Goal: Task Accomplishment & Management: Complete application form

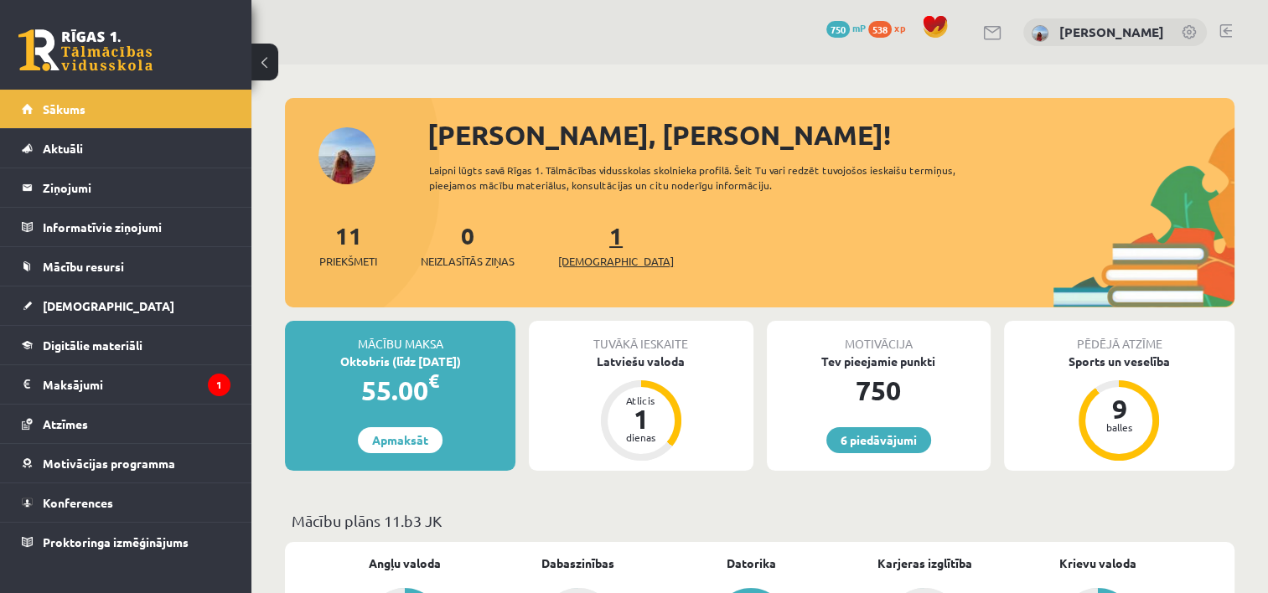
click at [598, 258] on span "[DEMOGRAPHIC_DATA]" at bounding box center [616, 261] width 116 height 17
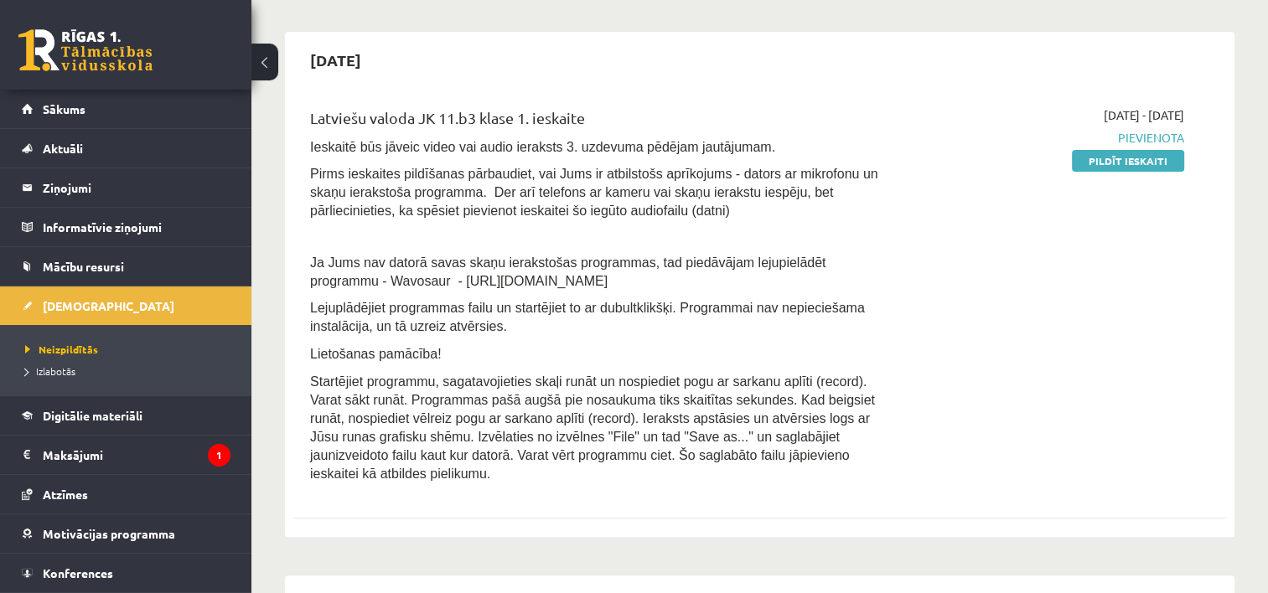
scroll to position [344, 0]
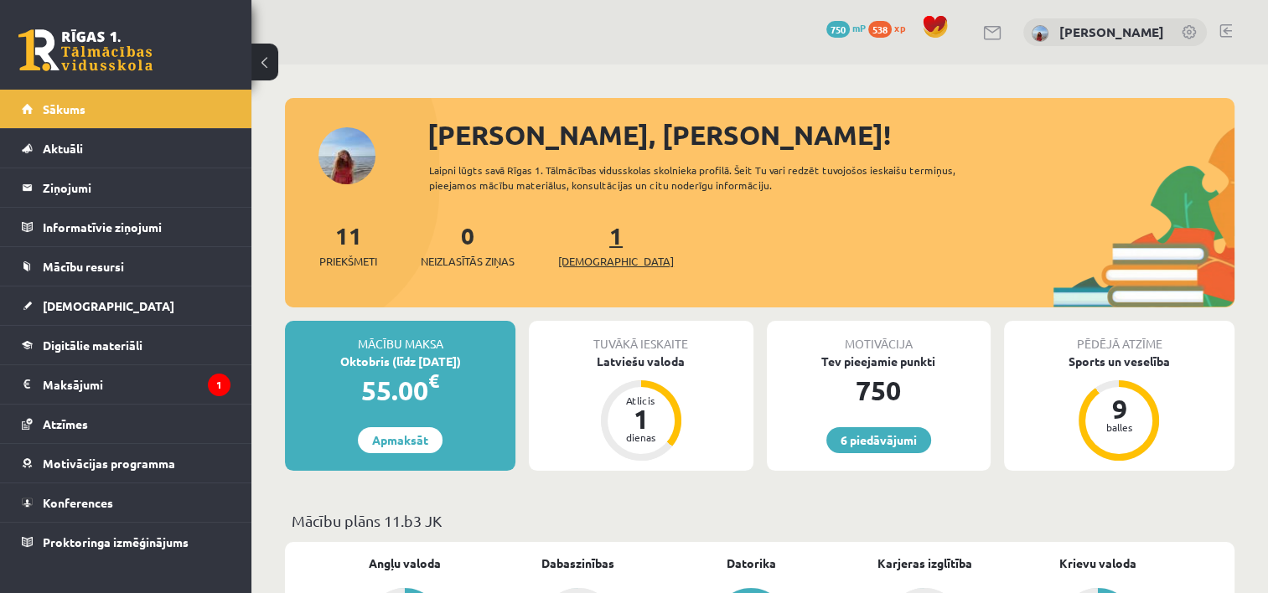
click at [599, 268] on span "[DEMOGRAPHIC_DATA]" at bounding box center [616, 261] width 116 height 17
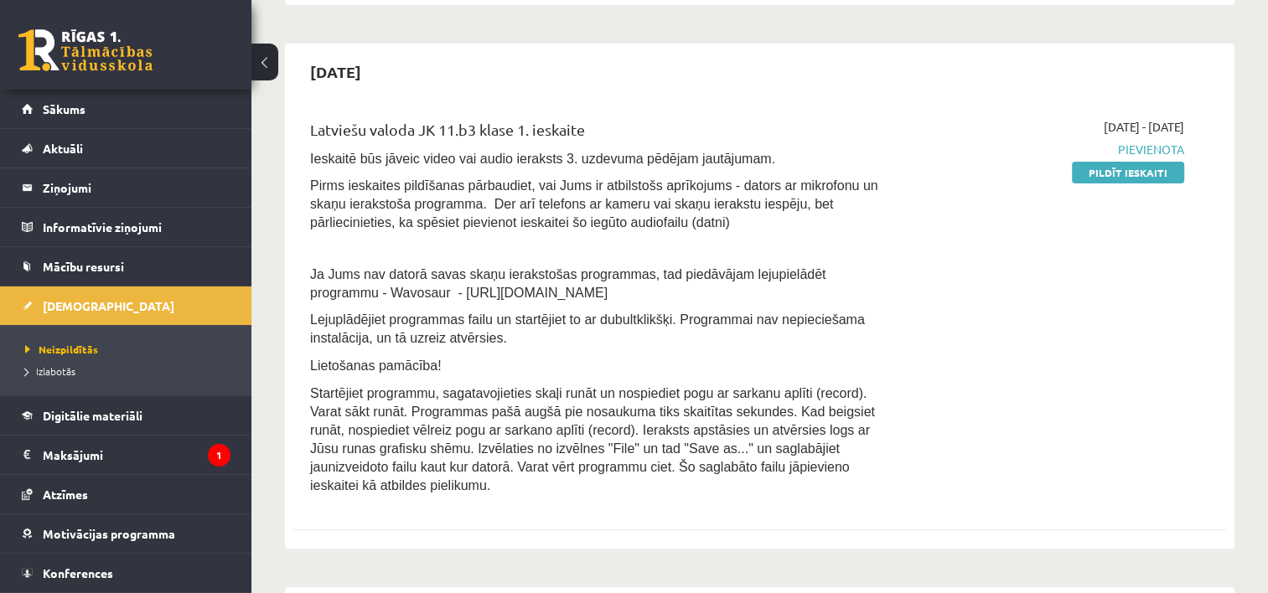
scroll to position [355, 0]
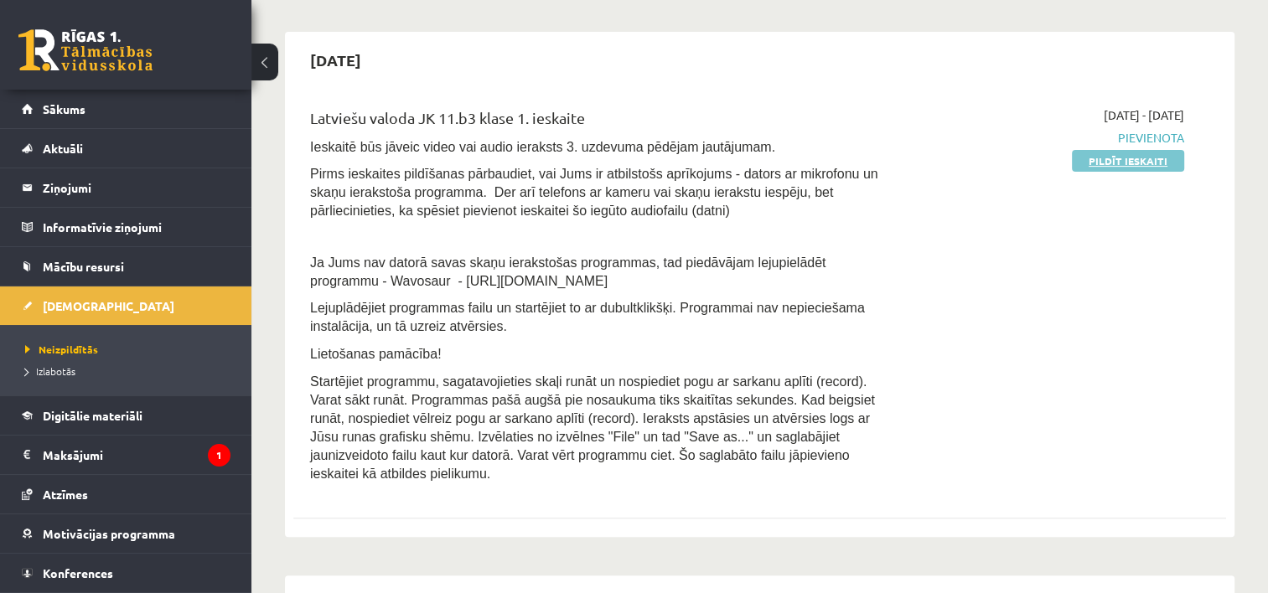
click at [1155, 164] on link "Pildīt ieskaiti" at bounding box center [1128, 161] width 112 height 22
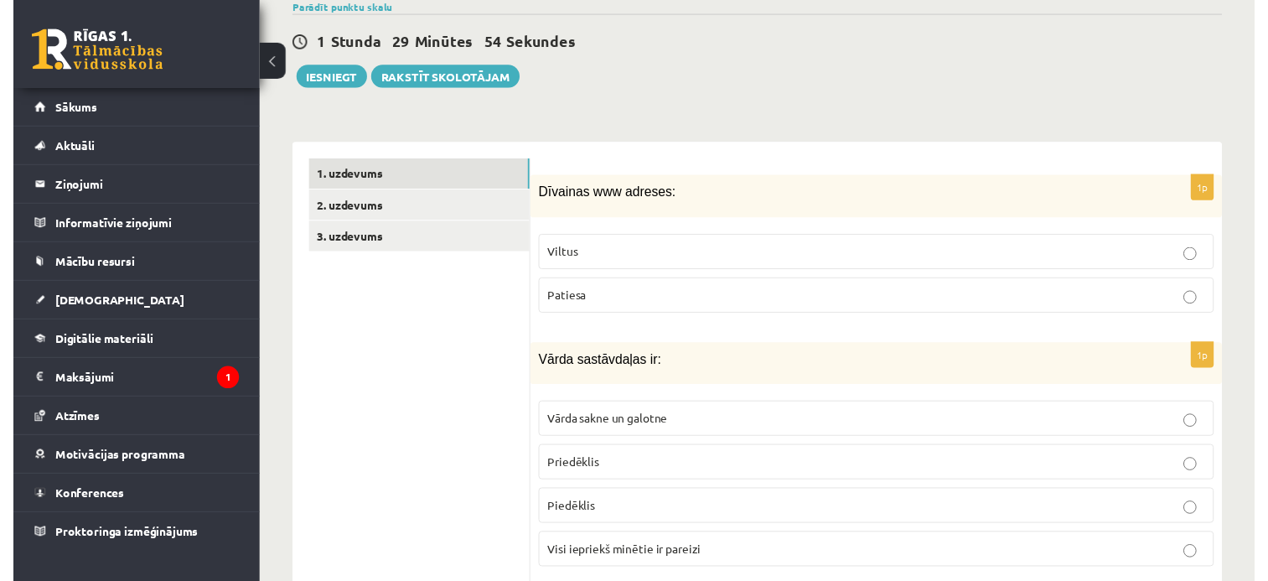
scroll to position [402, 0]
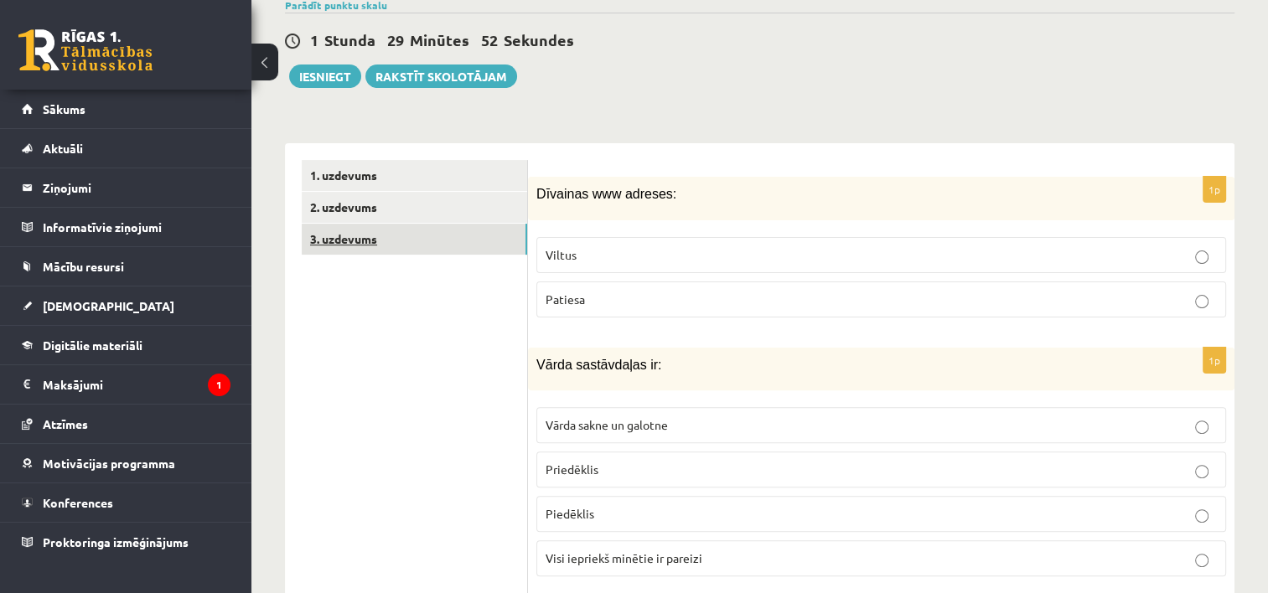
click at [355, 224] on link "3. uzdevums" at bounding box center [414, 239] width 225 height 31
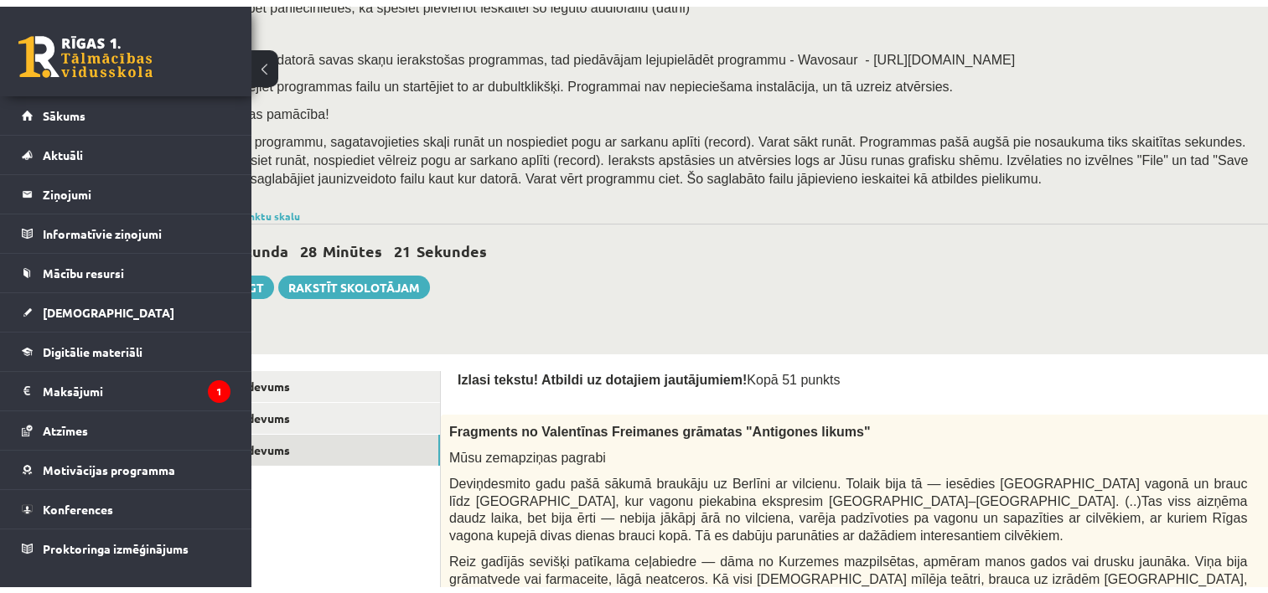
scroll to position [179, 0]
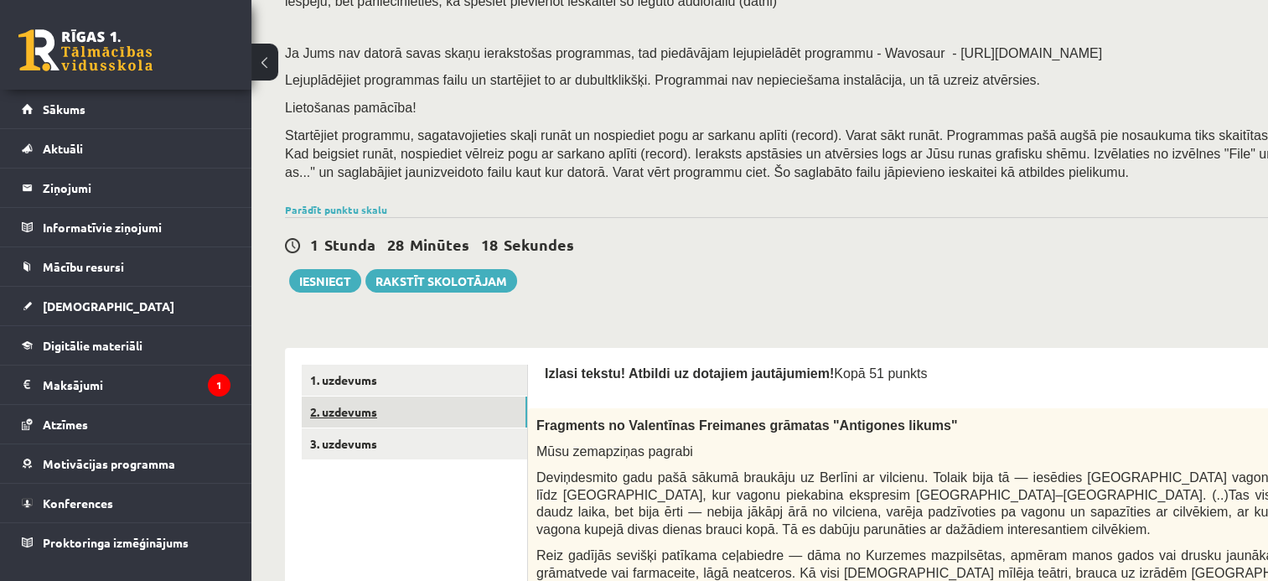
click at [355, 407] on link "2. uzdevums" at bounding box center [414, 411] width 225 height 31
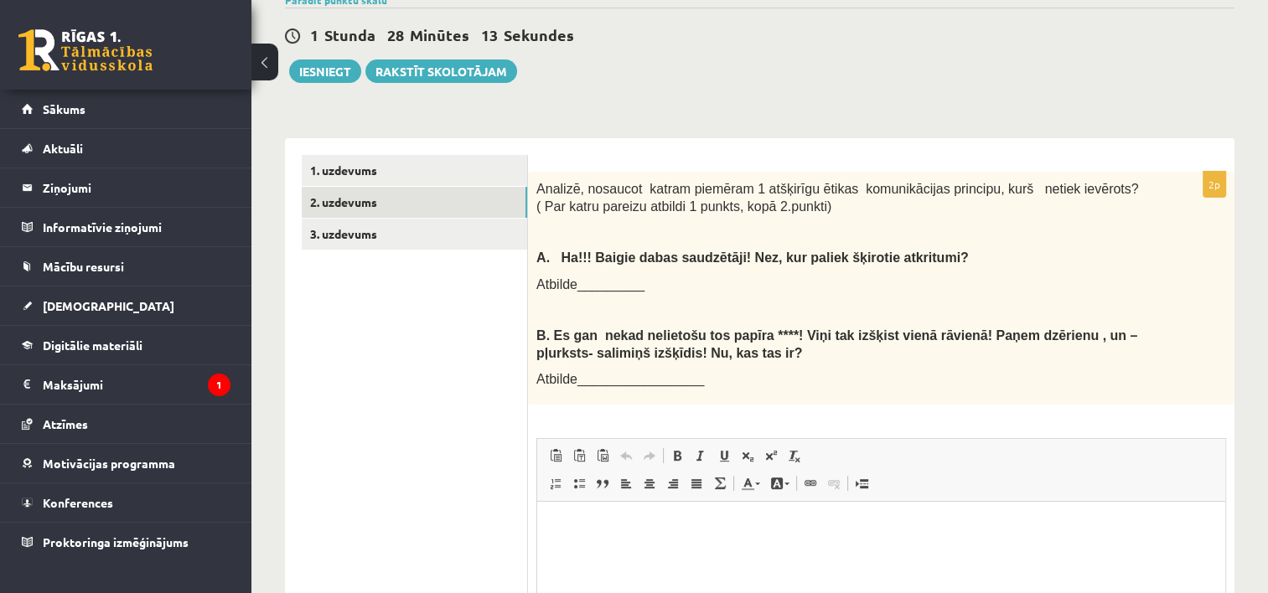
scroll to position [448, 0]
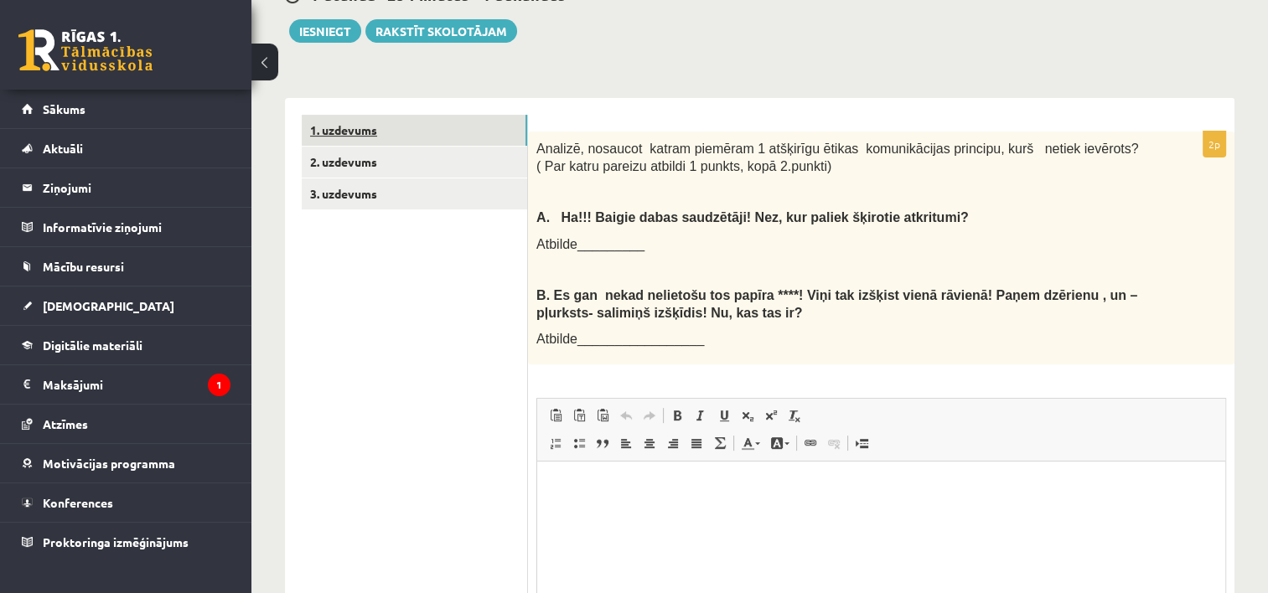
click at [368, 115] on link "1. uzdevums" at bounding box center [414, 130] width 225 height 31
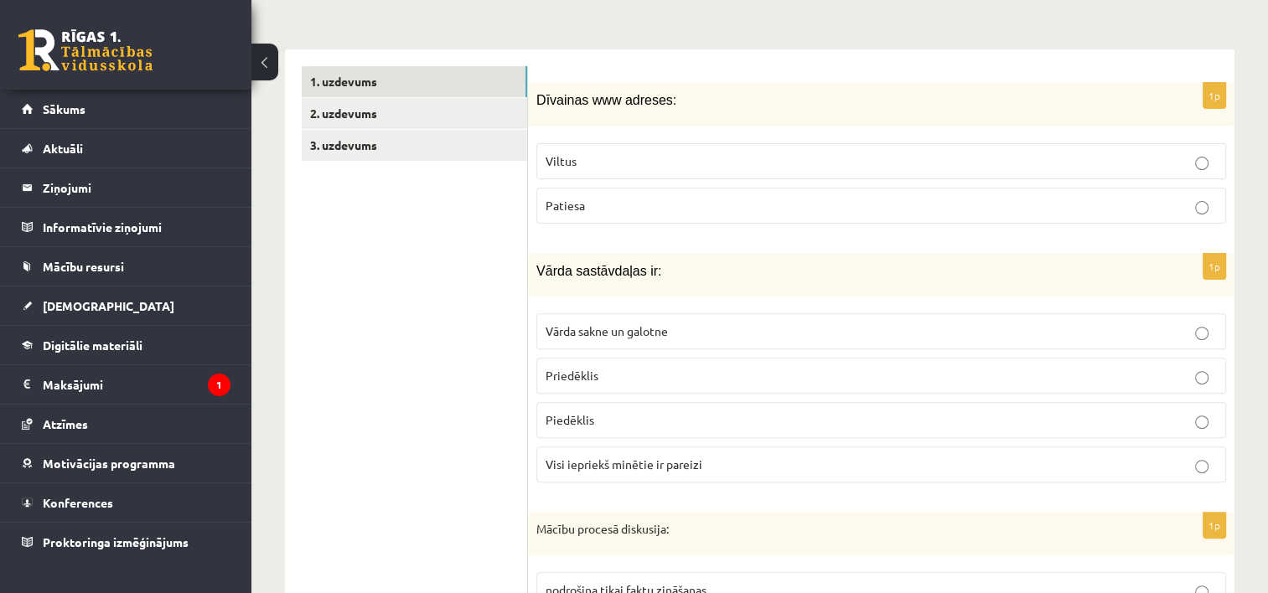
scroll to position [548, 0]
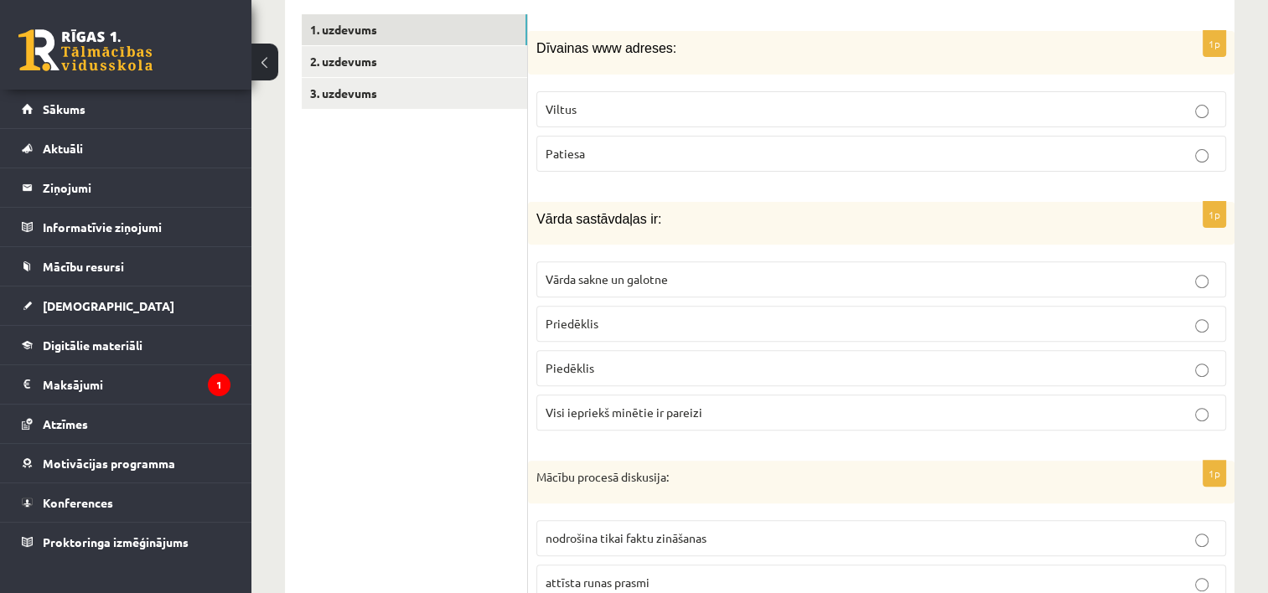
click at [803, 101] on p "Viltus" at bounding box center [881, 110] width 671 height 18
click at [685, 395] on label "Visi iepriekš minētie ir pareizi" at bounding box center [881, 413] width 690 height 36
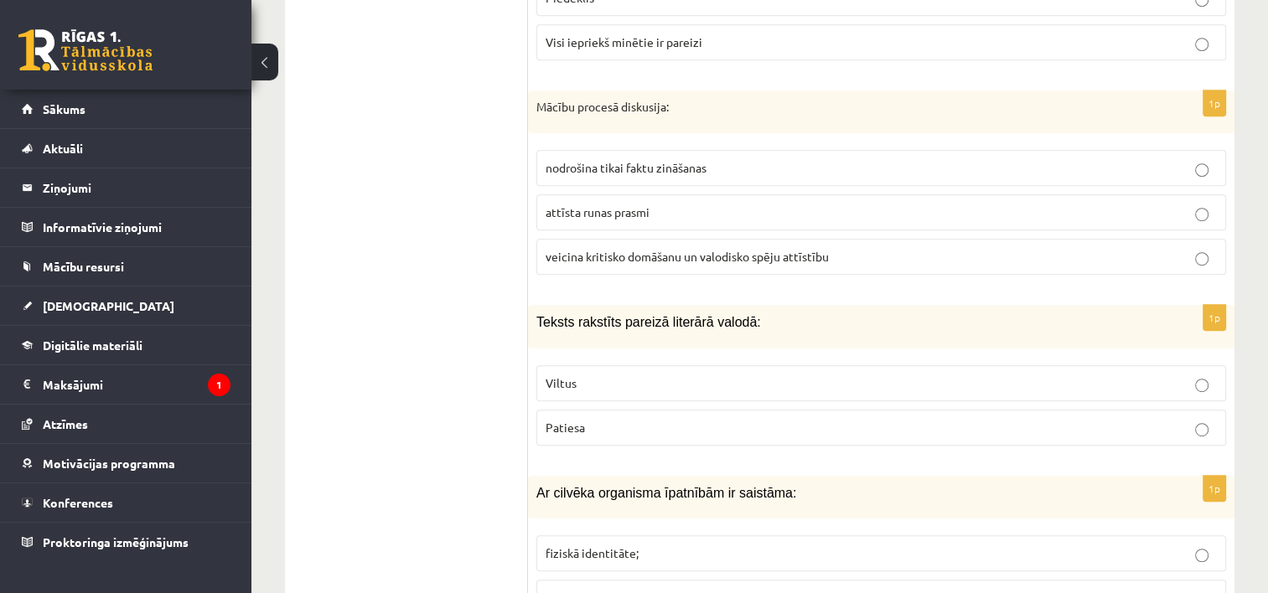
scroll to position [930, 0]
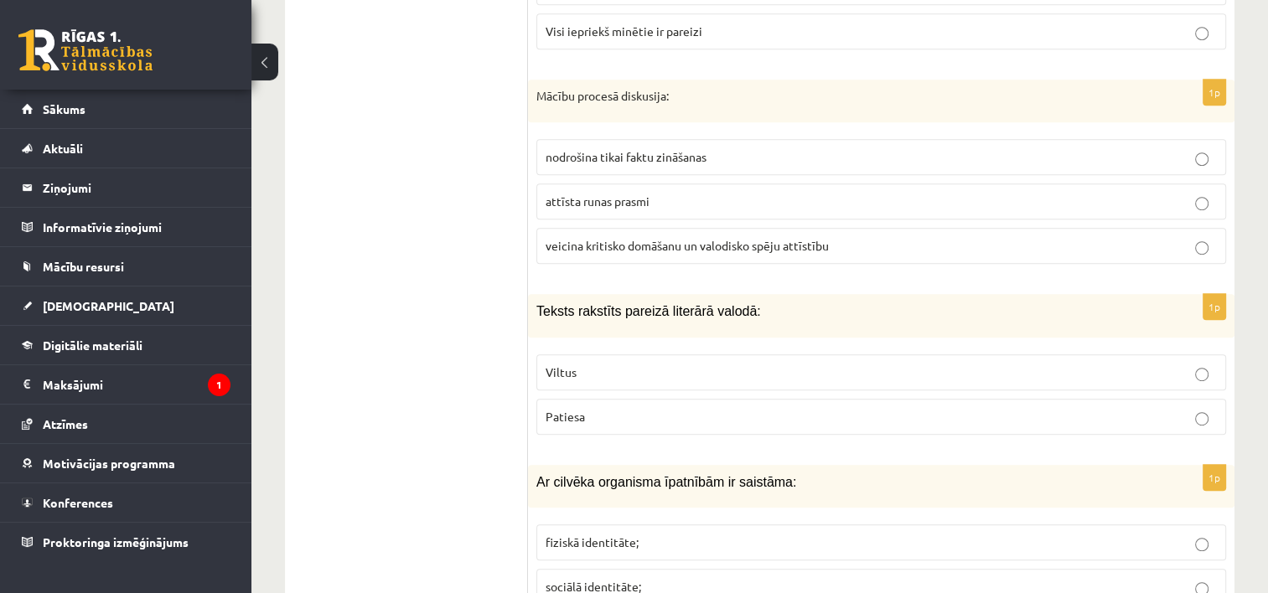
click at [970, 228] on label "veicina kritisko domāšanu un valodisko spēju attīstību" at bounding box center [881, 246] width 690 height 36
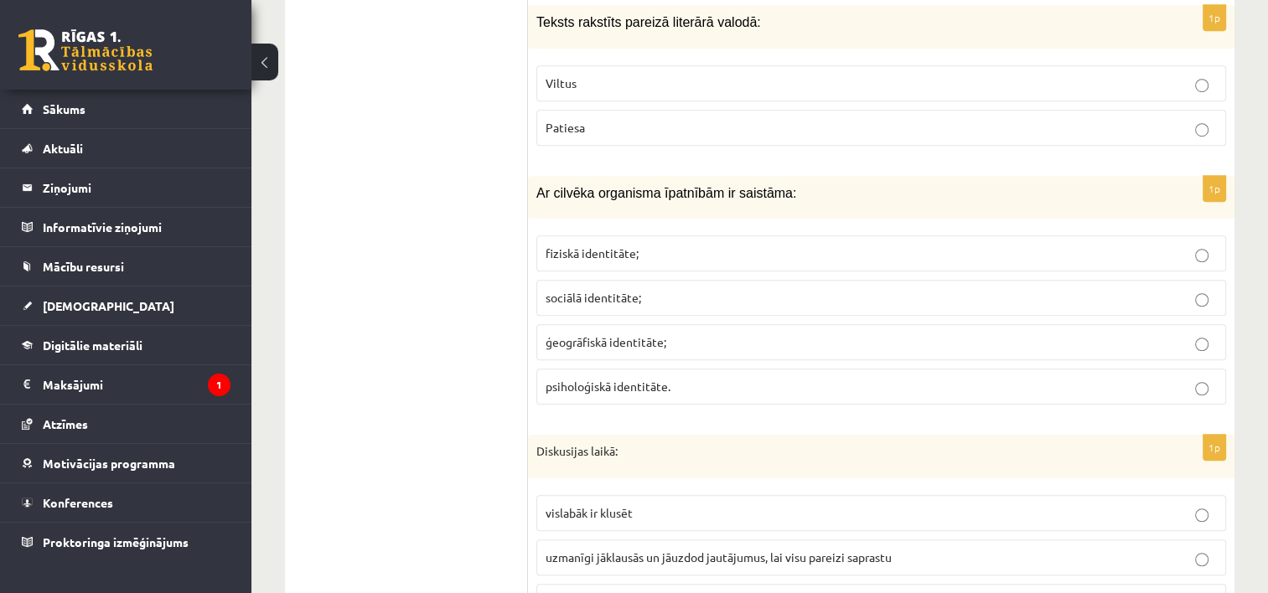
scroll to position [1208, 0]
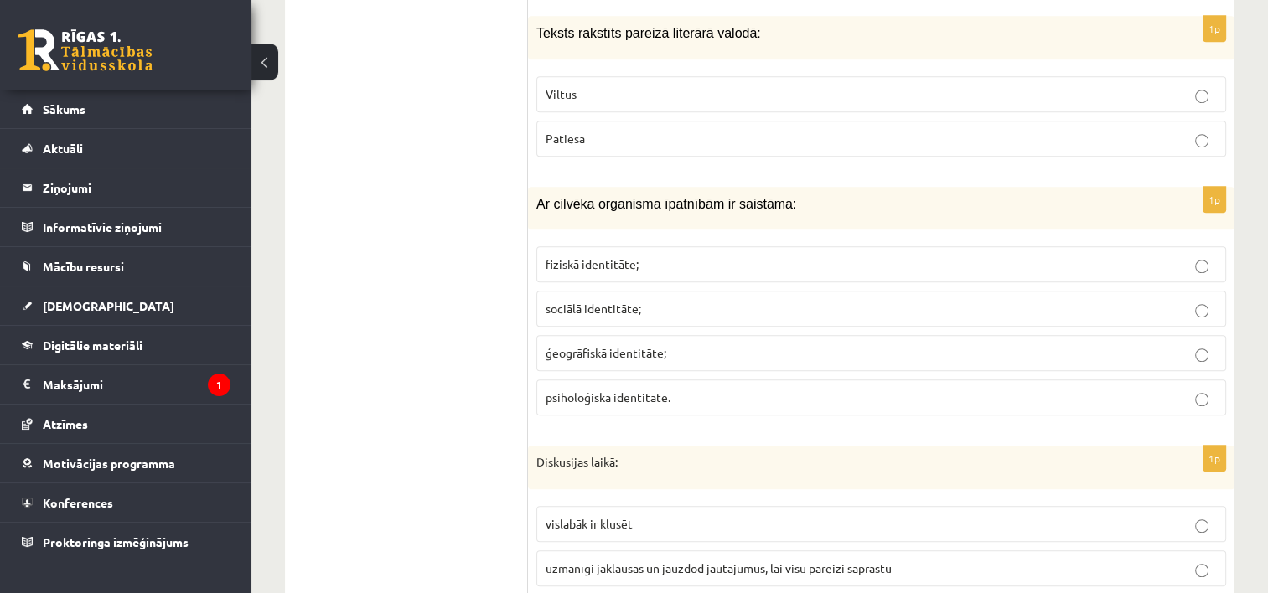
click at [995, 121] on label "Patiesa" at bounding box center [881, 139] width 690 height 36
click at [723, 246] on label "fiziskā identitāte;" at bounding box center [881, 264] width 690 height 36
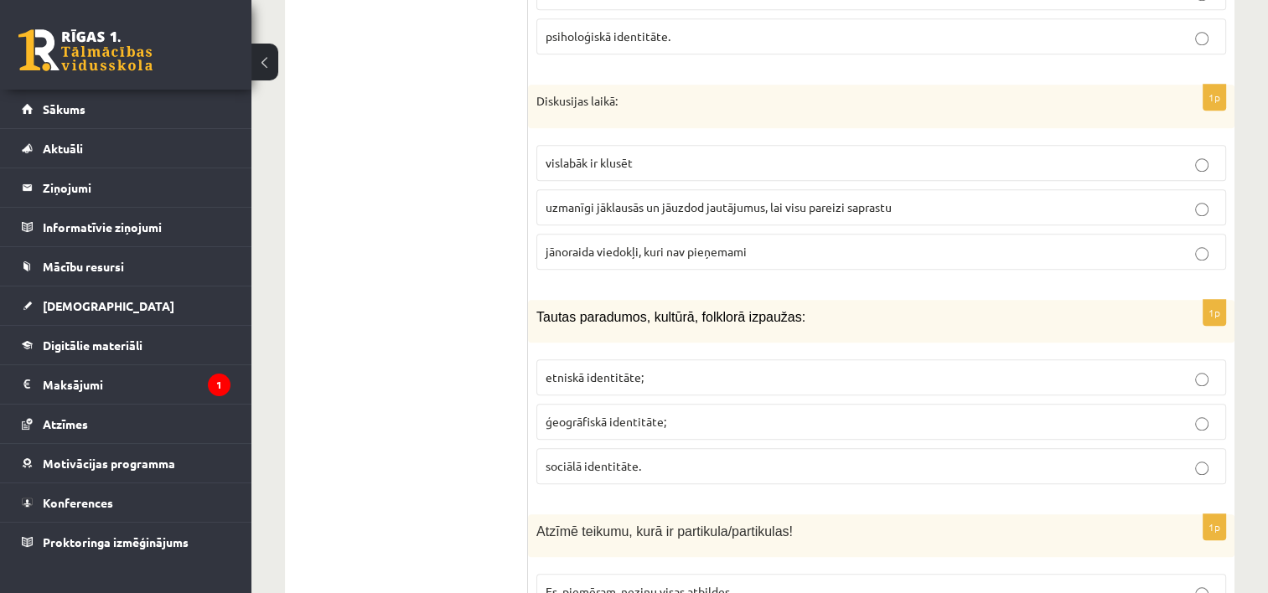
scroll to position [1589, 0]
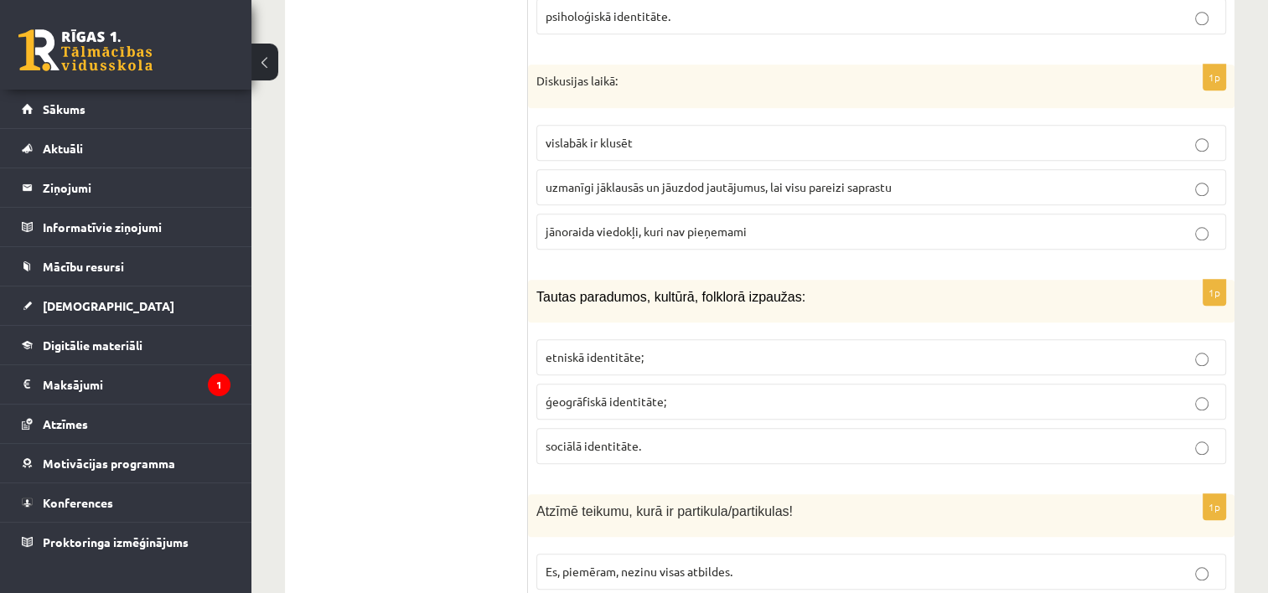
click at [687, 179] on span "uzmanīgi jāklausās un jāuzdod jautājumus, lai visu pareizi saprastu" at bounding box center [719, 186] width 346 height 15
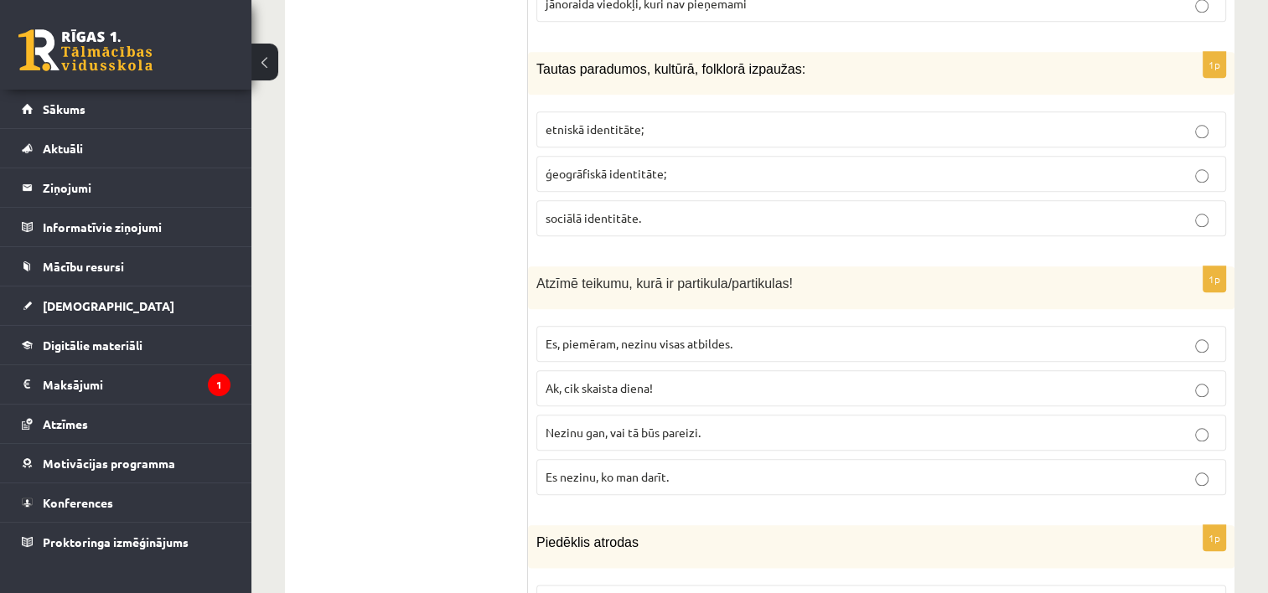
scroll to position [1806, 0]
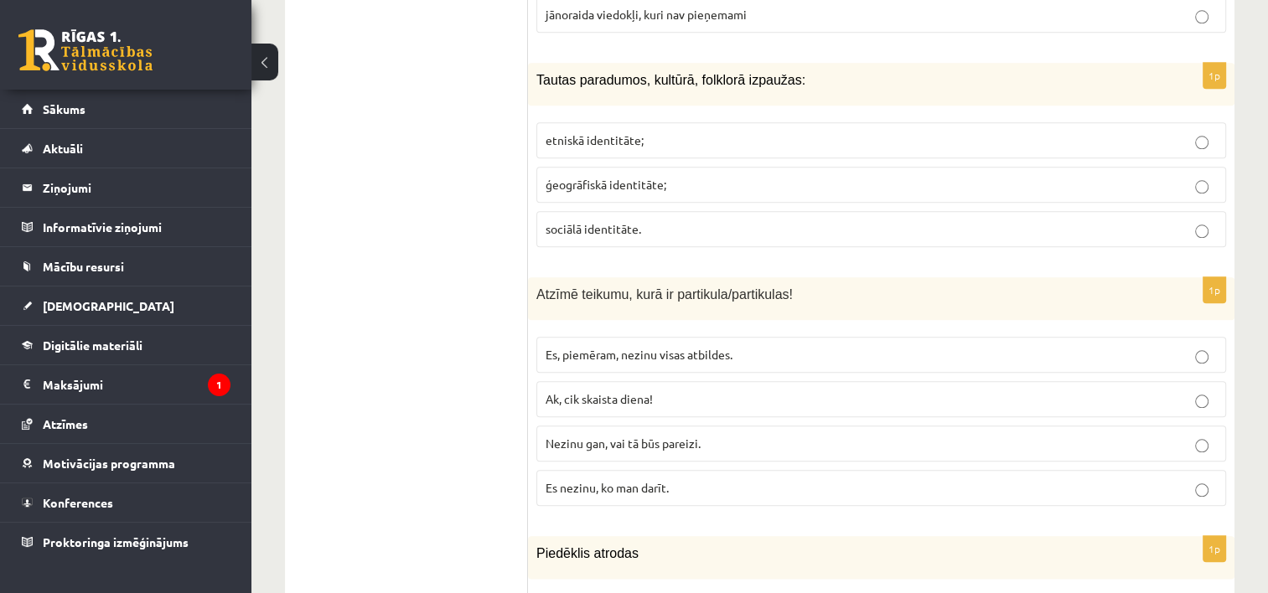
click at [843, 132] on p "etniskā identitāte;" at bounding box center [881, 141] width 671 height 18
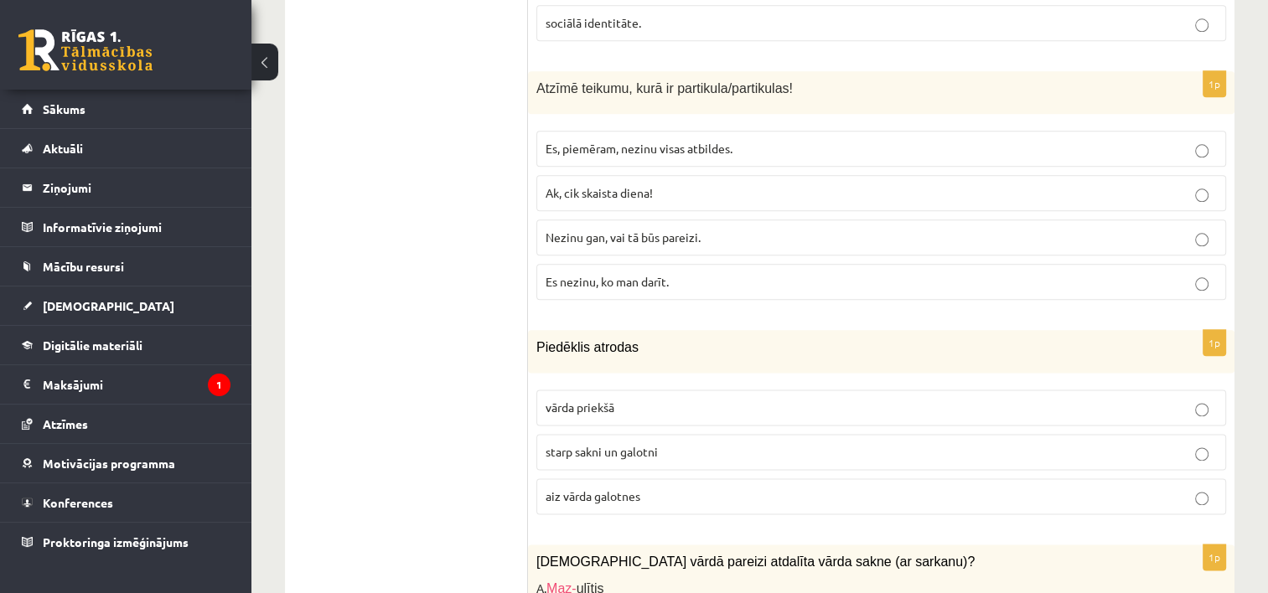
scroll to position [2023, 0]
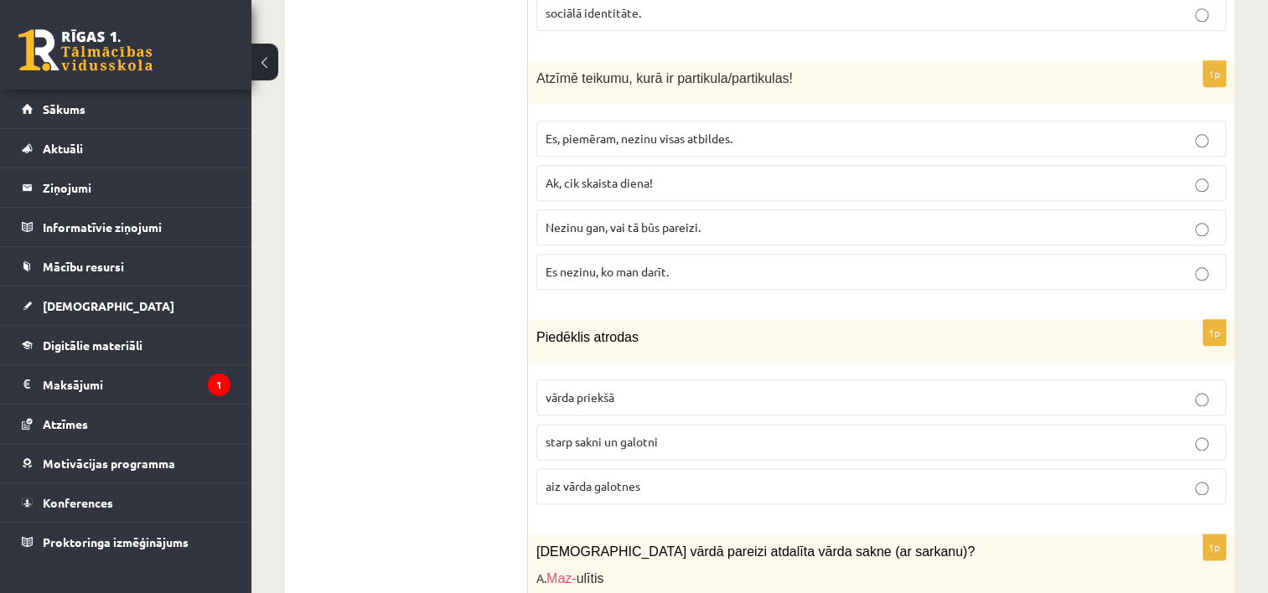
click at [753, 219] on p "Nezinu gan, vai tā būs pareizi." at bounding box center [881, 228] width 671 height 18
click at [697, 433] on p "starp sakni un galotni" at bounding box center [881, 442] width 671 height 18
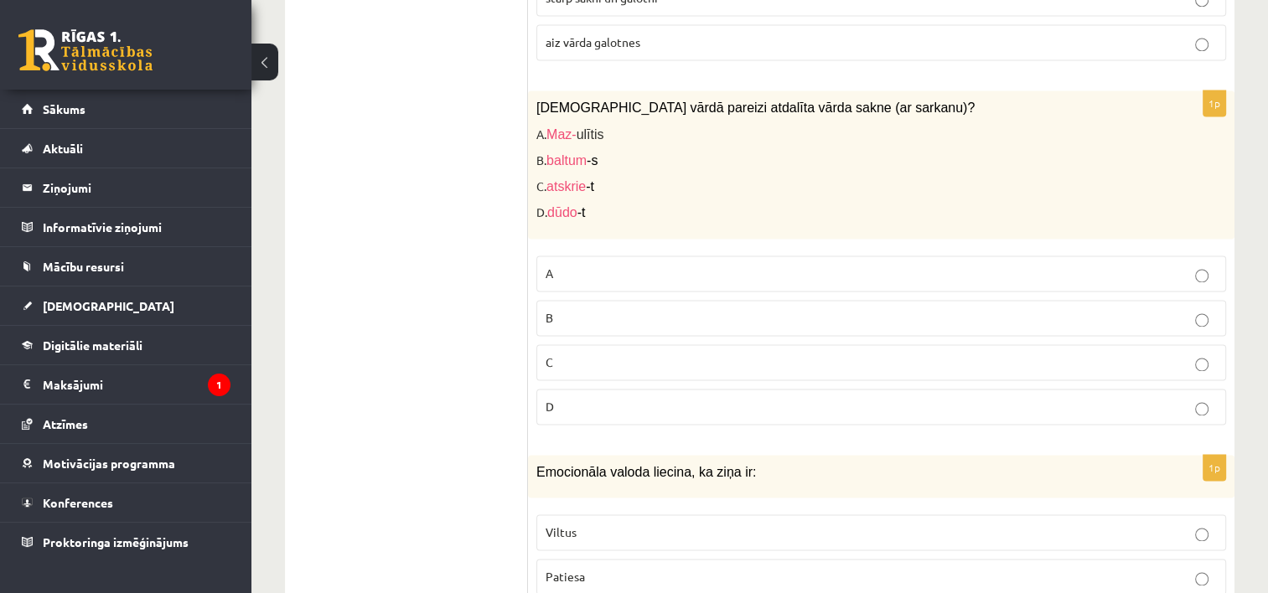
scroll to position [2457, 0]
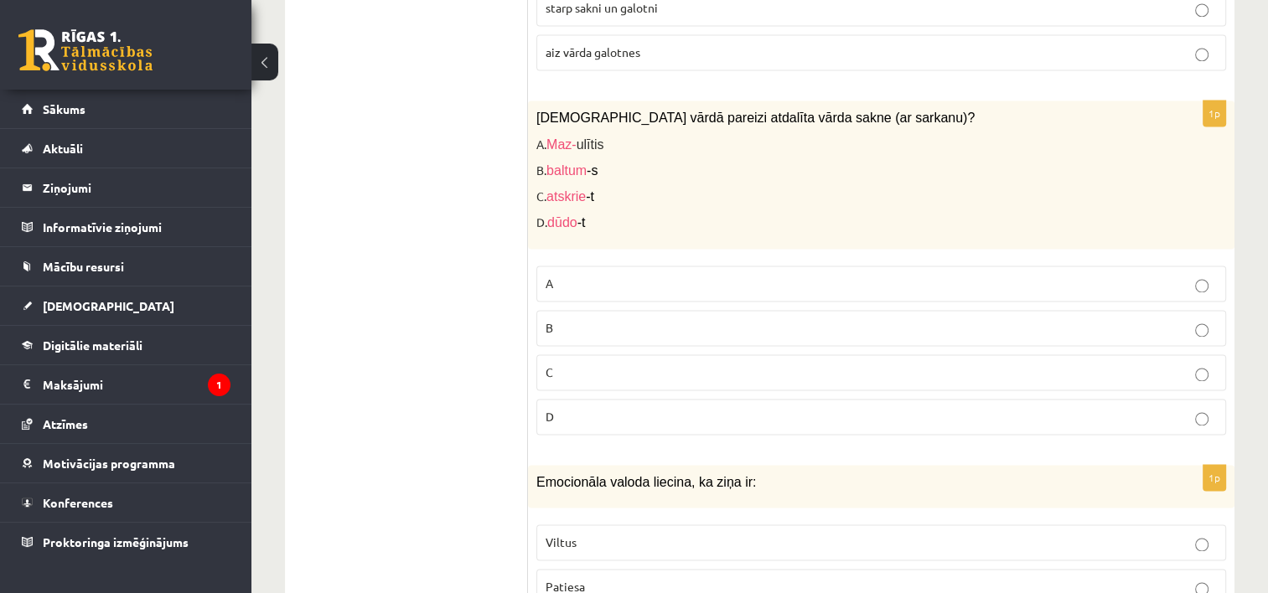
click at [746, 319] on p "B" at bounding box center [881, 328] width 671 height 18
click at [681, 534] on p "Viltus" at bounding box center [881, 543] width 671 height 18
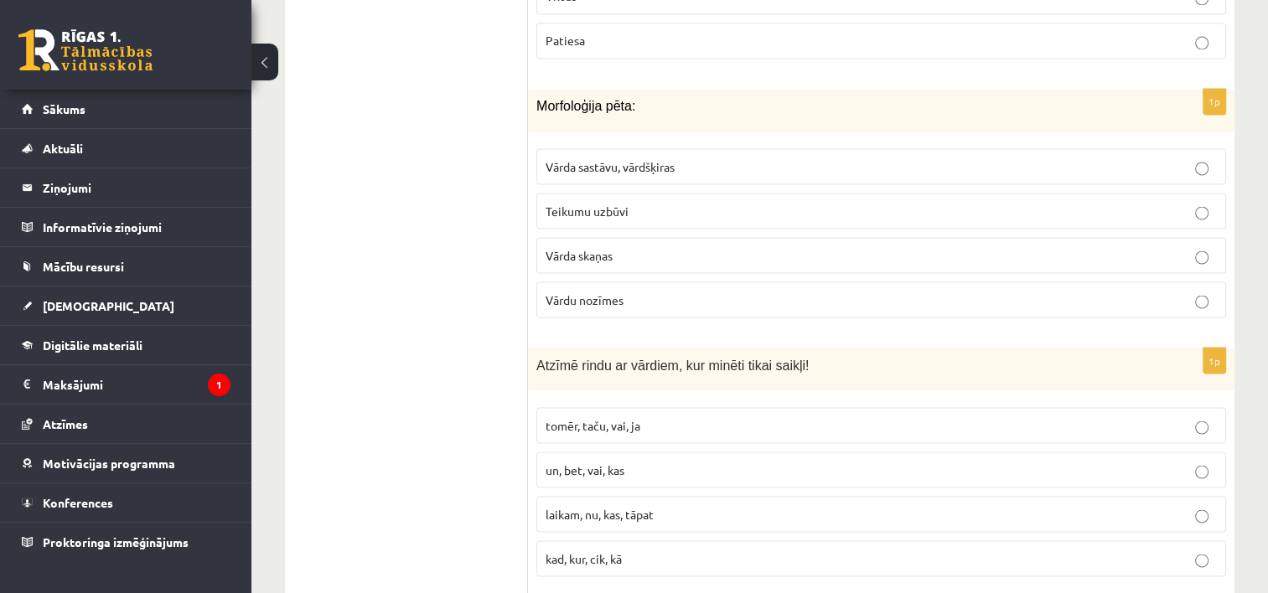
scroll to position [3064, 0]
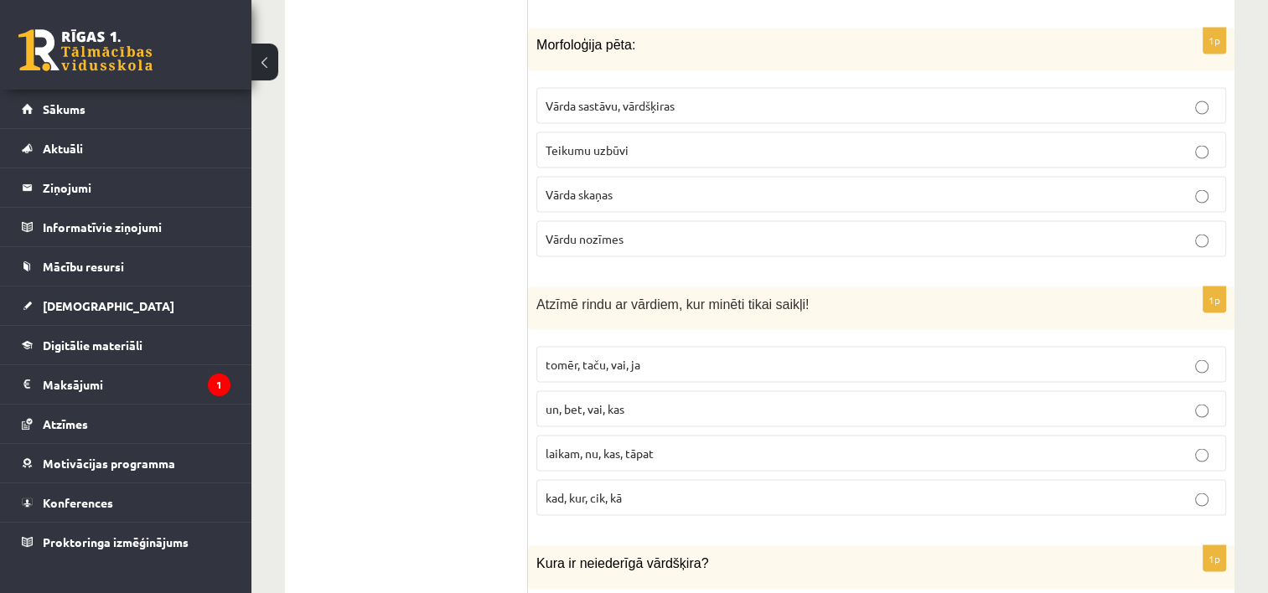
click at [701, 96] on p "Vārda sastāvu, vārdšķiras" at bounding box center [881, 105] width 671 height 18
click at [662, 355] on p "tomēr, taču, vai, ja" at bounding box center [881, 364] width 671 height 18
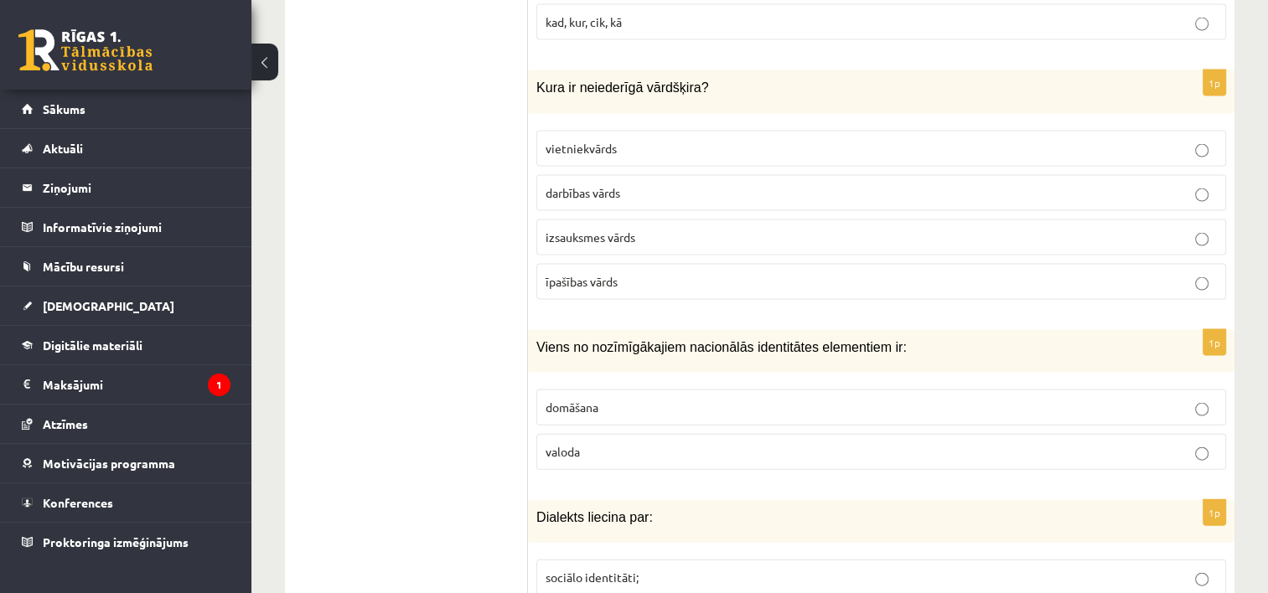
scroll to position [3571, 0]
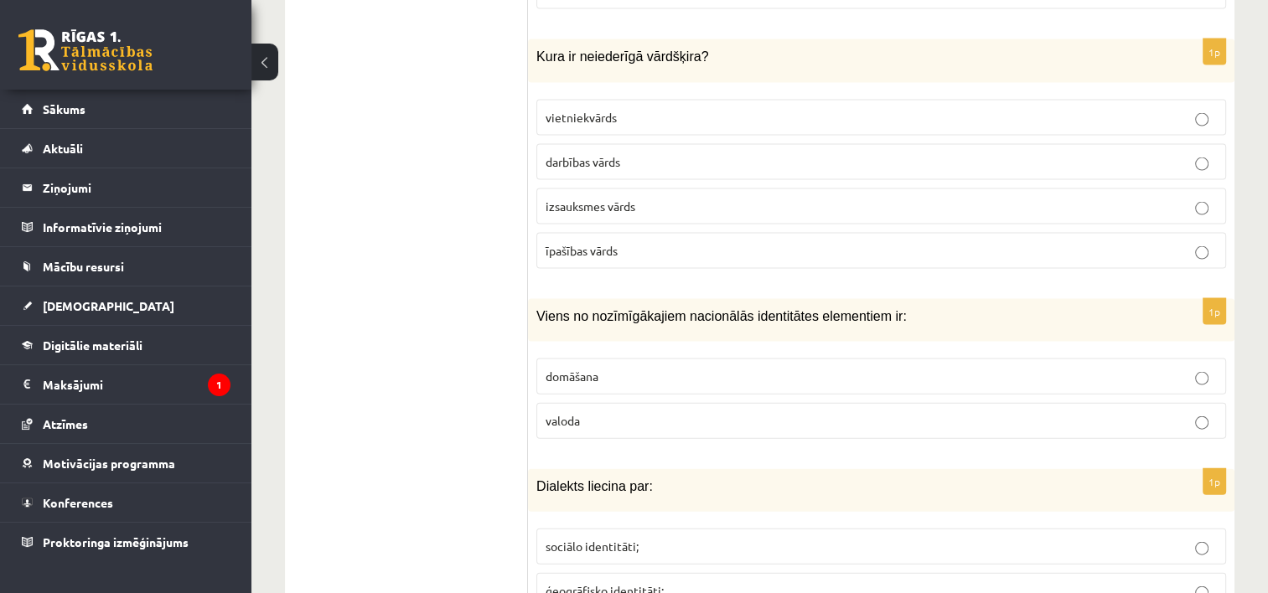
click at [643, 198] on p "izsauksmes vārds" at bounding box center [881, 207] width 671 height 18
click at [632, 403] on label "valoda" at bounding box center [881, 421] width 690 height 36
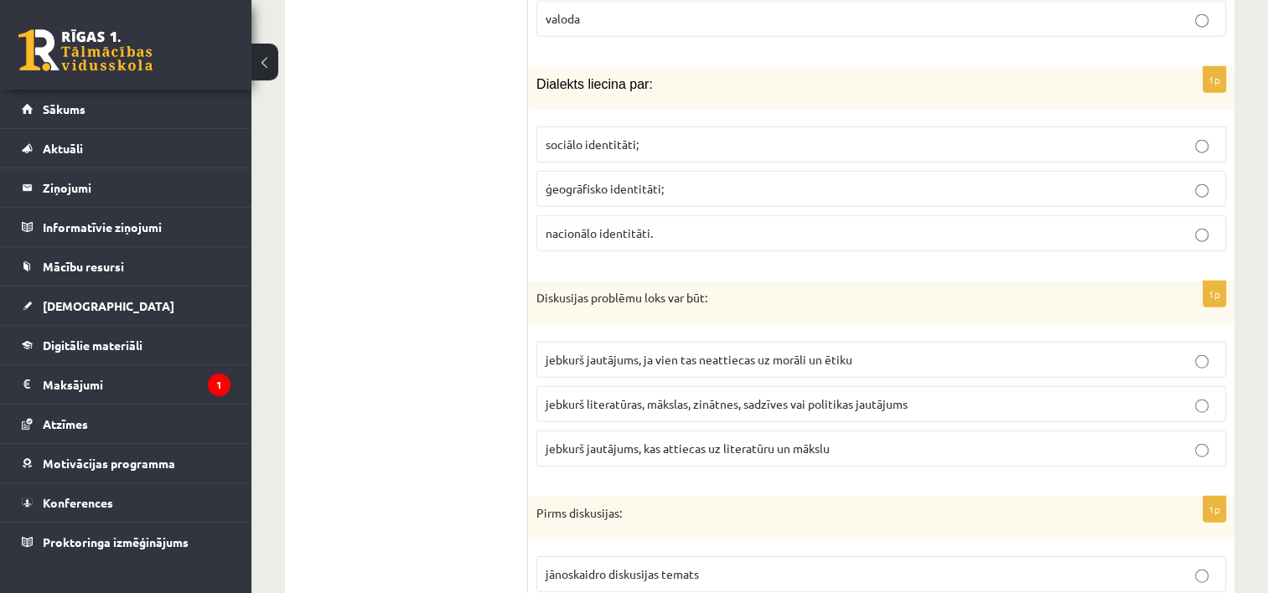
scroll to position [3983, 0]
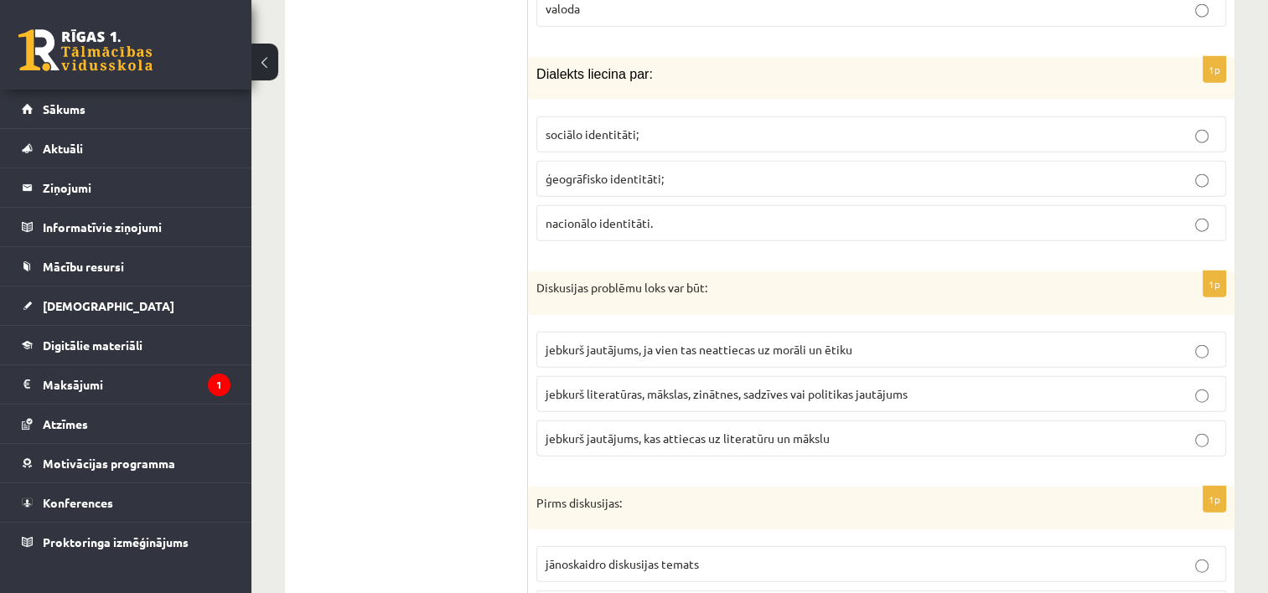
click at [764, 161] on label "ģeogrāfisko identitāti;" at bounding box center [881, 179] width 690 height 36
click at [728, 376] on label "jebkurš literatūras, mākslas, zinātnes, sadzīves vai politikas jautājums" at bounding box center [881, 394] width 690 height 36
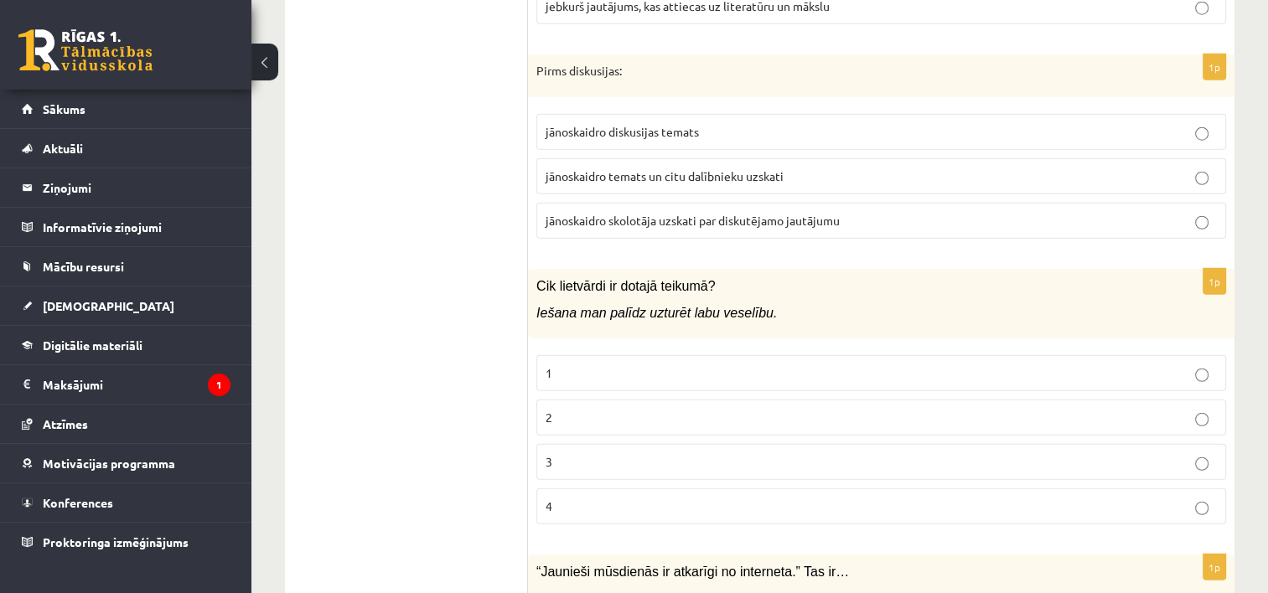
scroll to position [4427, 0]
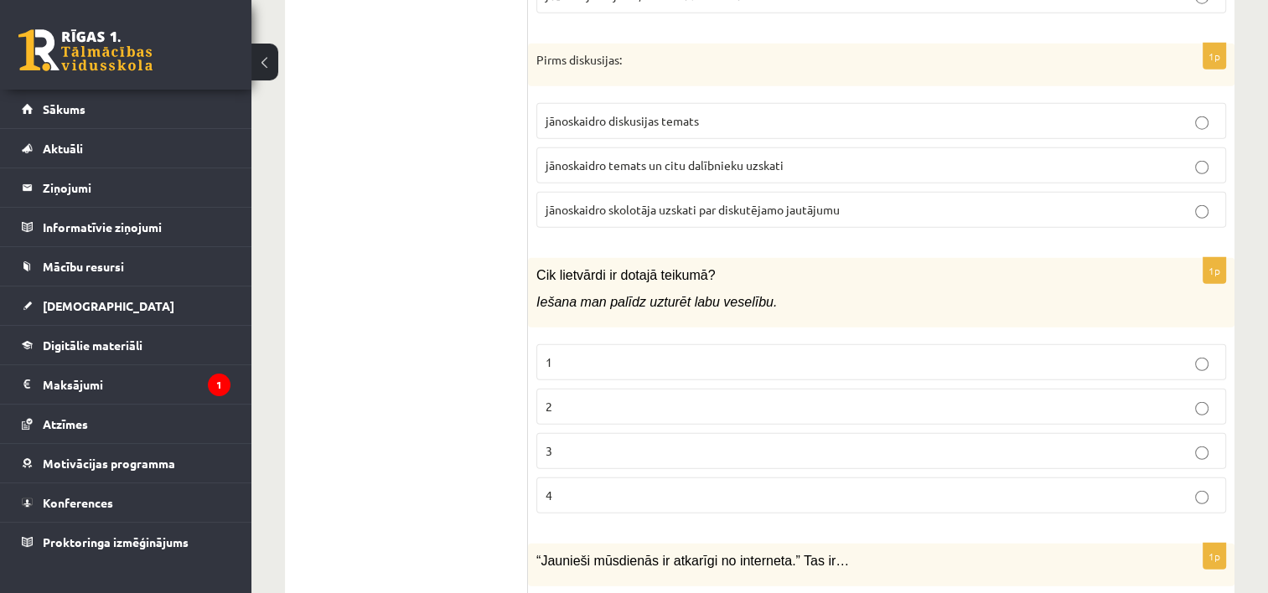
click at [665, 113] on span "jānoskaidro diskusijas temats" at bounding box center [622, 120] width 153 height 15
click at [612, 398] on p "2" at bounding box center [881, 407] width 671 height 18
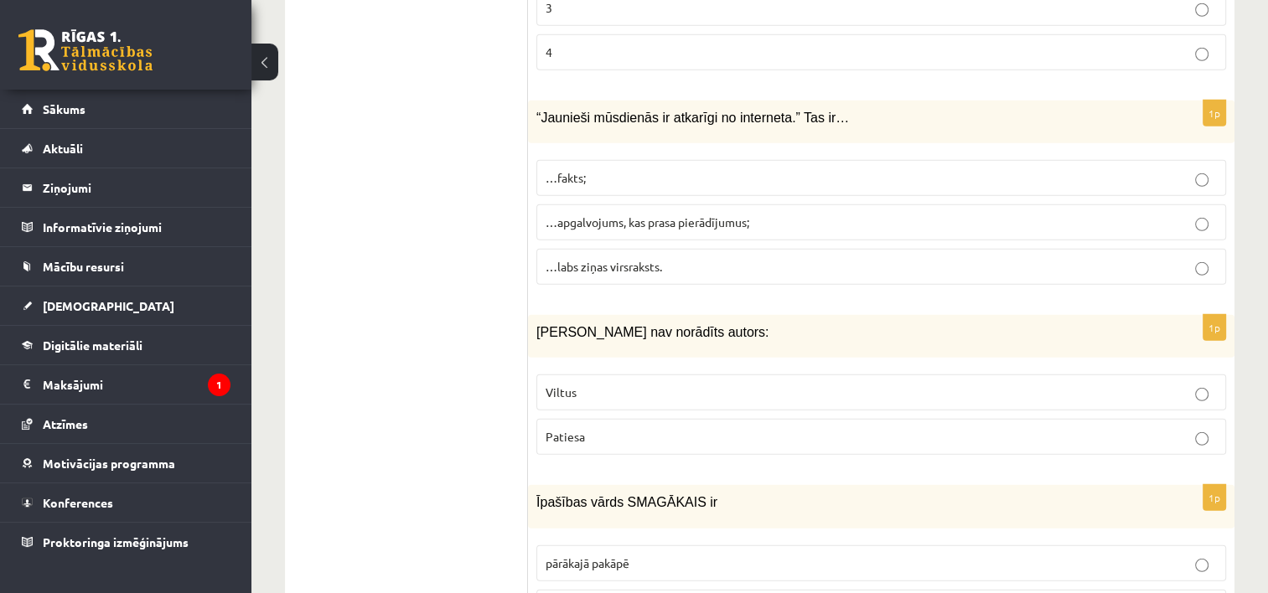
scroll to position [4922, 0]
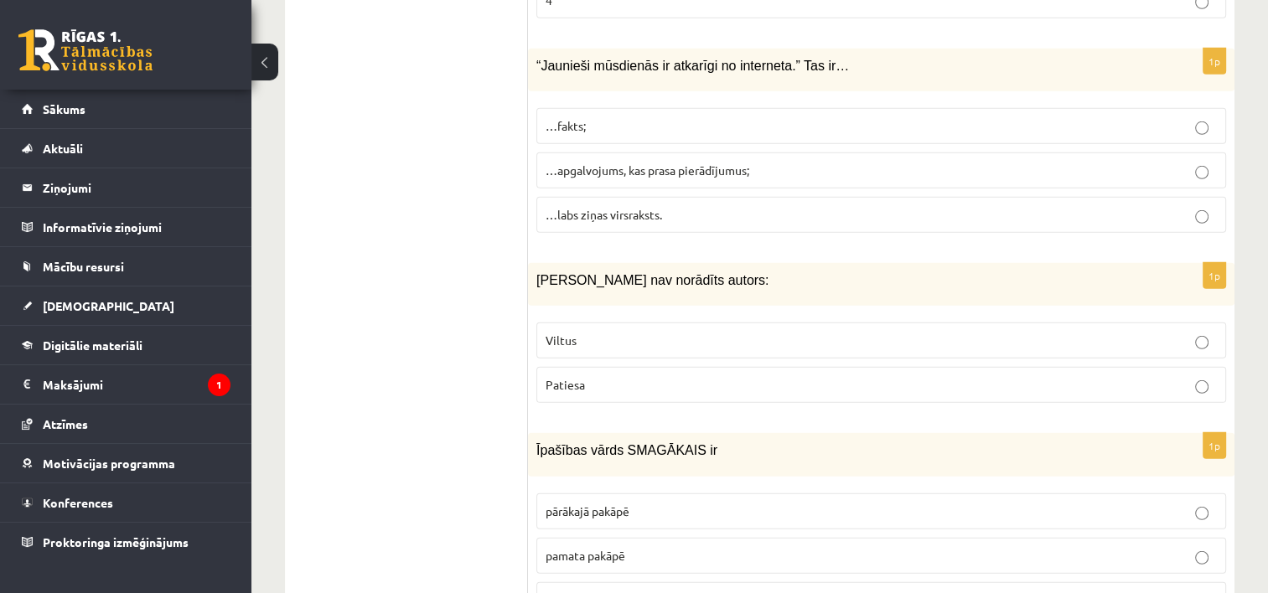
click at [738, 163] on span "…apgalvojums, kas prasa pierādījumus;" at bounding box center [648, 170] width 204 height 15
click at [630, 332] on p "Viltus" at bounding box center [881, 341] width 671 height 18
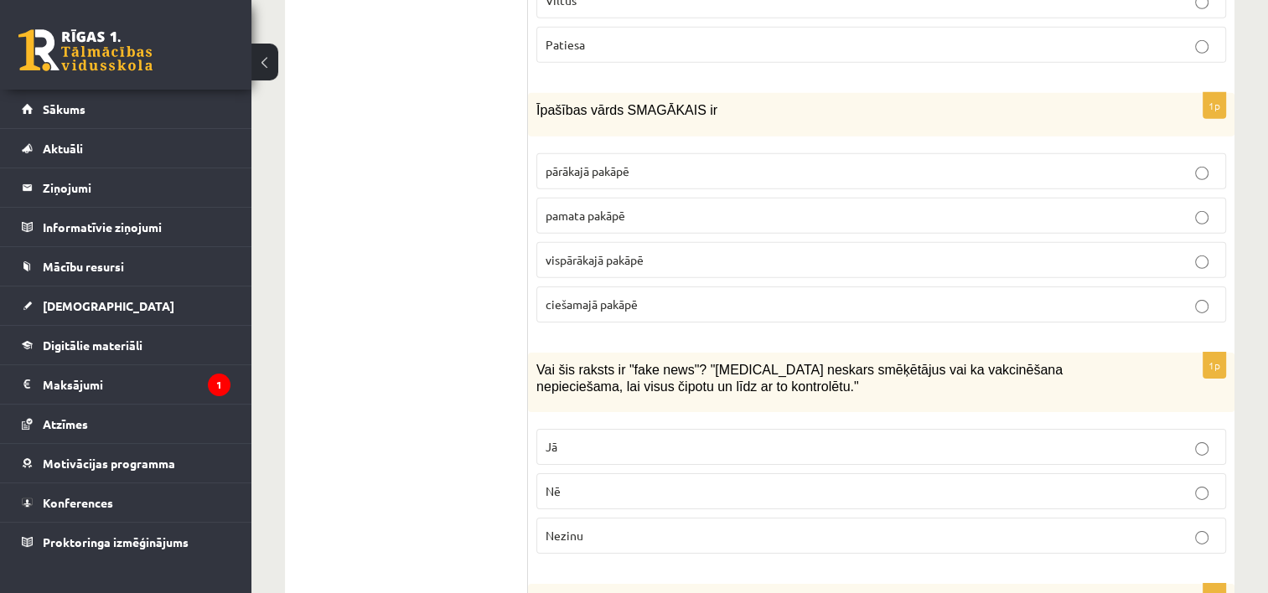
scroll to position [5293, 0]
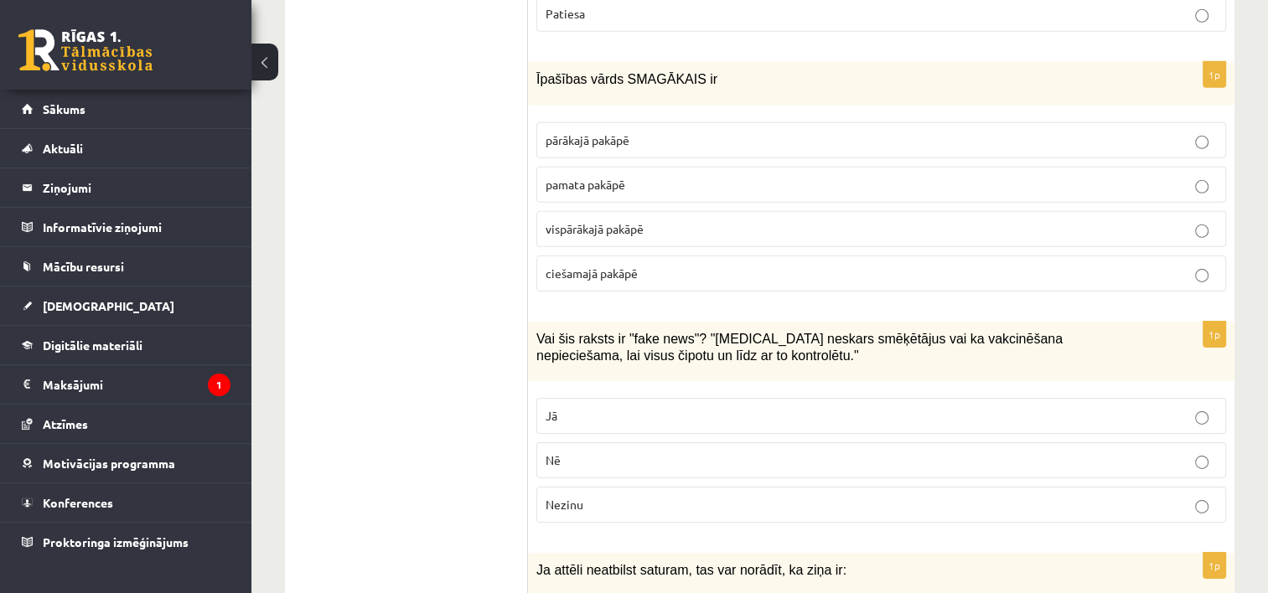
click at [610, 132] on span "pārākajā pakāpē" at bounding box center [588, 139] width 84 height 15
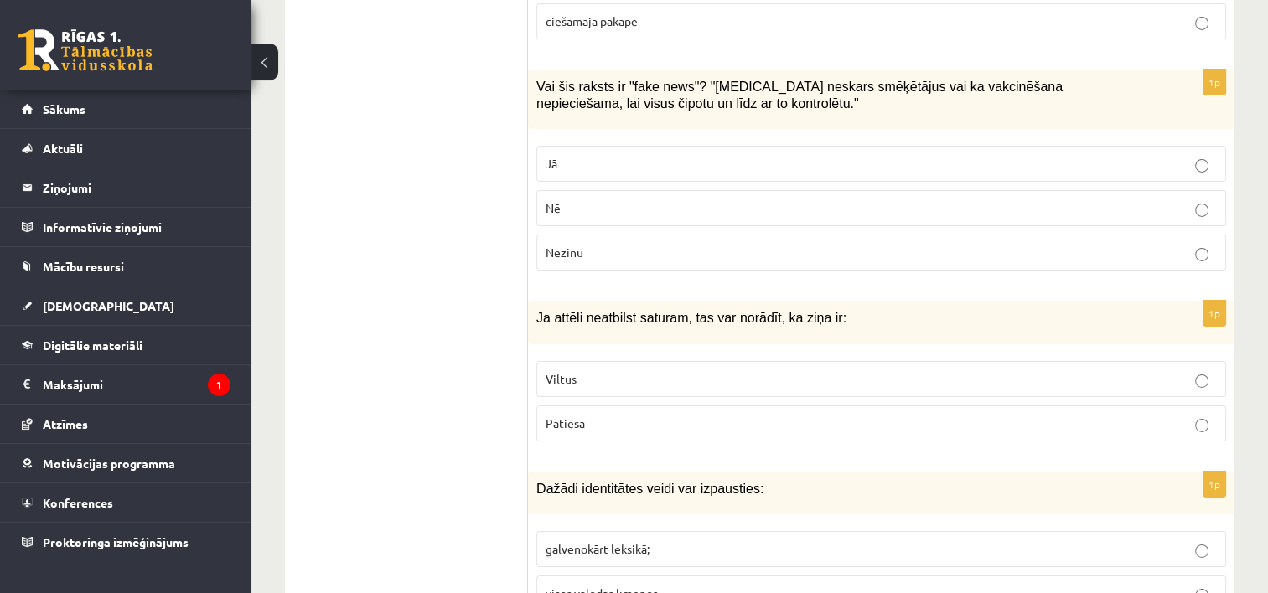
scroll to position [5561, 0]
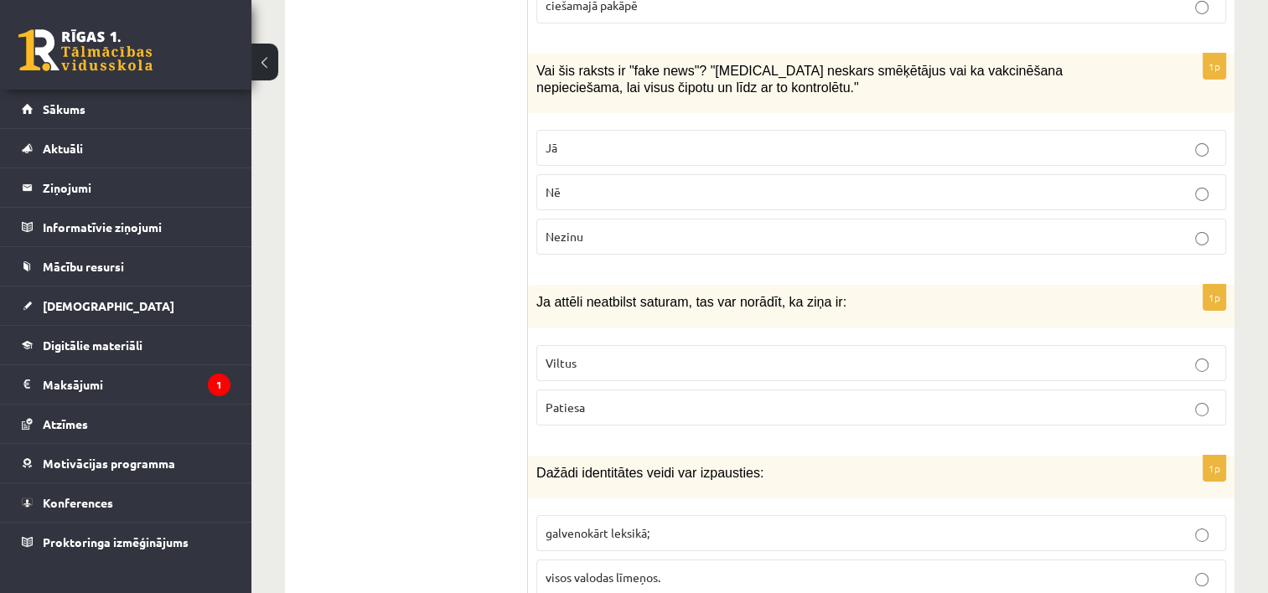
click at [674, 184] on p "Nē" at bounding box center [881, 193] width 671 height 18
click at [637, 355] on p "Viltus" at bounding box center [881, 364] width 671 height 18
click at [567, 569] on p "visos valodas līmeņos." at bounding box center [881, 578] width 671 height 18
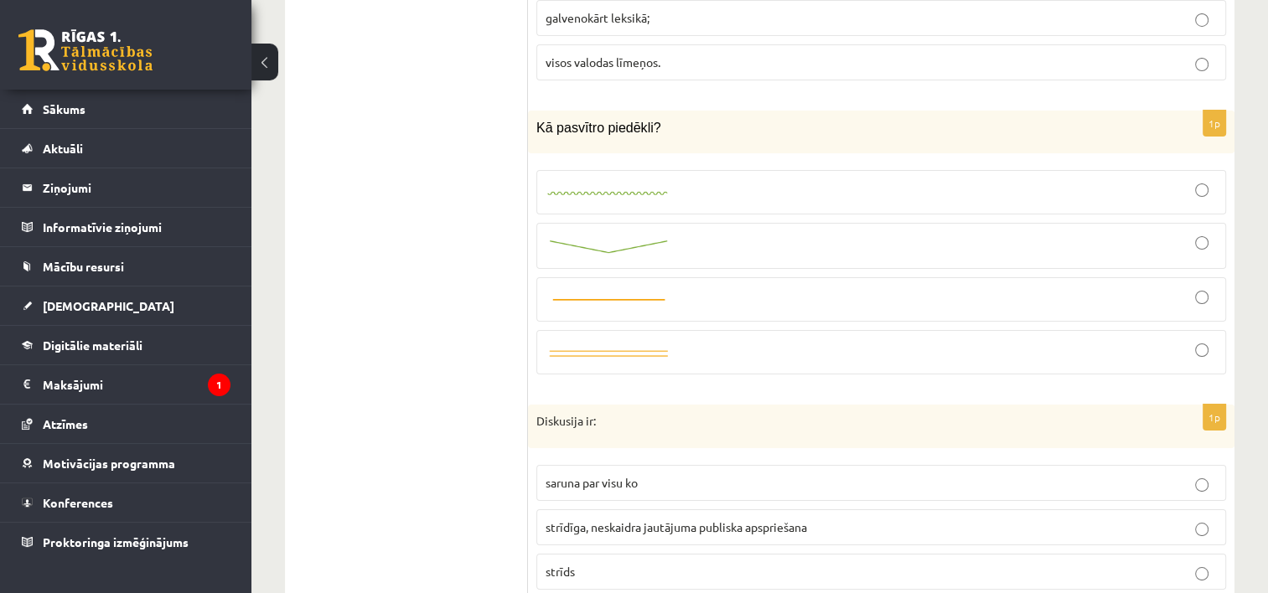
scroll to position [6098, 0]
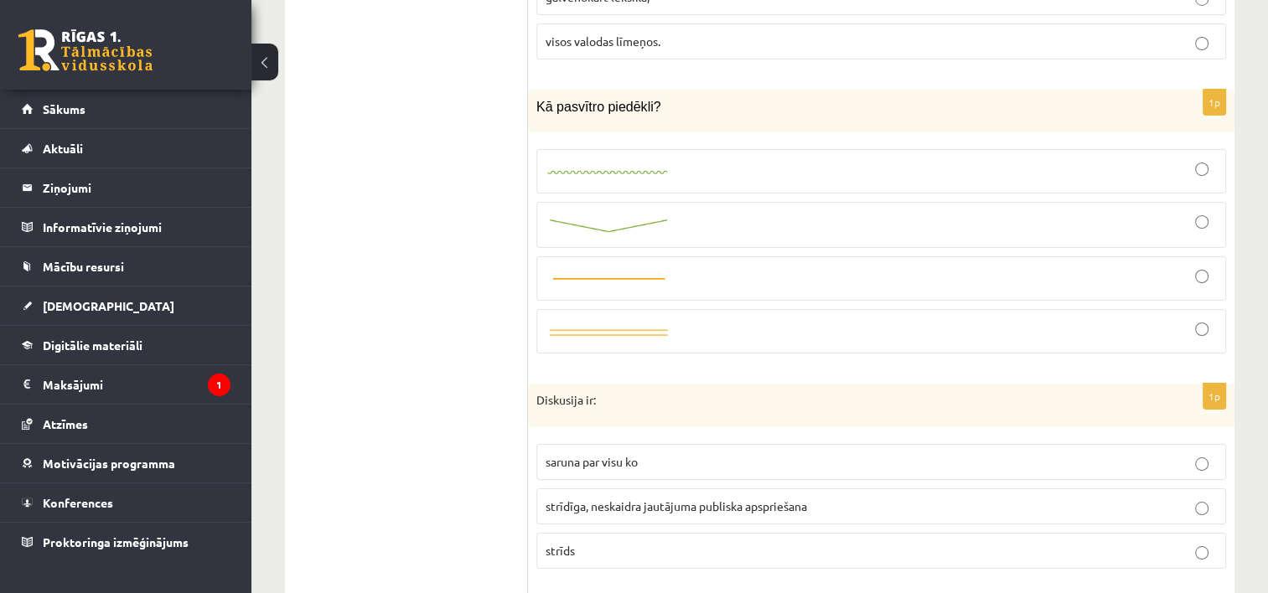
click at [722, 158] on div at bounding box center [881, 171] width 671 height 26
click at [704, 499] on span "strīdīga, neskaidra jautājuma publiska apspriešana" at bounding box center [677, 506] width 262 height 15
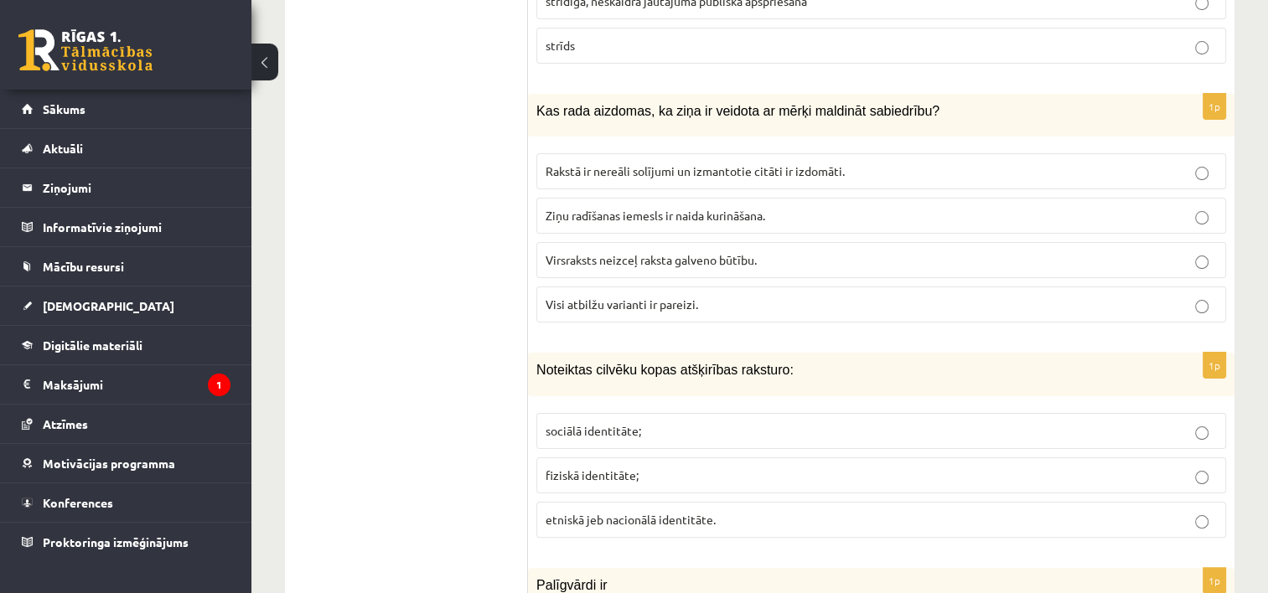
scroll to position [6624, 0]
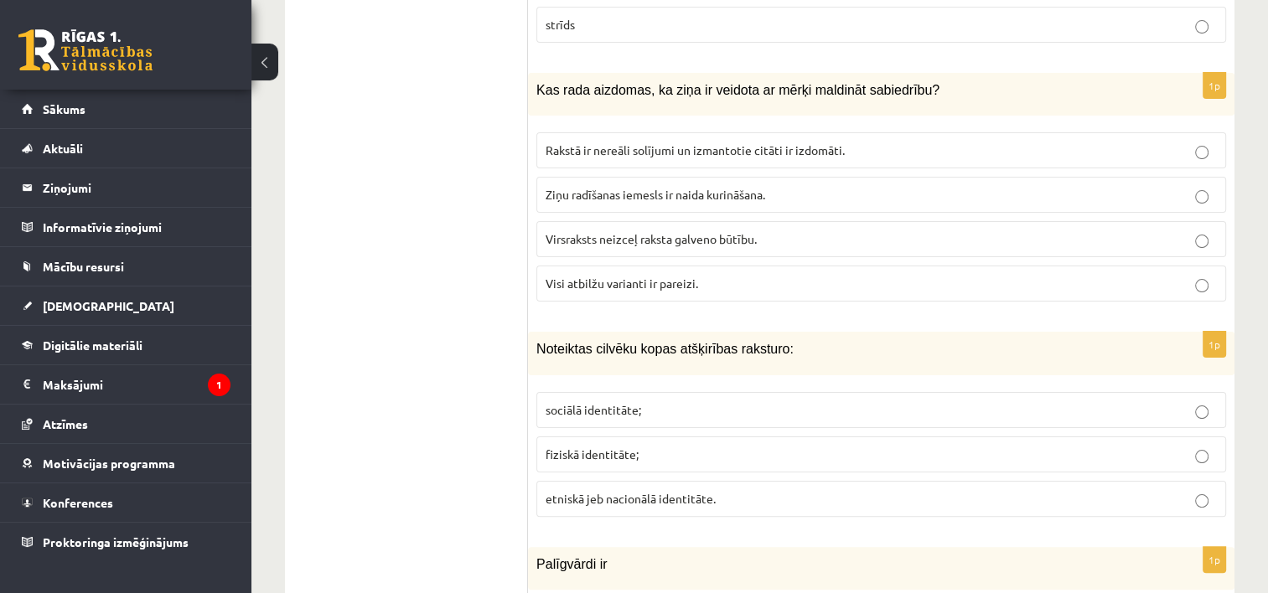
click at [714, 275] on p "Visi atbilžu varianti ir pareizi." at bounding box center [881, 284] width 671 height 18
click at [643, 491] on span "etniskā jeb nacionālā identitāte." at bounding box center [631, 498] width 170 height 15
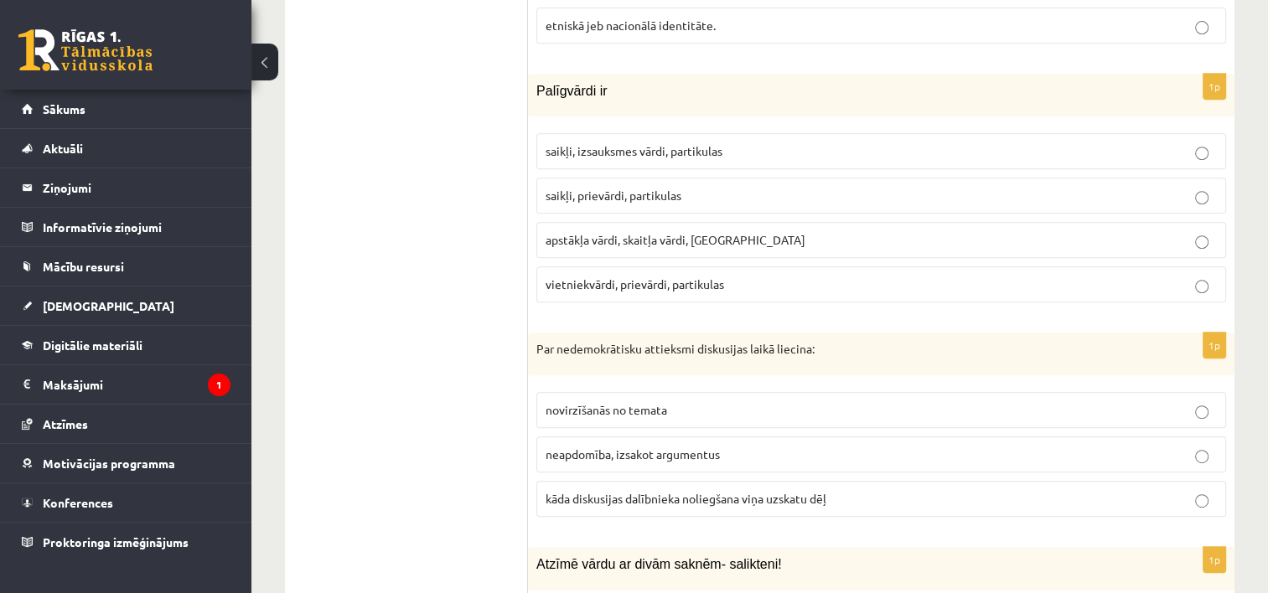
scroll to position [7109, 0]
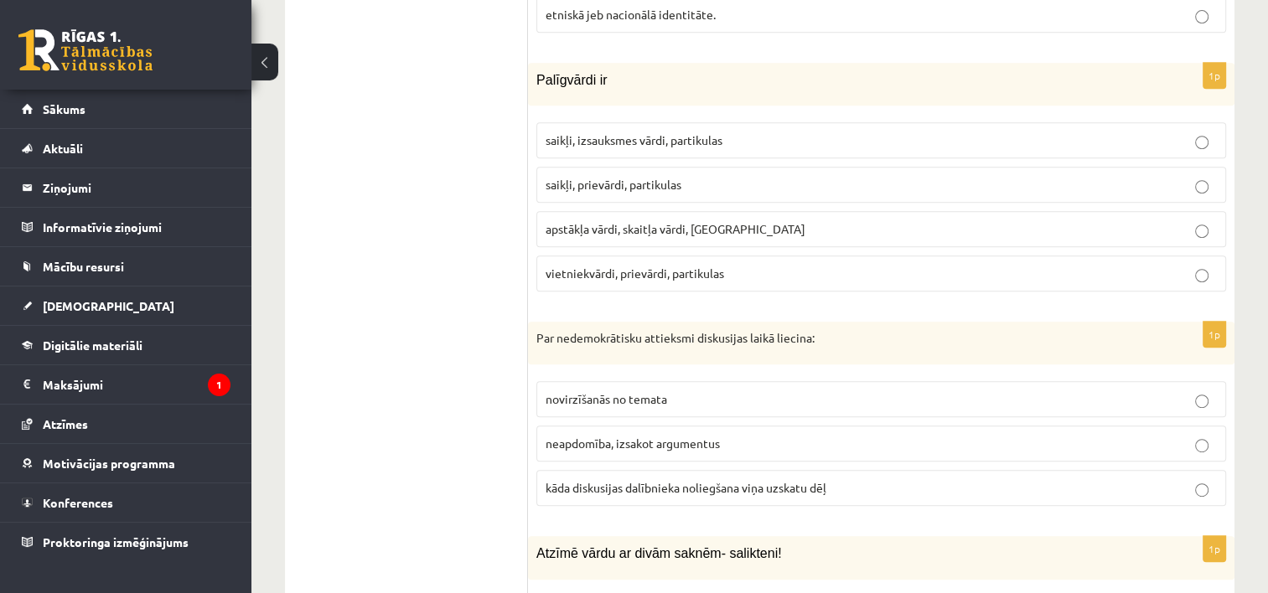
click at [636, 177] on span "saikļi, prievārdi, partikulas" at bounding box center [614, 184] width 136 height 15
click at [724, 480] on span "kāda diskusijas dalībnieka noliegšana viņa uzskatu dēļ" at bounding box center [686, 487] width 281 height 15
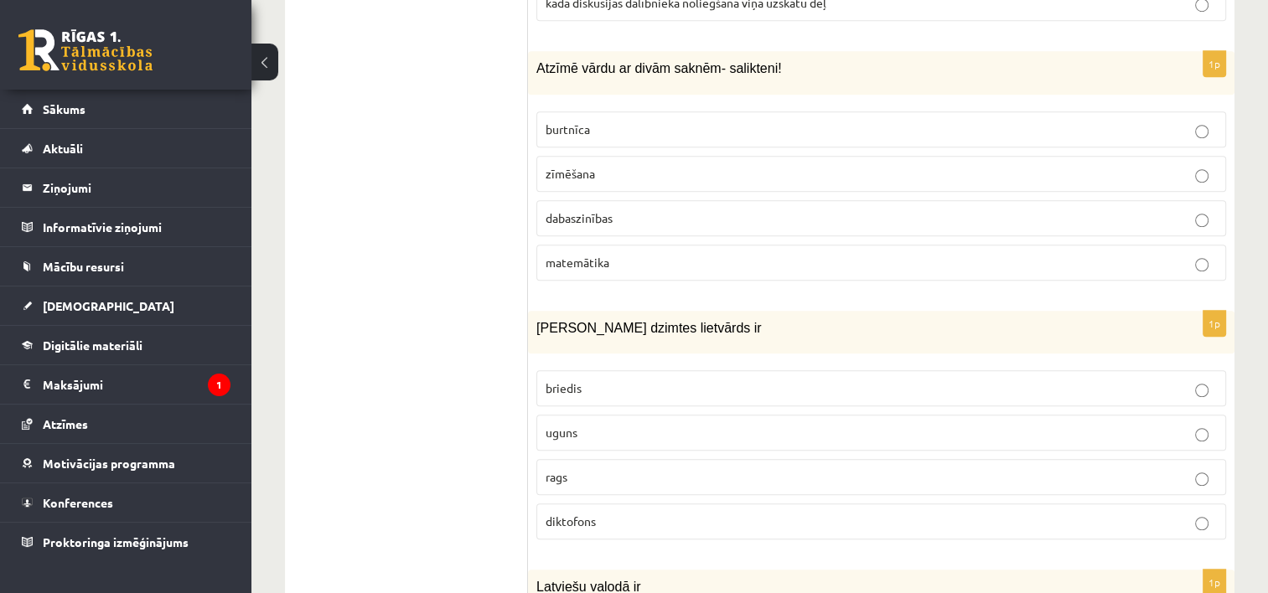
scroll to position [7573, 0]
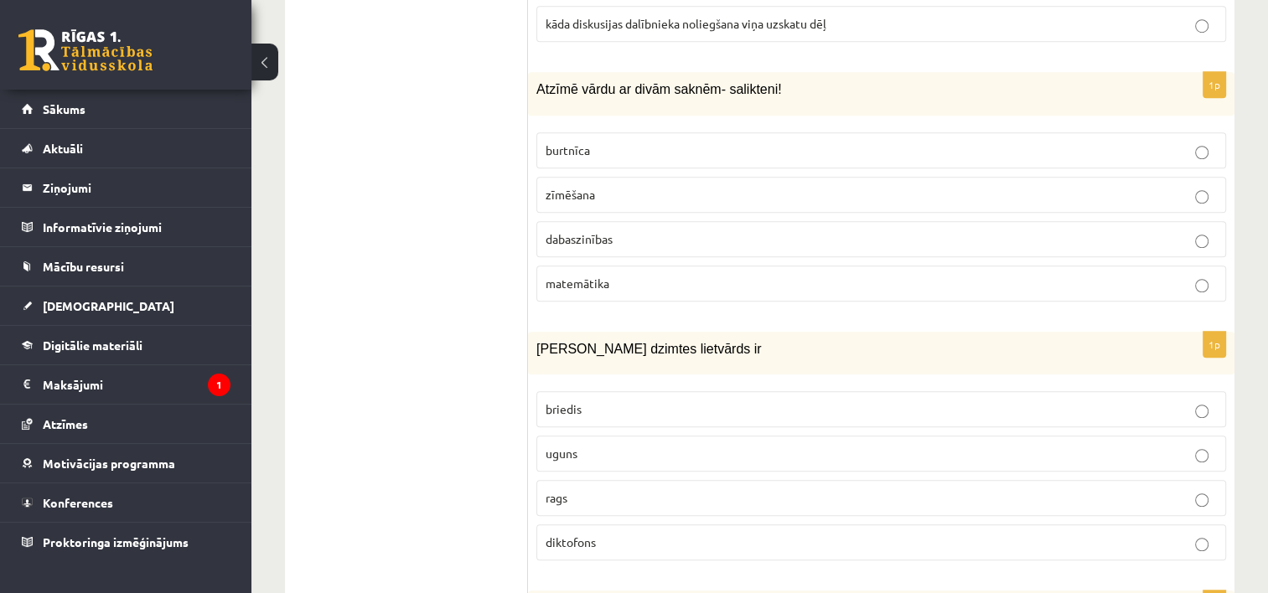
click at [696, 231] on p "dabaszinības" at bounding box center [881, 240] width 671 height 18
click at [645, 445] on p "uguns" at bounding box center [881, 454] width 671 height 18
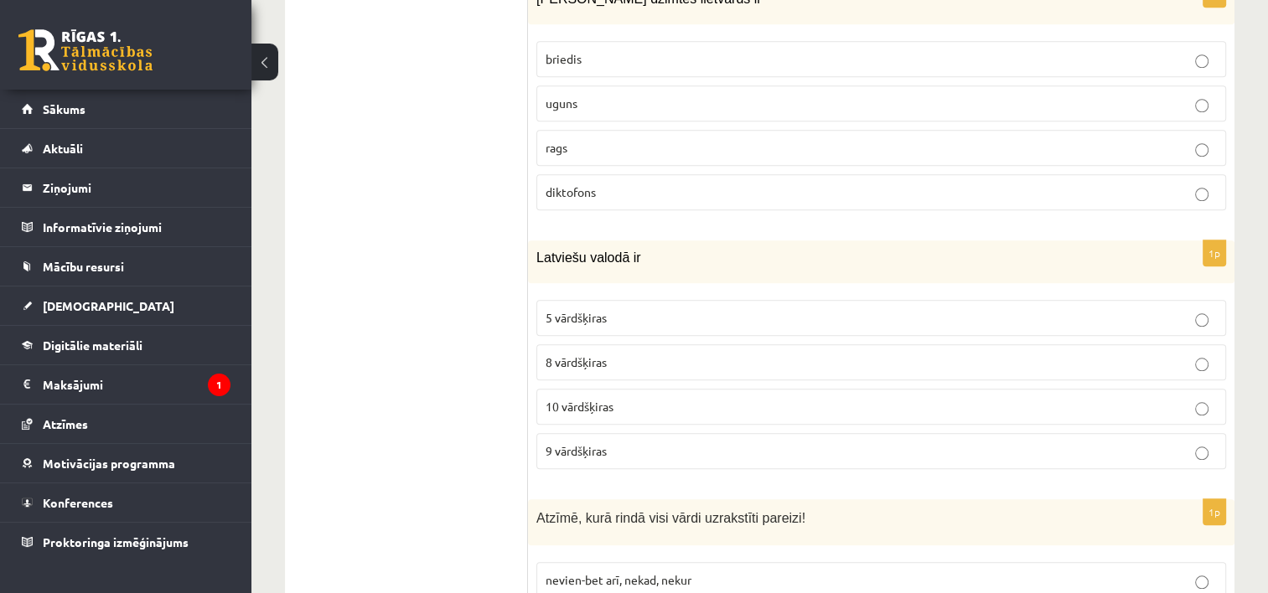
scroll to position [7944, 0]
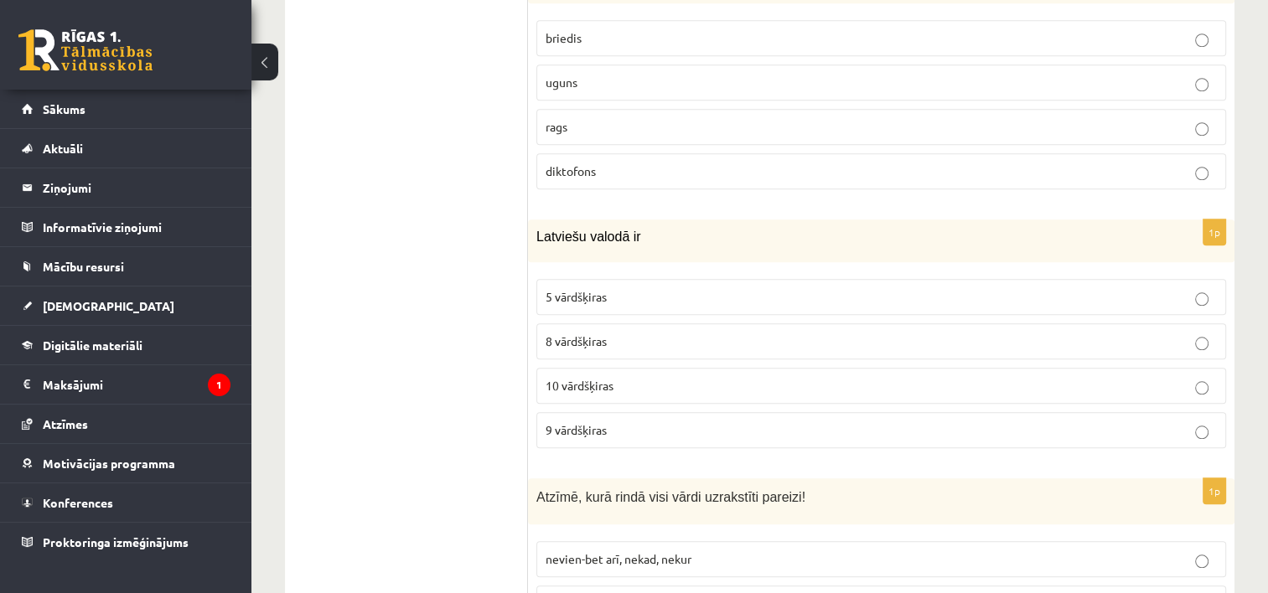
click at [801, 377] on p "10 vārdšķiras" at bounding box center [881, 386] width 671 height 18
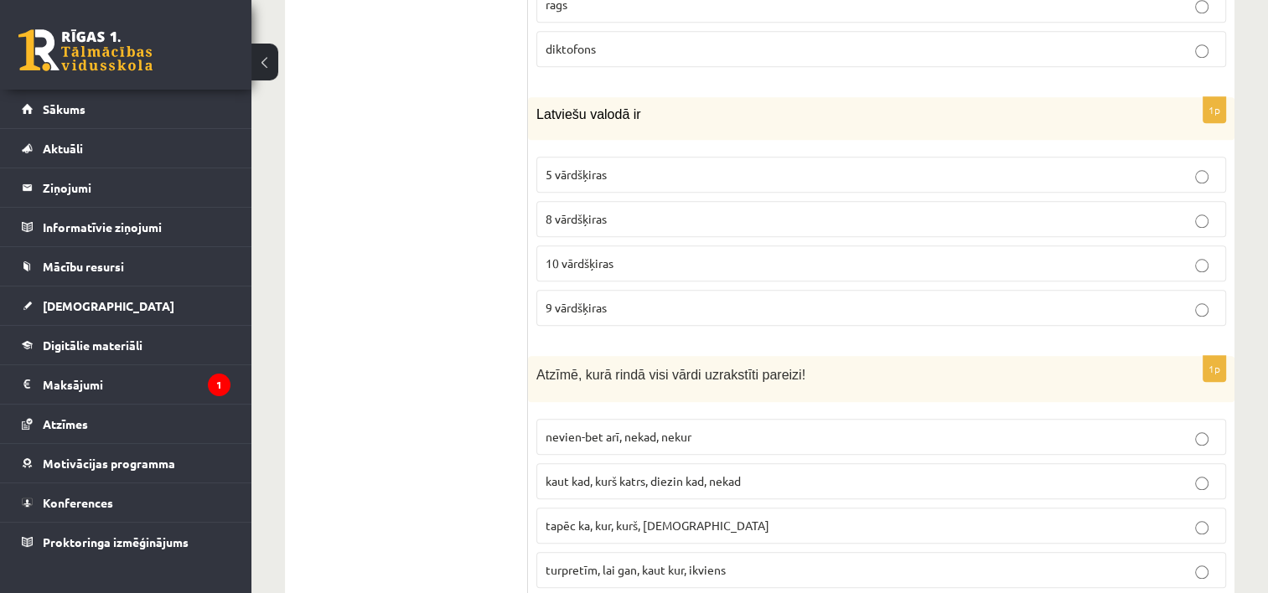
click at [866, 552] on label "turpretīm, lai gan, kaut kur, ikviens" at bounding box center [881, 570] width 690 height 36
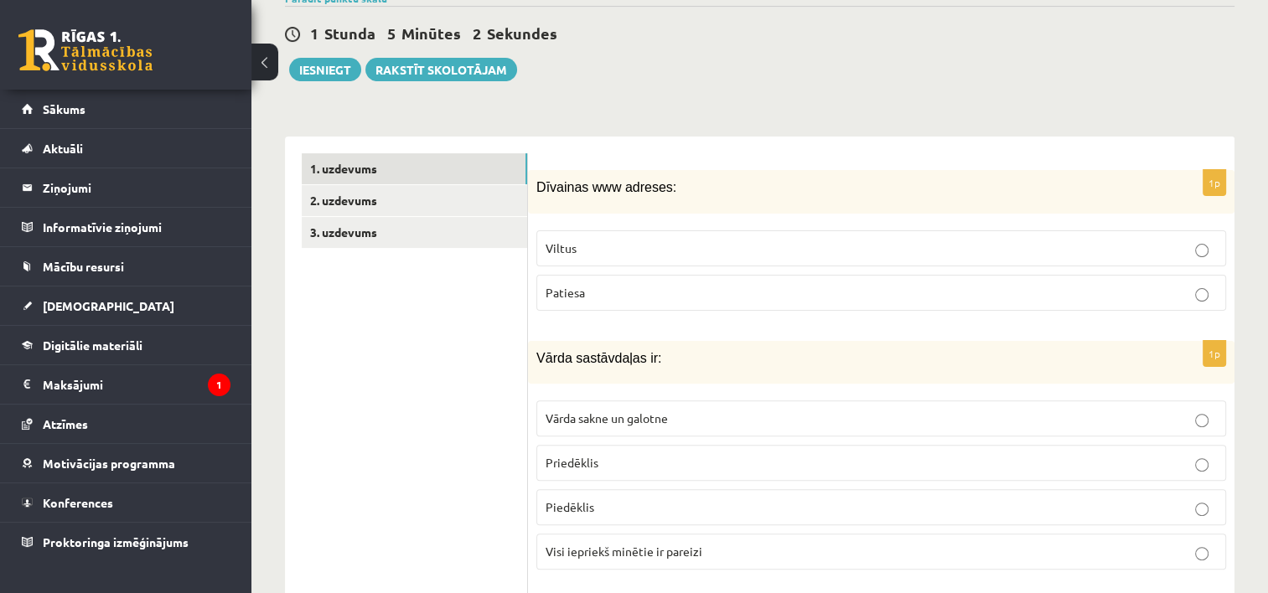
scroll to position [391, 0]
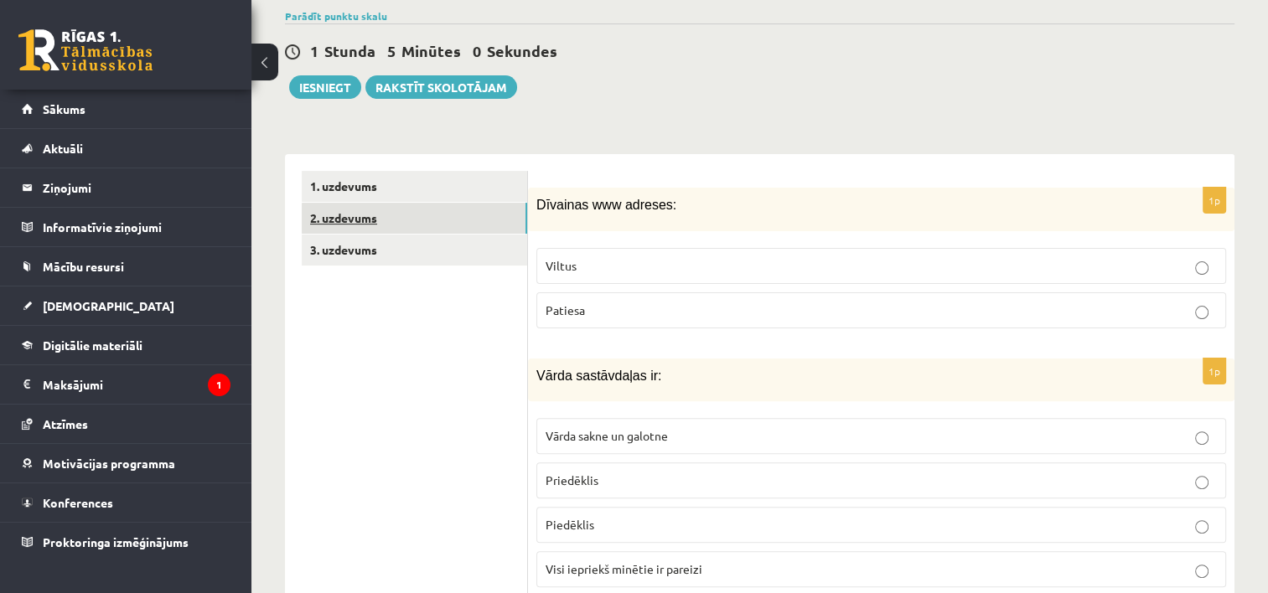
click at [417, 211] on link "2. uzdevums" at bounding box center [414, 218] width 225 height 31
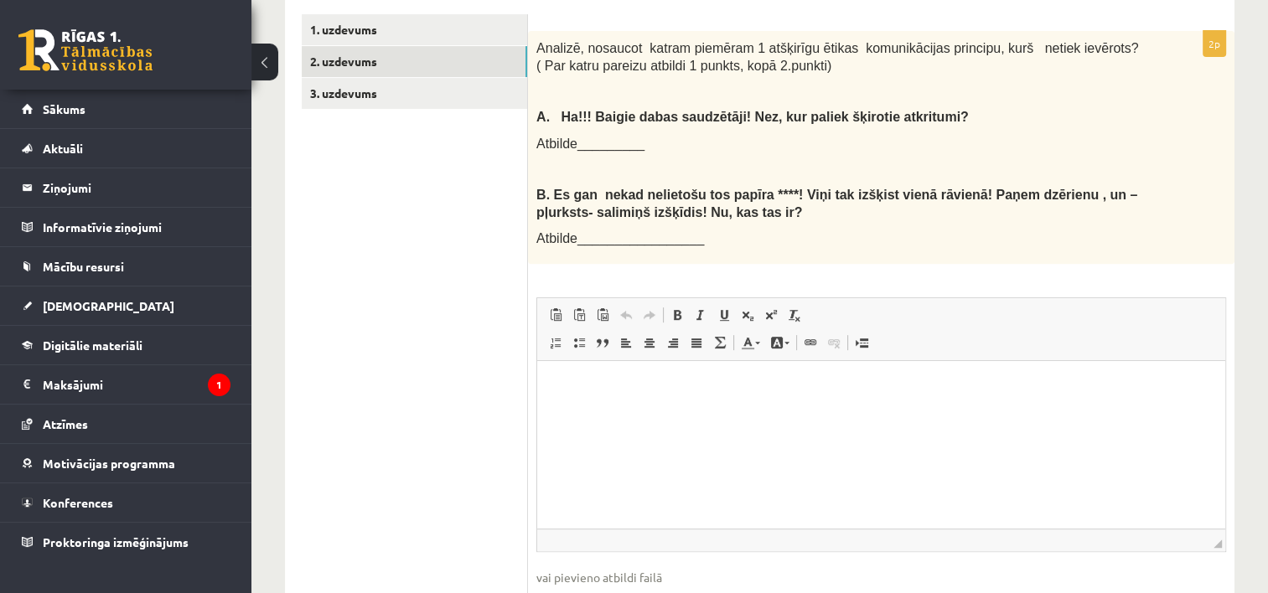
scroll to position [559, 0]
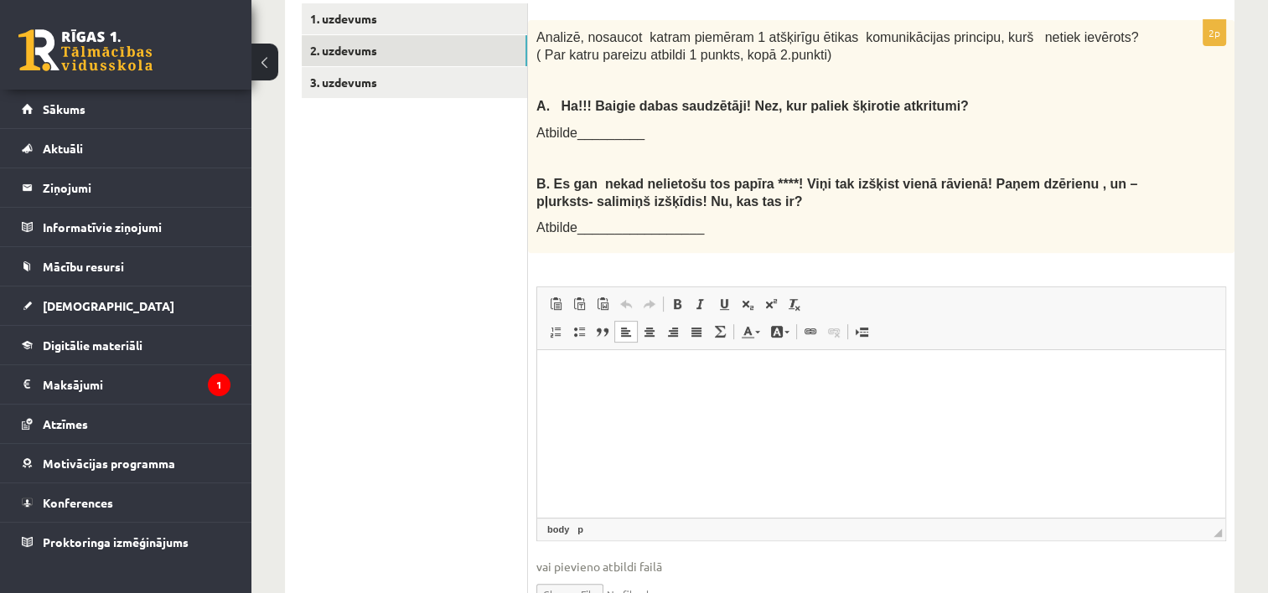
click at [628, 367] on p "Rich Text Editor, wiswyg-editor-user-answer-47433849295860" at bounding box center [881, 376] width 655 height 18
click at [551, 370] on html "*" at bounding box center [881, 375] width 688 height 51
click at [573, 383] on p "*" at bounding box center [881, 376] width 655 height 18
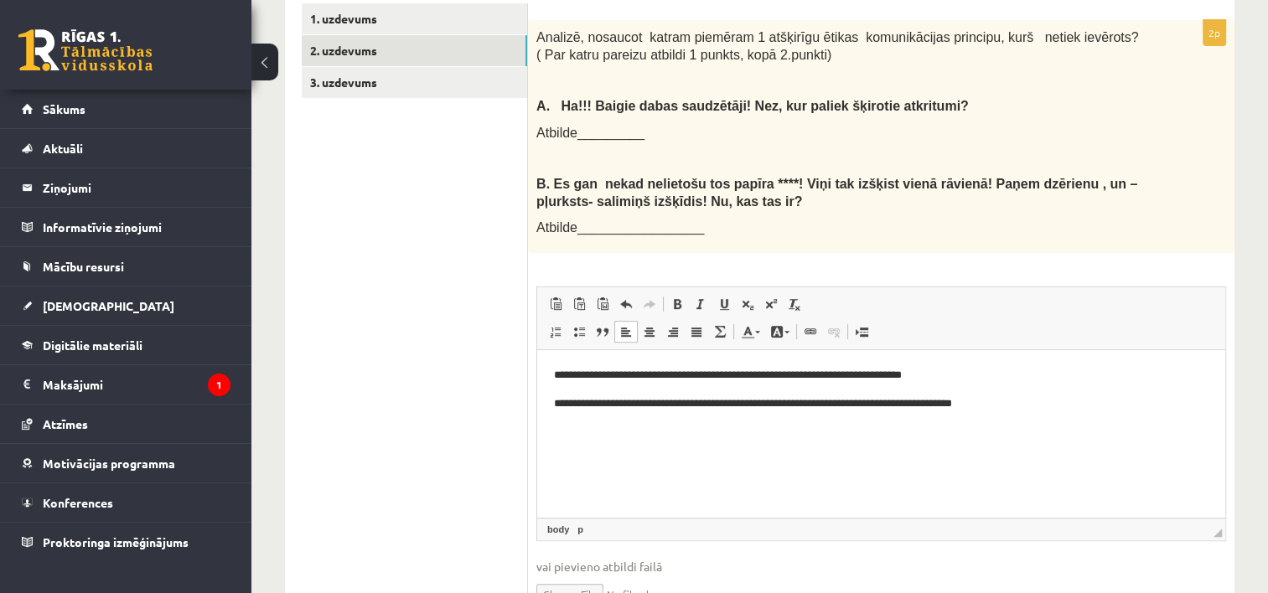
click at [966, 381] on p "**********" at bounding box center [881, 376] width 655 height 18
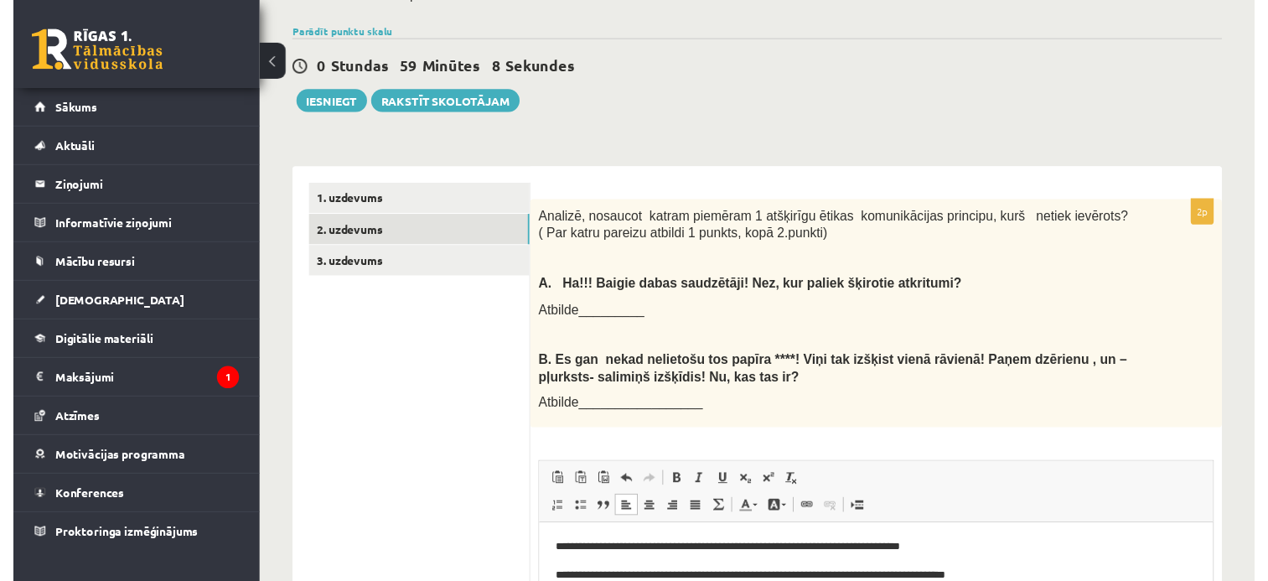
scroll to position [343, 0]
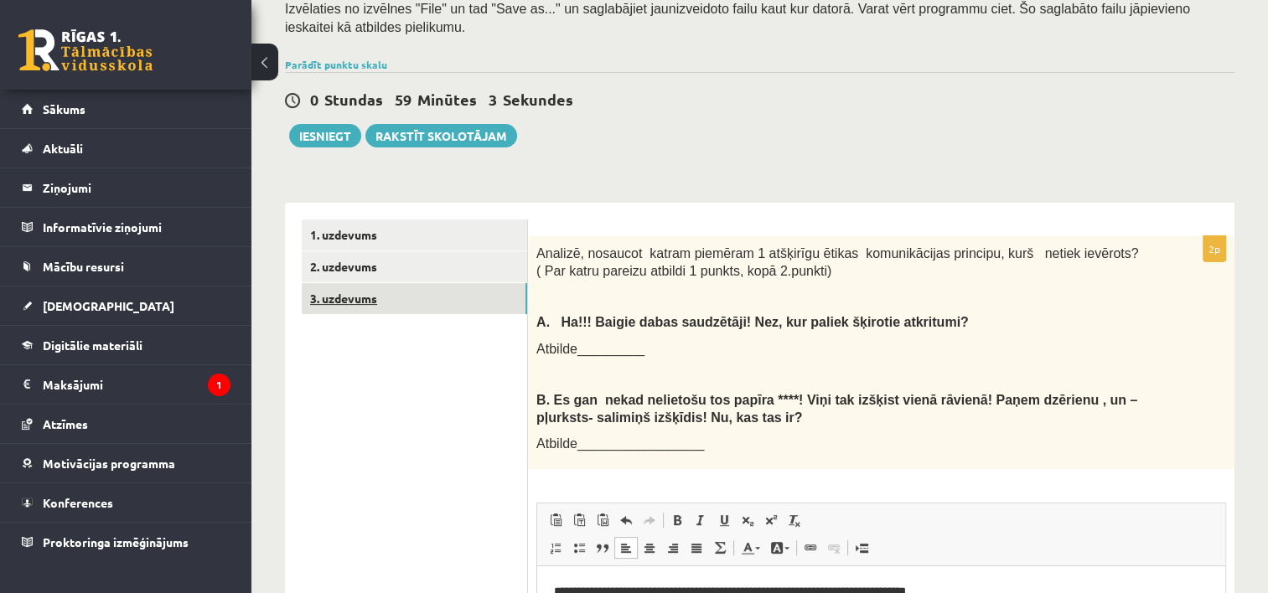
click at [349, 283] on link "3. uzdevums" at bounding box center [414, 298] width 225 height 31
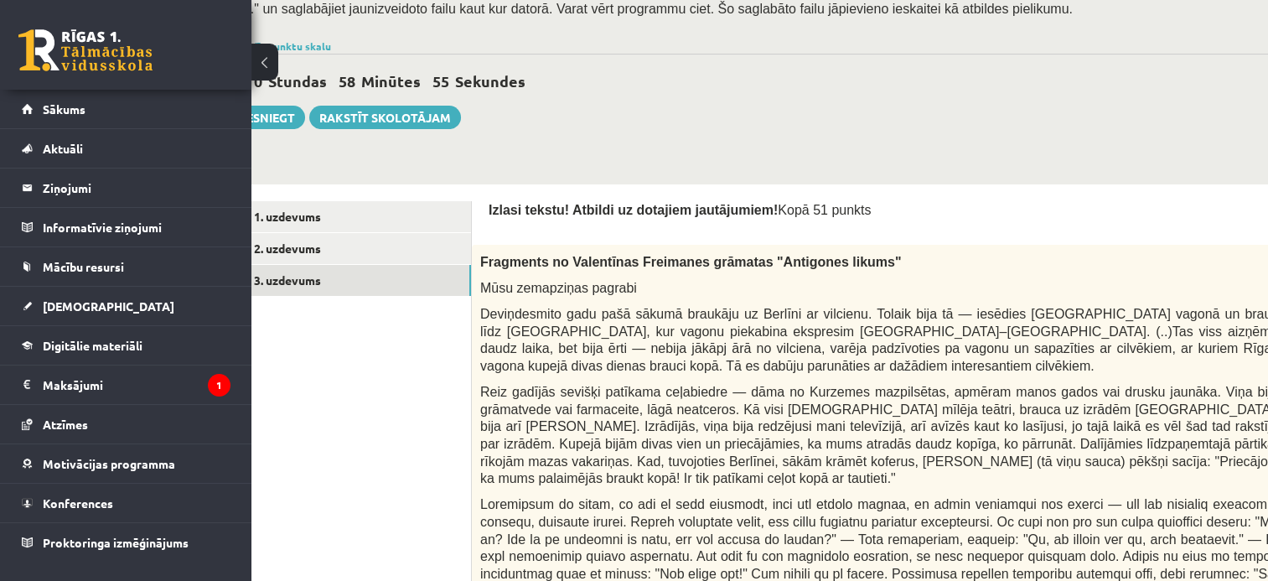
scroll to position [343, 59]
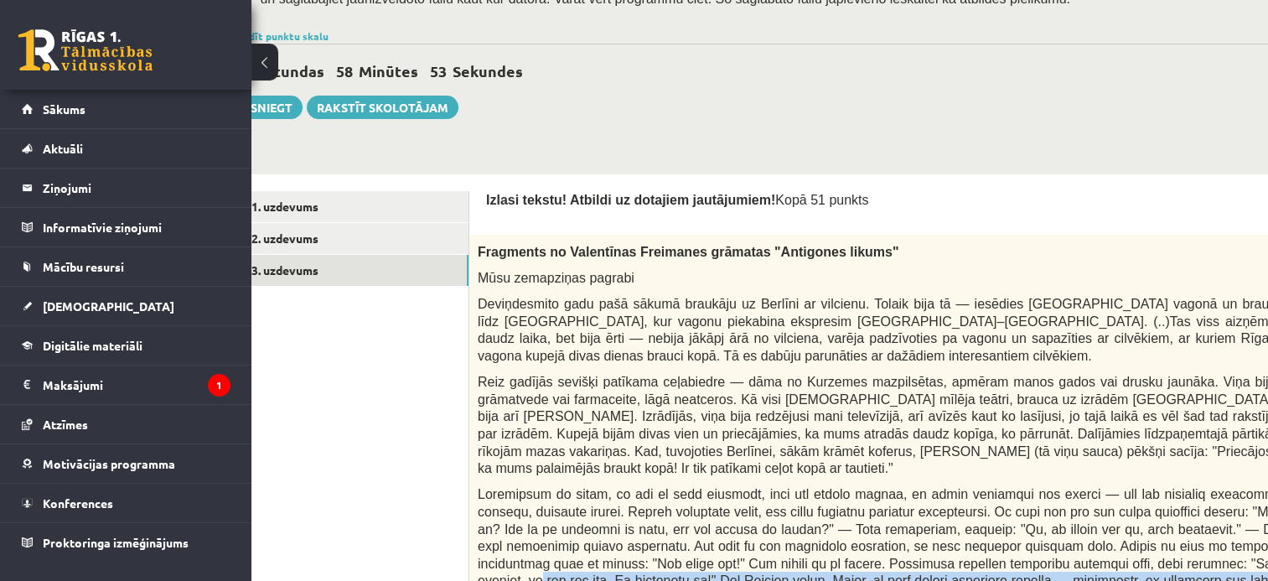
drag, startPoint x: 1152, startPoint y: 580, endPoint x: 1166, endPoint y: 581, distance: 14.3
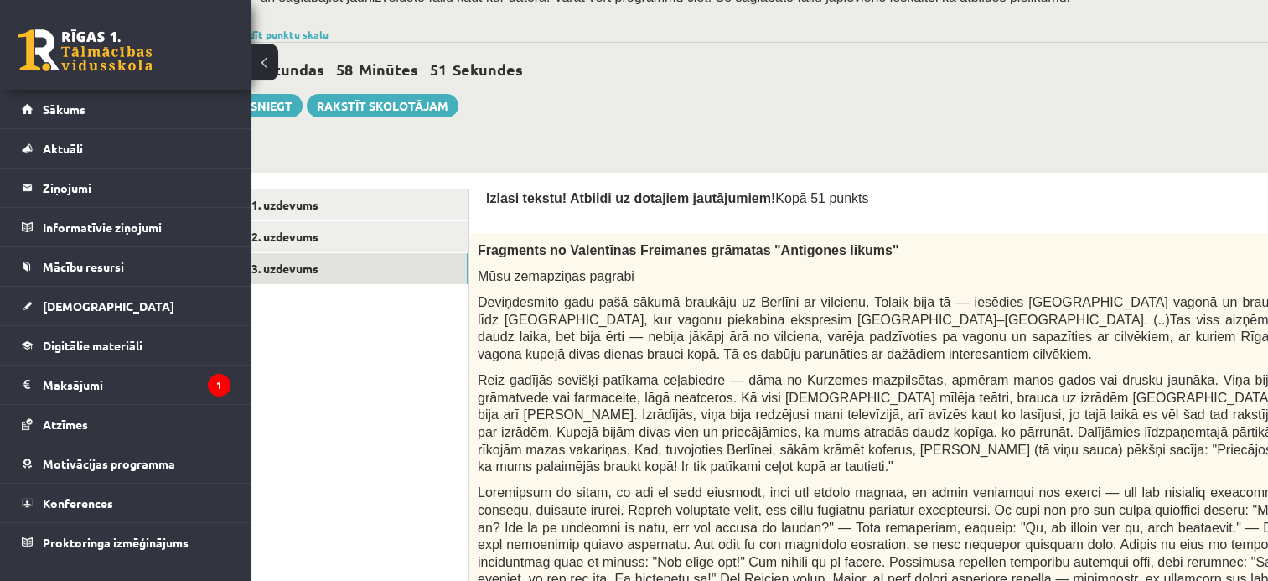
drag, startPoint x: 1166, startPoint y: 581, endPoint x: 1194, endPoint y: 280, distance: 302.3
click at [1194, 280] on p "Mūsu zemapziņas pagrabi" at bounding box center [877, 276] width 798 height 18
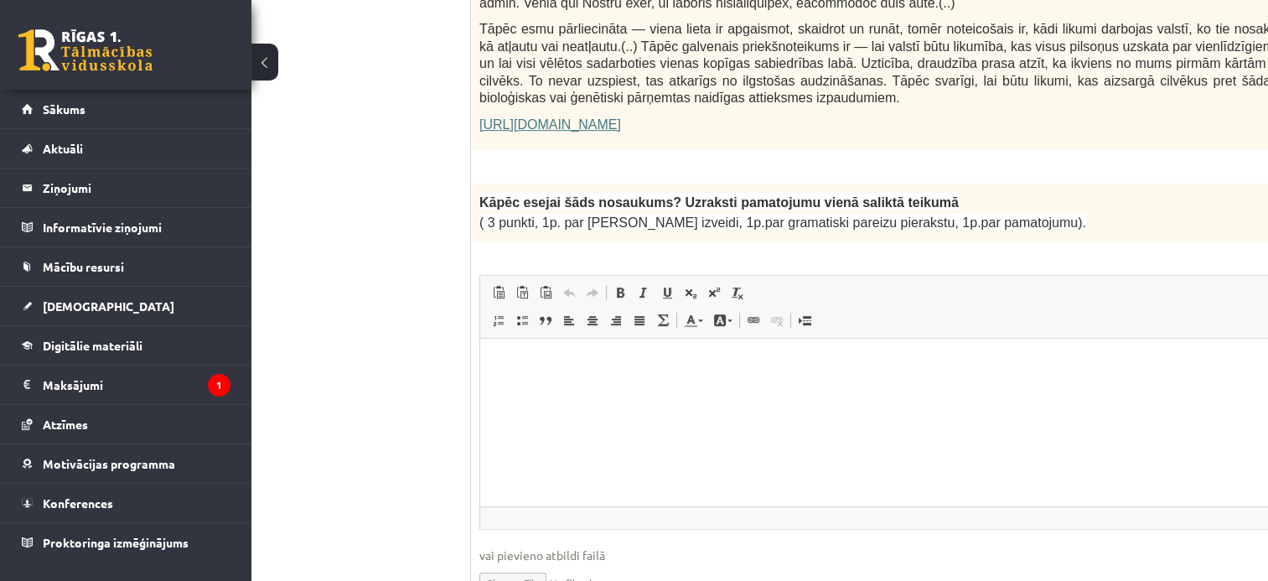
scroll to position [1272, 57]
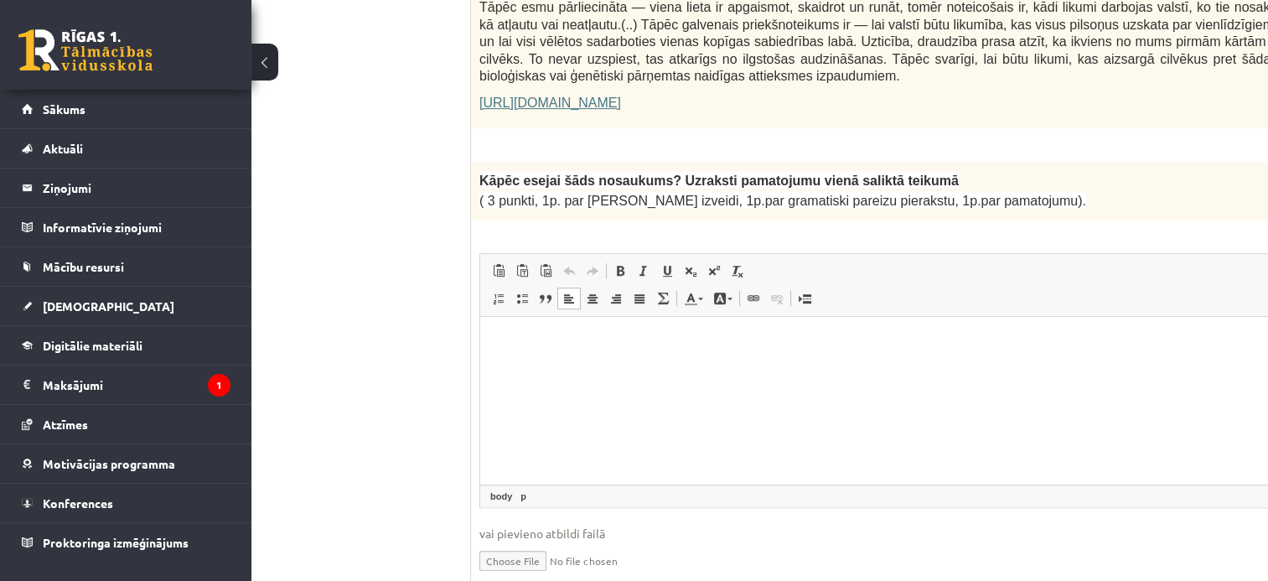
click at [752, 367] on html at bounding box center [920, 341] width 880 height 51
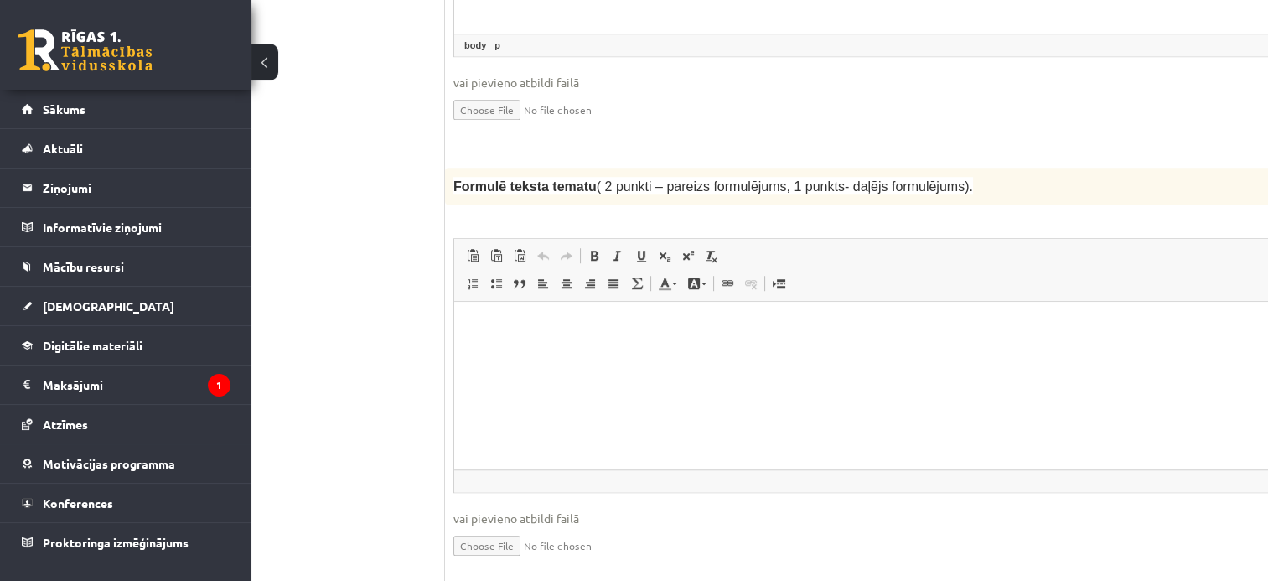
scroll to position [1789, 83]
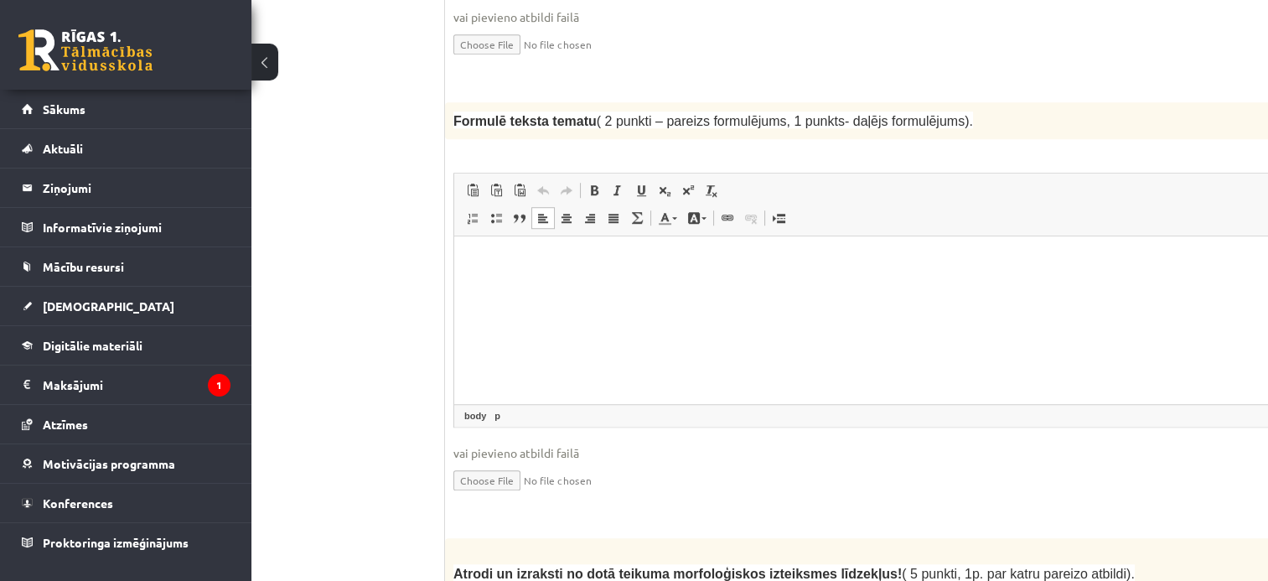
click at [917, 256] on p "Rich Text Editor, wiswyg-editor-user-answer-47433839429920" at bounding box center [894, 262] width 847 height 18
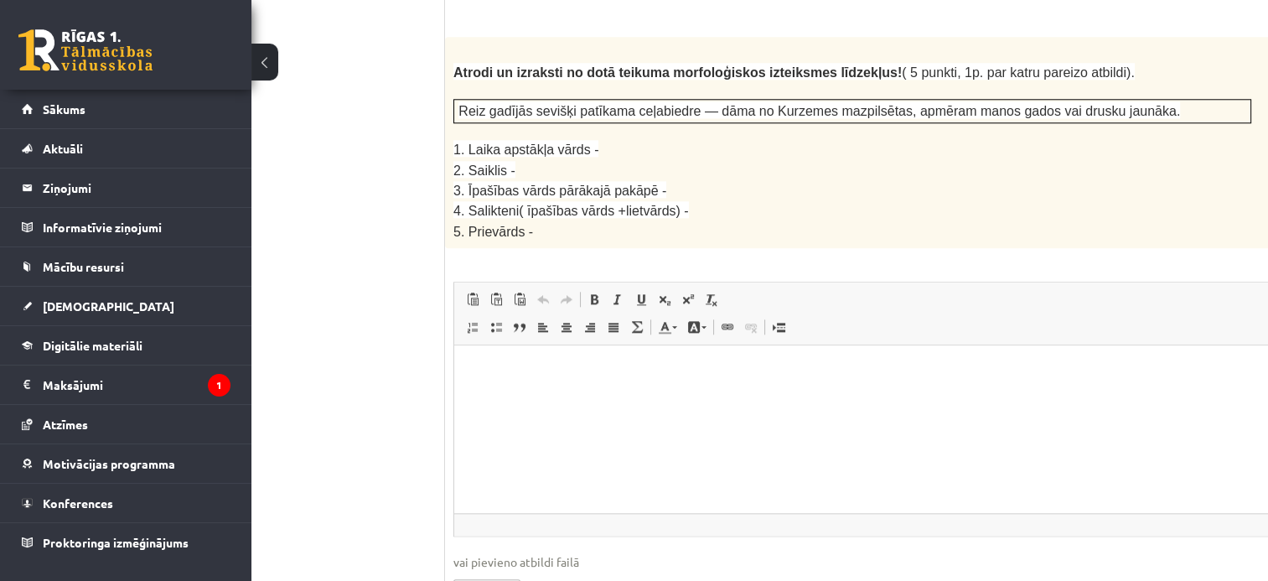
scroll to position [2283, 83]
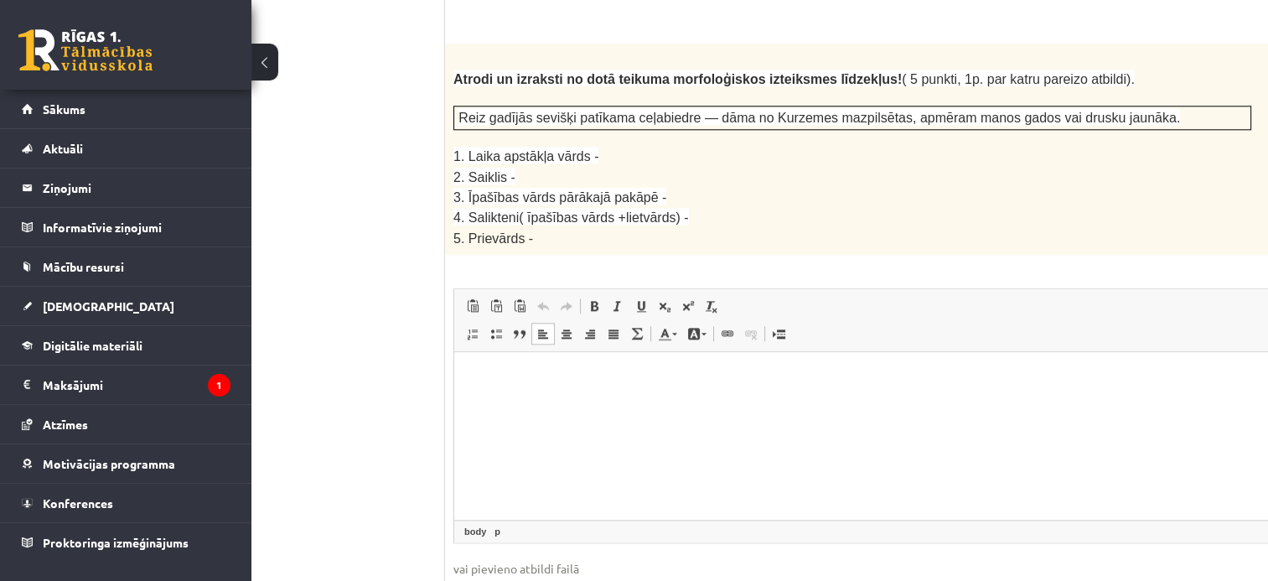
click at [592, 383] on p "Rich Text Editor, wiswyg-editor-user-answer-47433912592540" at bounding box center [894, 378] width 847 height 18
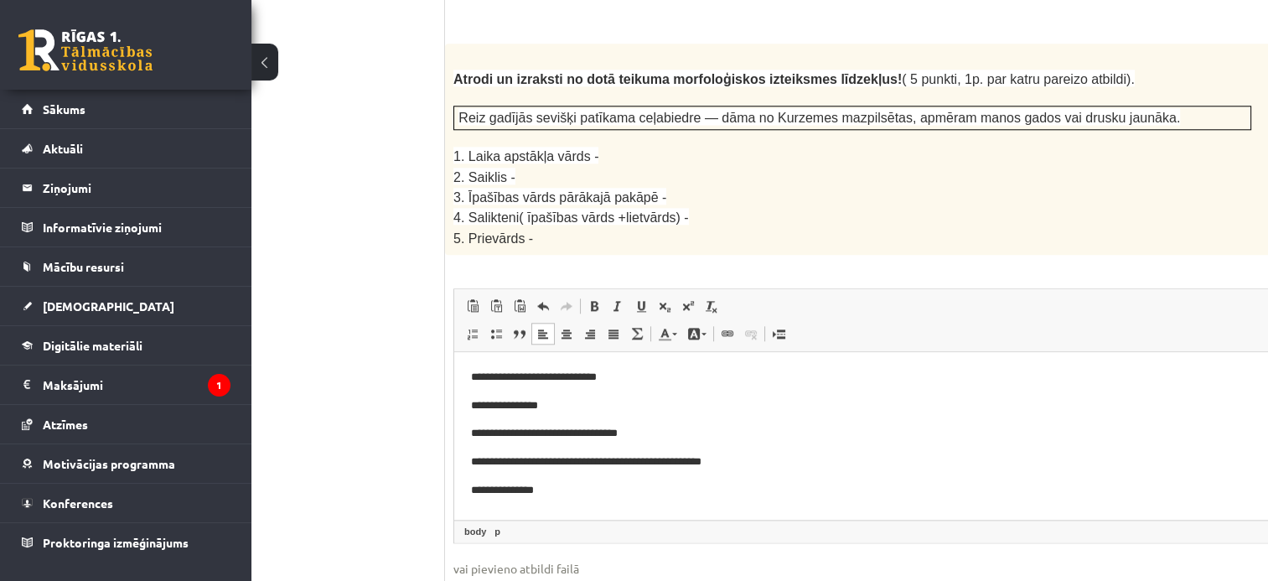
click at [528, 489] on p "**********" at bounding box center [872, 491] width 802 height 18
click at [571, 489] on p "**********" at bounding box center [872, 491] width 802 height 18
click at [662, 443] on body "**********" at bounding box center [894, 434] width 847 height 130
click at [661, 438] on p "**********" at bounding box center [872, 434] width 802 height 18
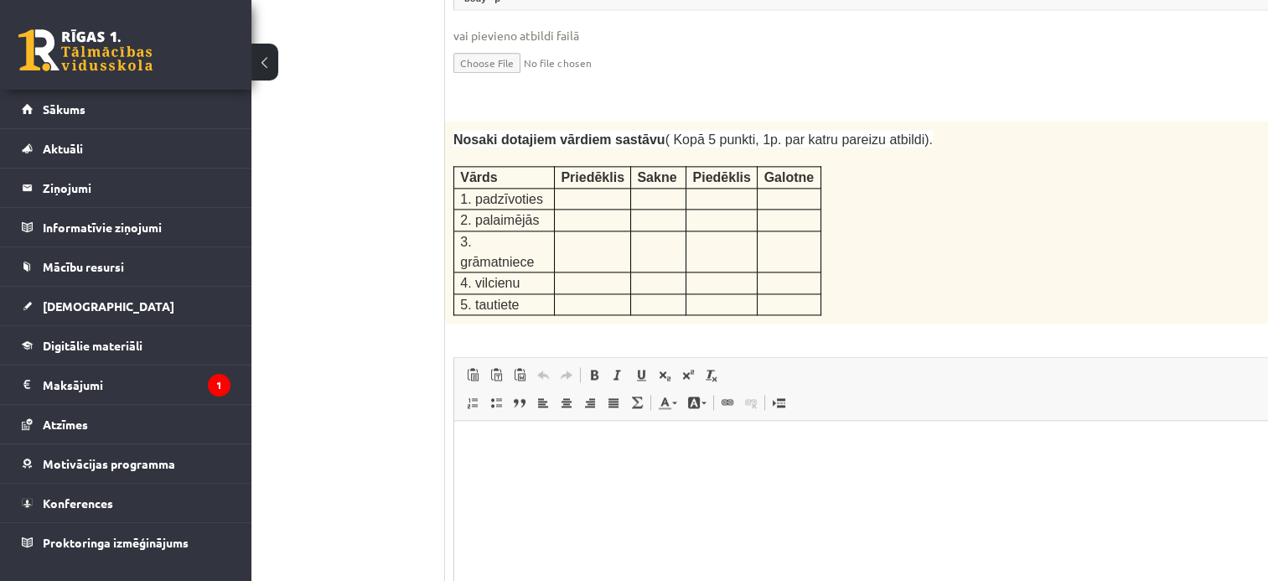
scroll to position [2829, 83]
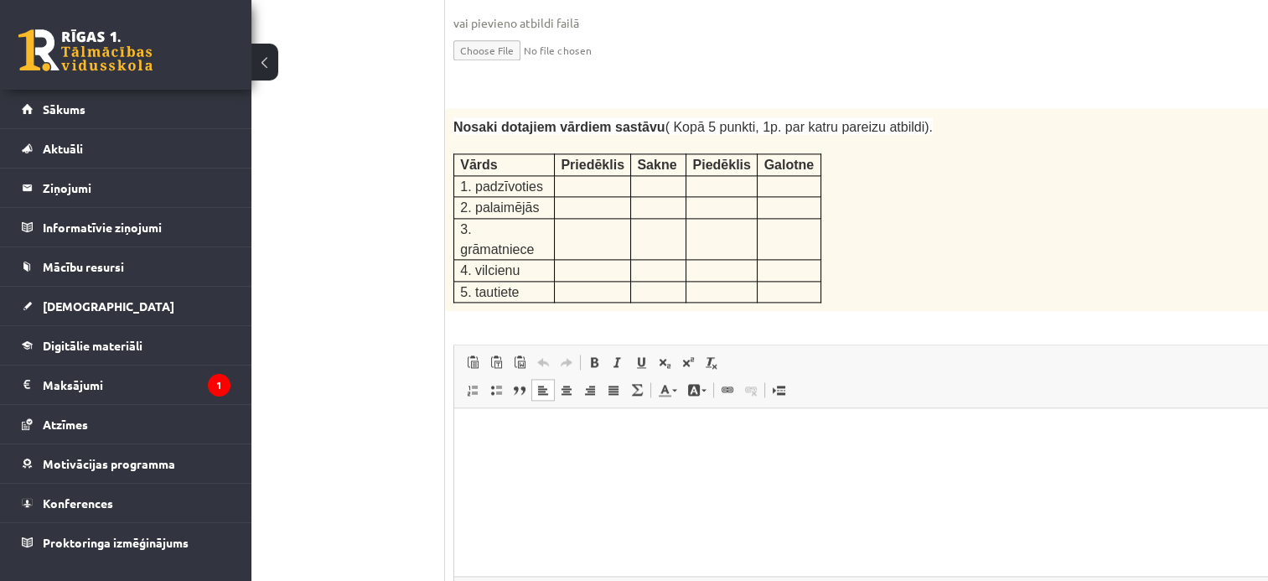
click at [605, 428] on p "Rich Text Editor, wiswyg-editor-user-answer-47433873378160" at bounding box center [894, 434] width 847 height 18
click at [547, 438] on p "**********" at bounding box center [872, 434] width 802 height 18
click at [547, 458] on p "**********" at bounding box center [872, 462] width 802 height 18
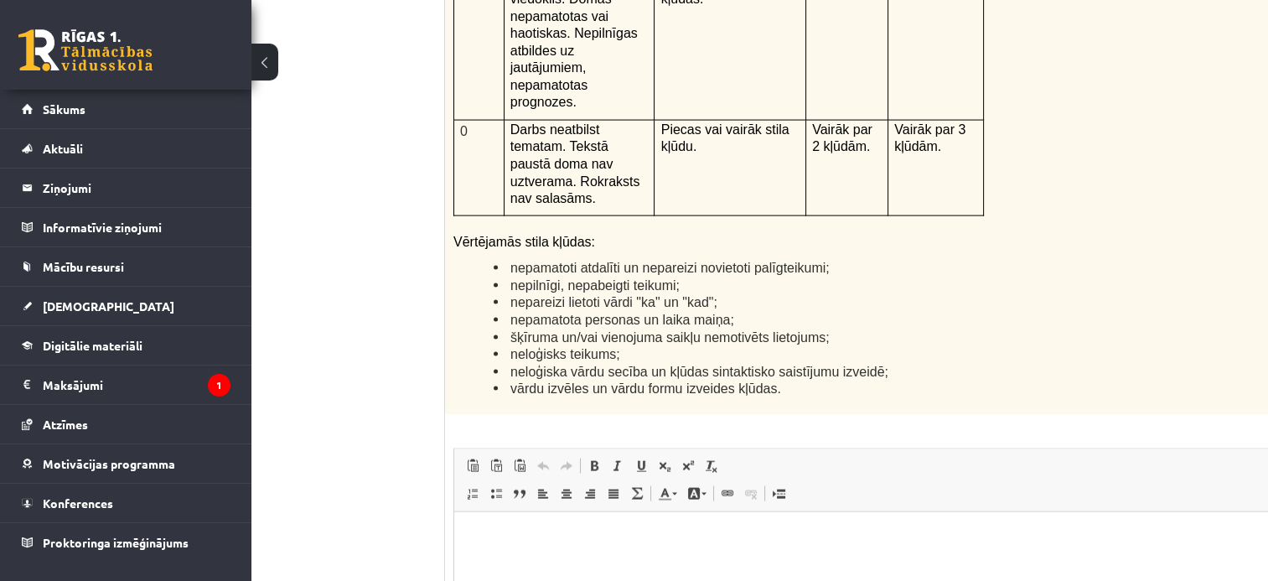
scroll to position [4017, 83]
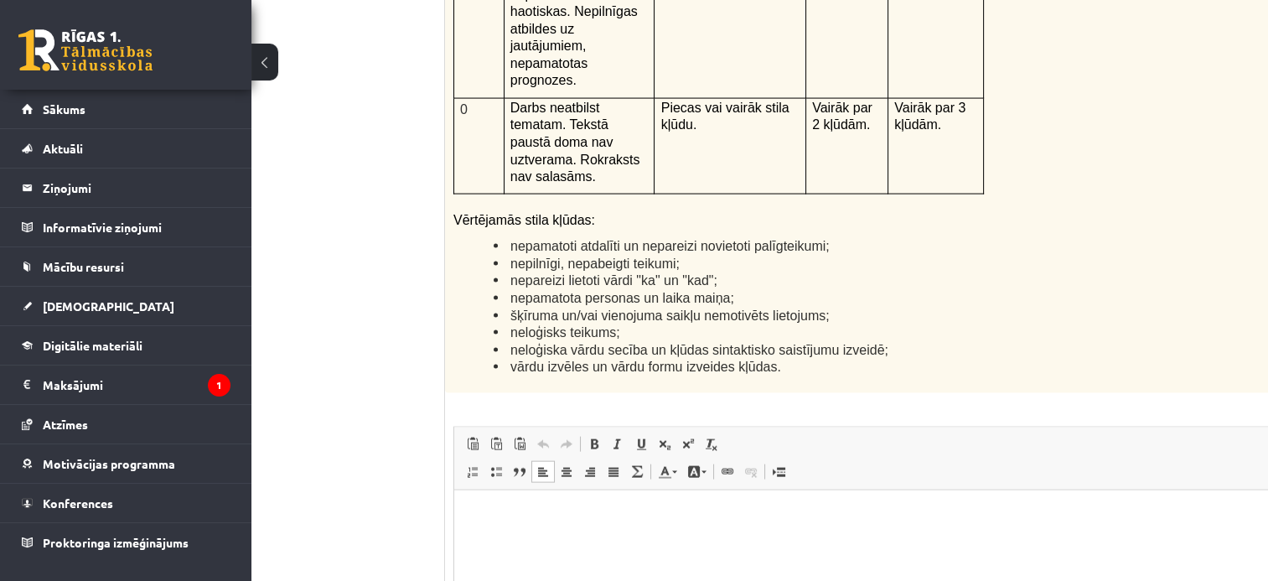
click at [854, 541] on html at bounding box center [894, 515] width 880 height 51
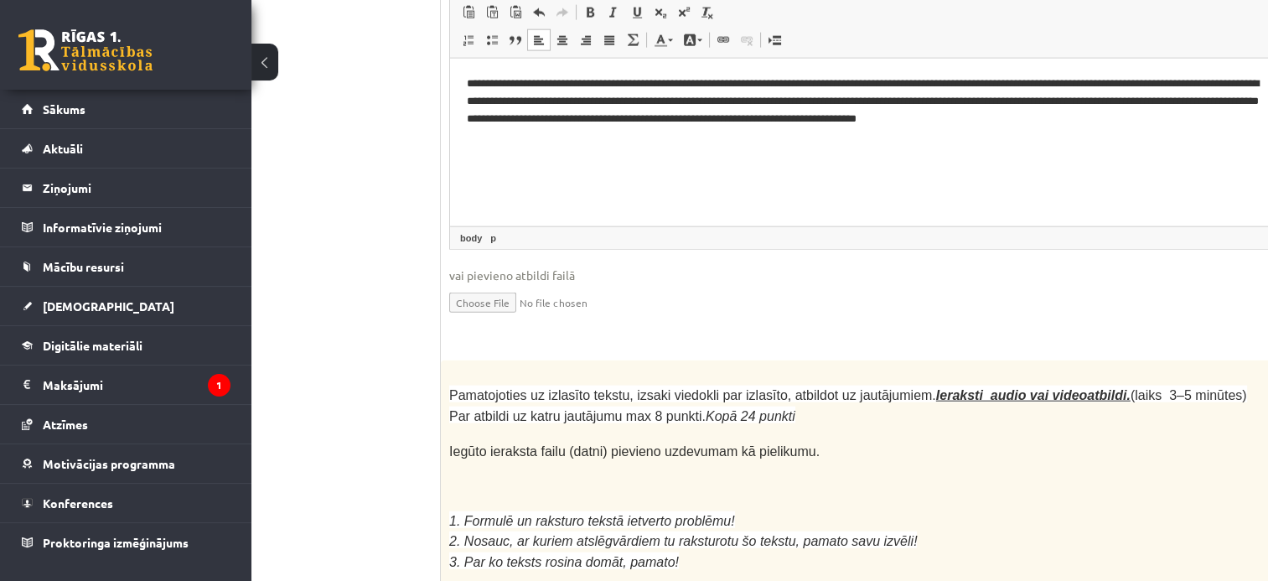
scroll to position [4463, 87]
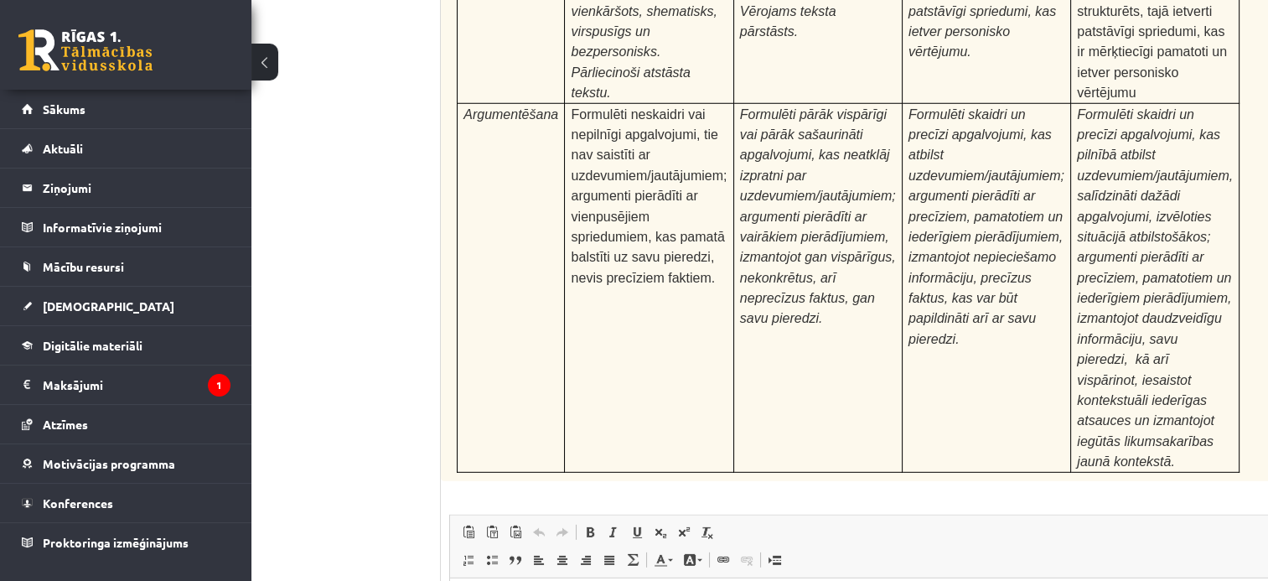
scroll to position [5294, 87]
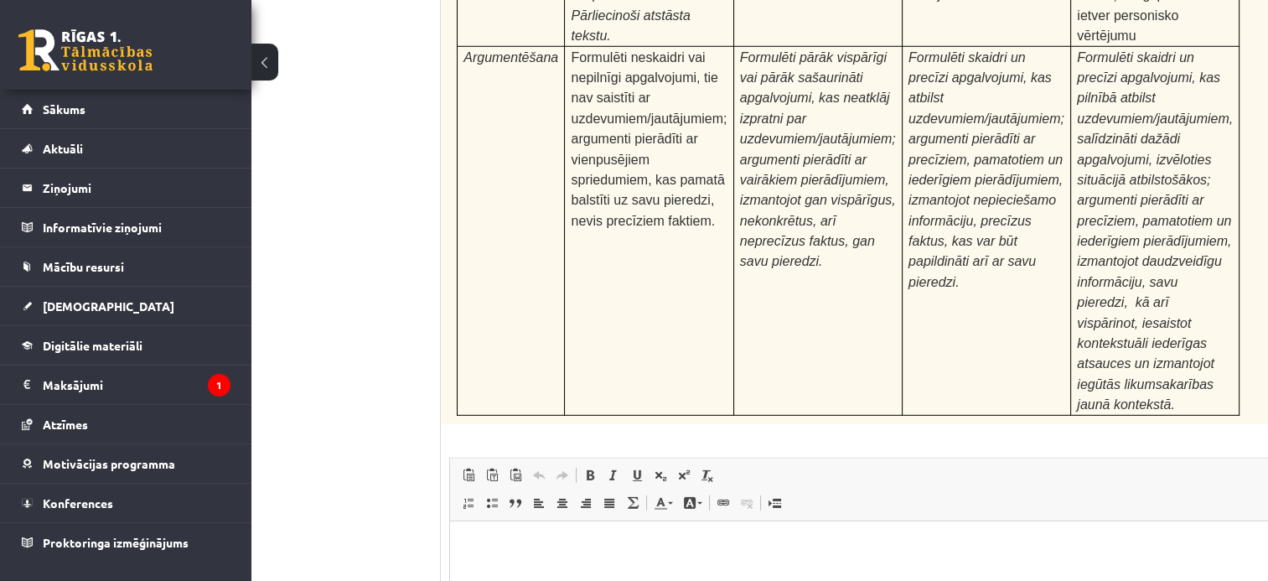
type input "**********"
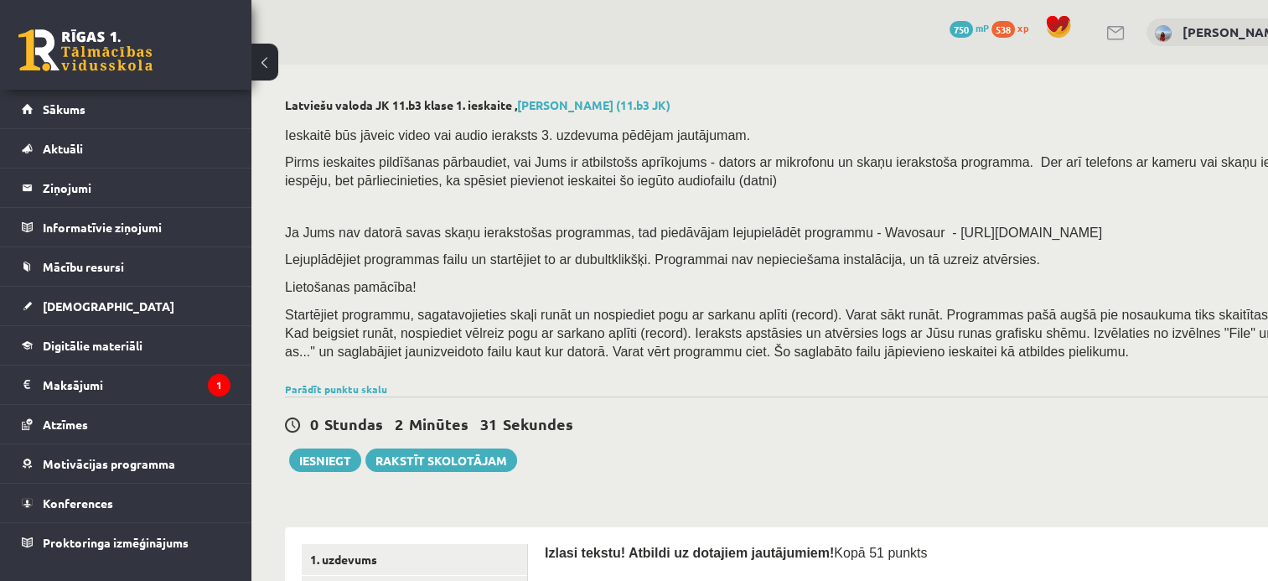
scroll to position [0, 0]
click at [340, 460] on button "Iesniegt" at bounding box center [325, 459] width 72 height 23
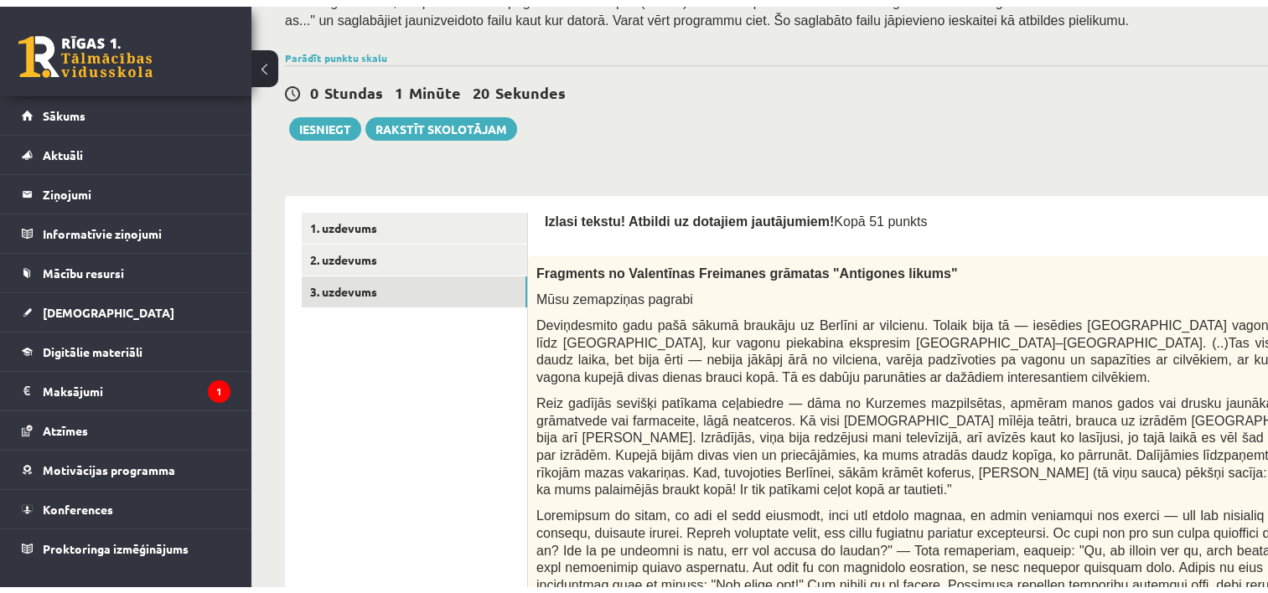
scroll to position [431, 0]
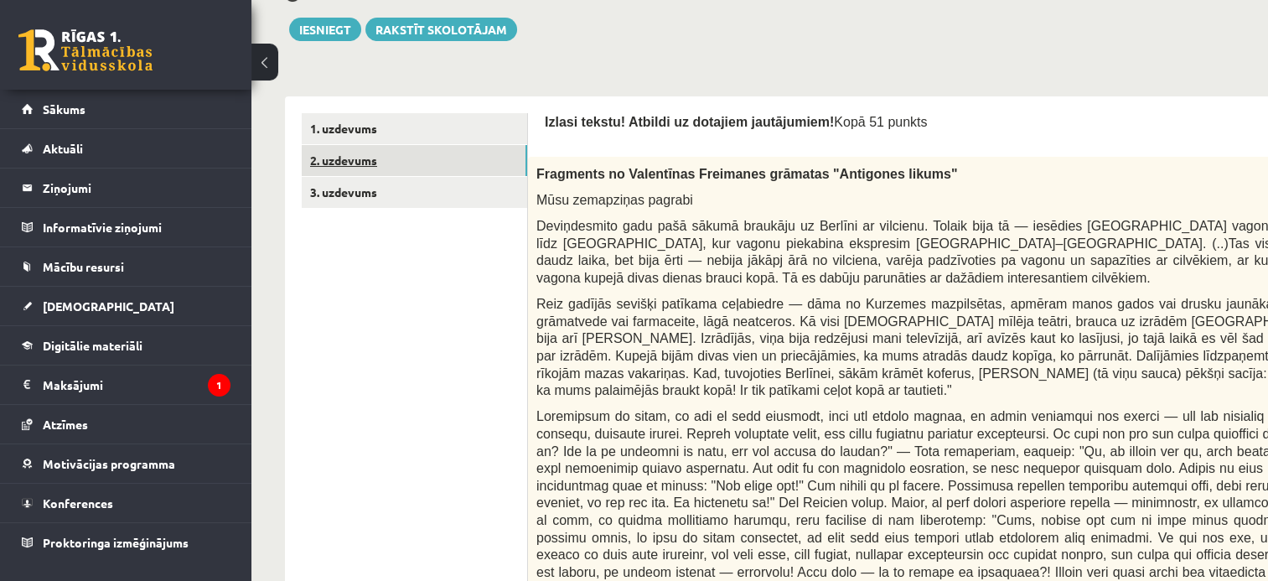
click at [366, 164] on link "2. uzdevums" at bounding box center [414, 160] width 225 height 31
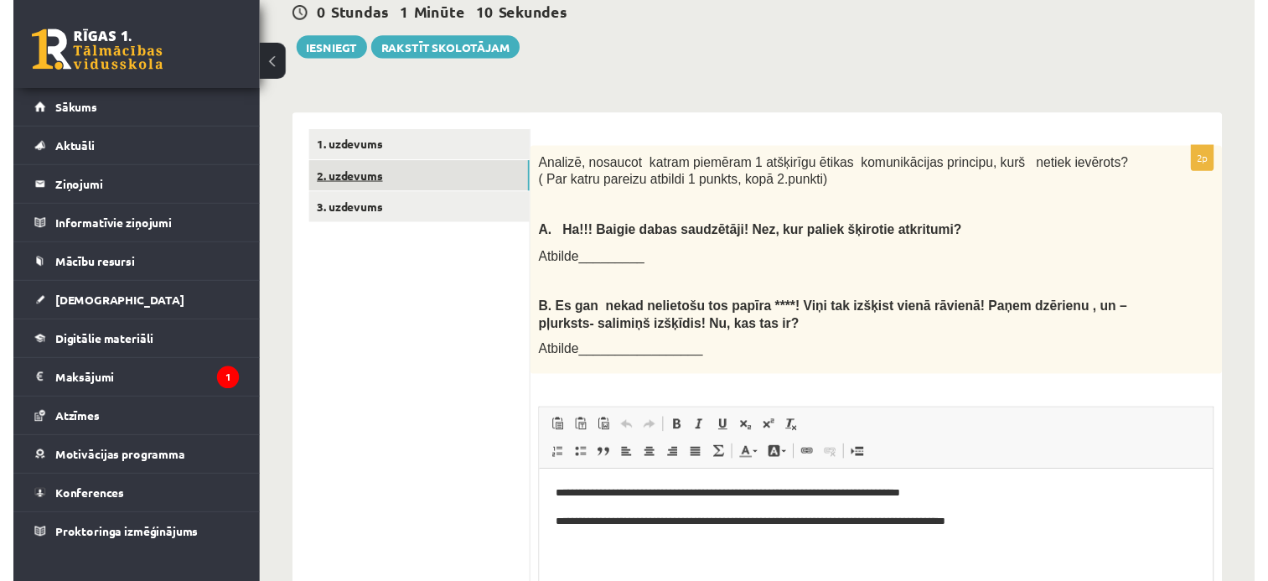
scroll to position [0, 0]
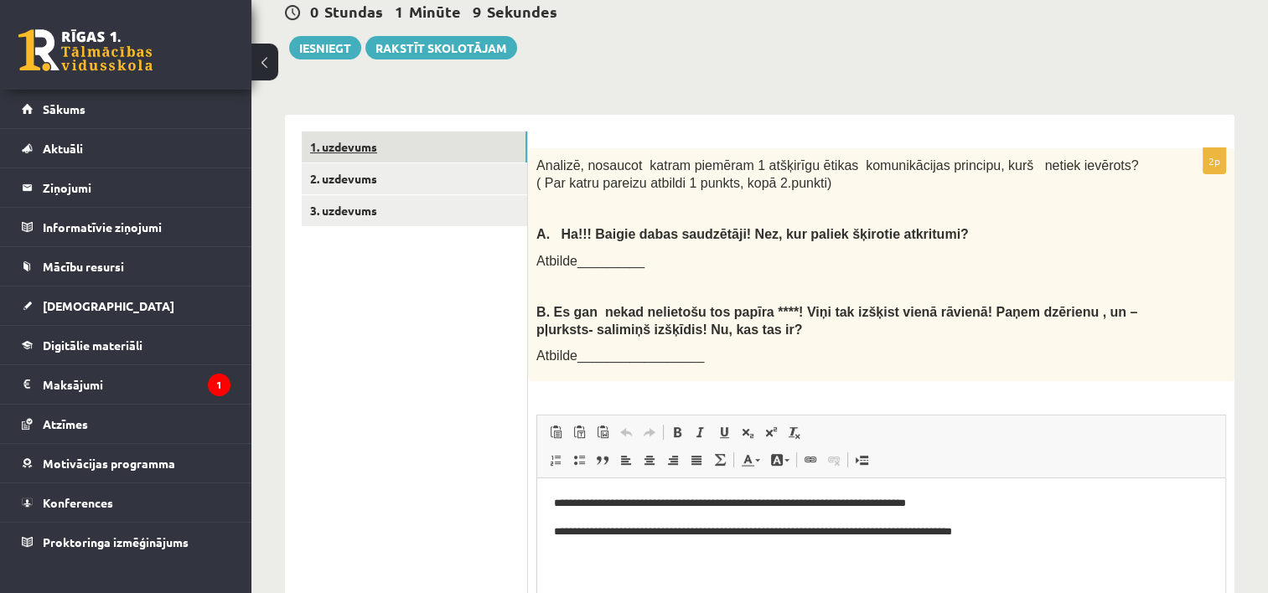
click at [358, 132] on link "1. uzdevums" at bounding box center [414, 147] width 225 height 31
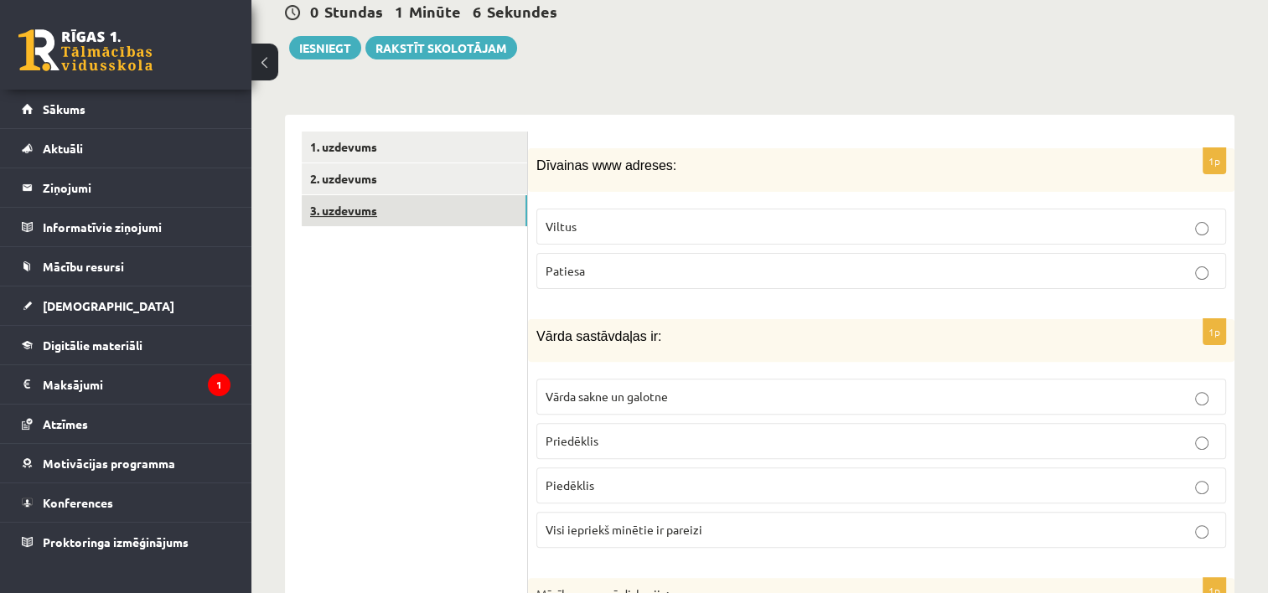
click at [346, 195] on link "3. uzdevums" at bounding box center [414, 210] width 225 height 31
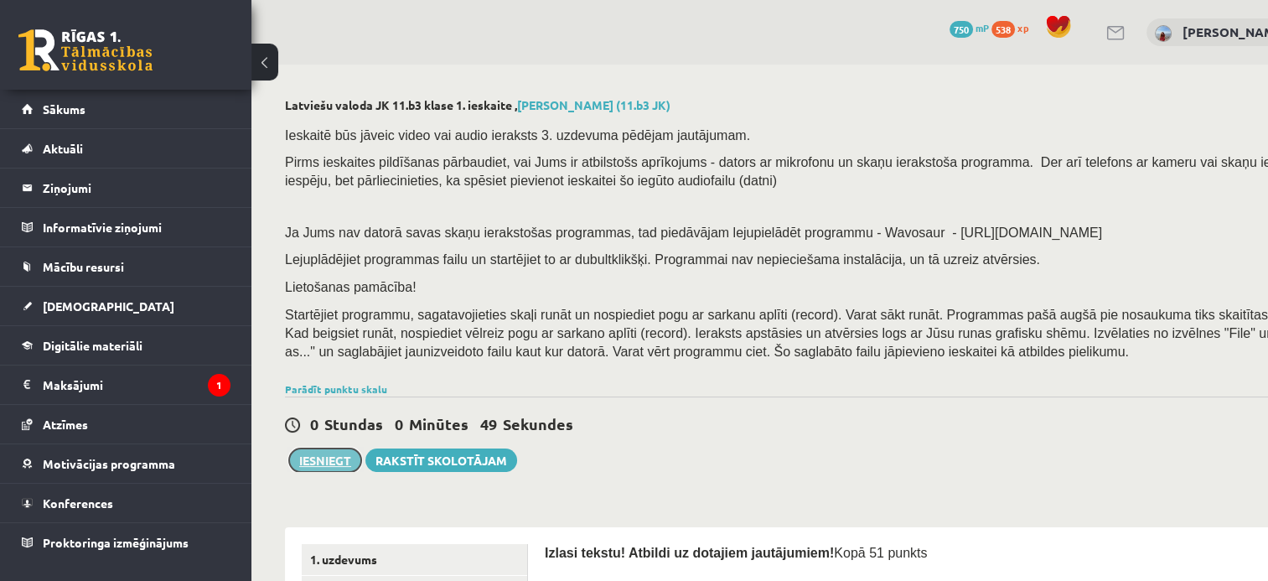
click at [343, 459] on button "Iesniegt" at bounding box center [325, 459] width 72 height 23
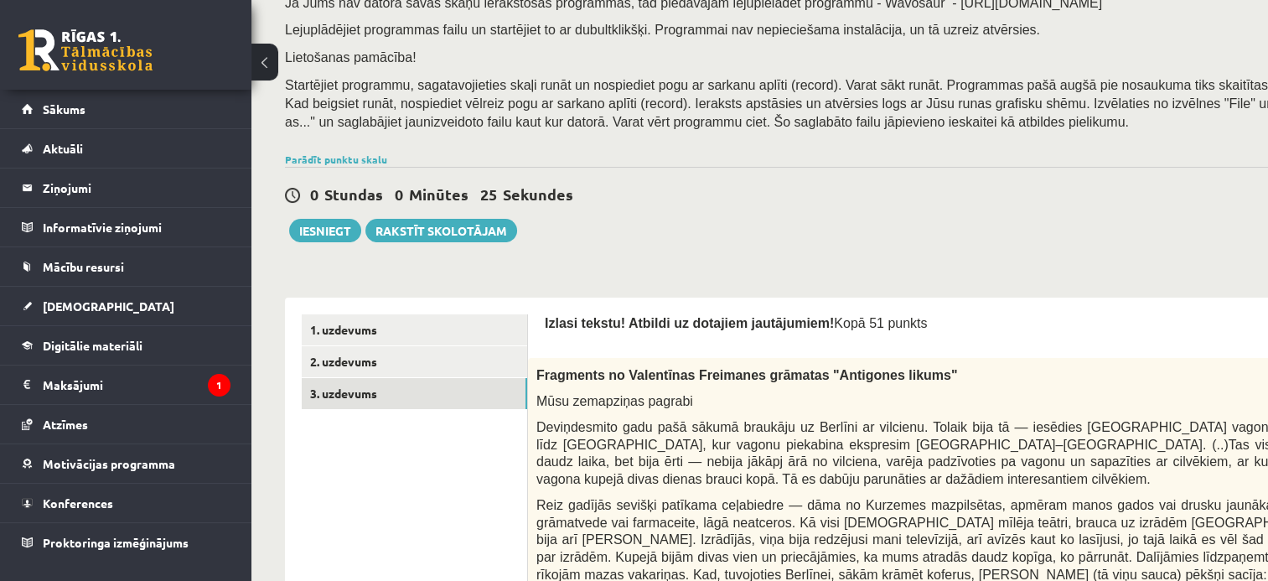
scroll to position [129, 0]
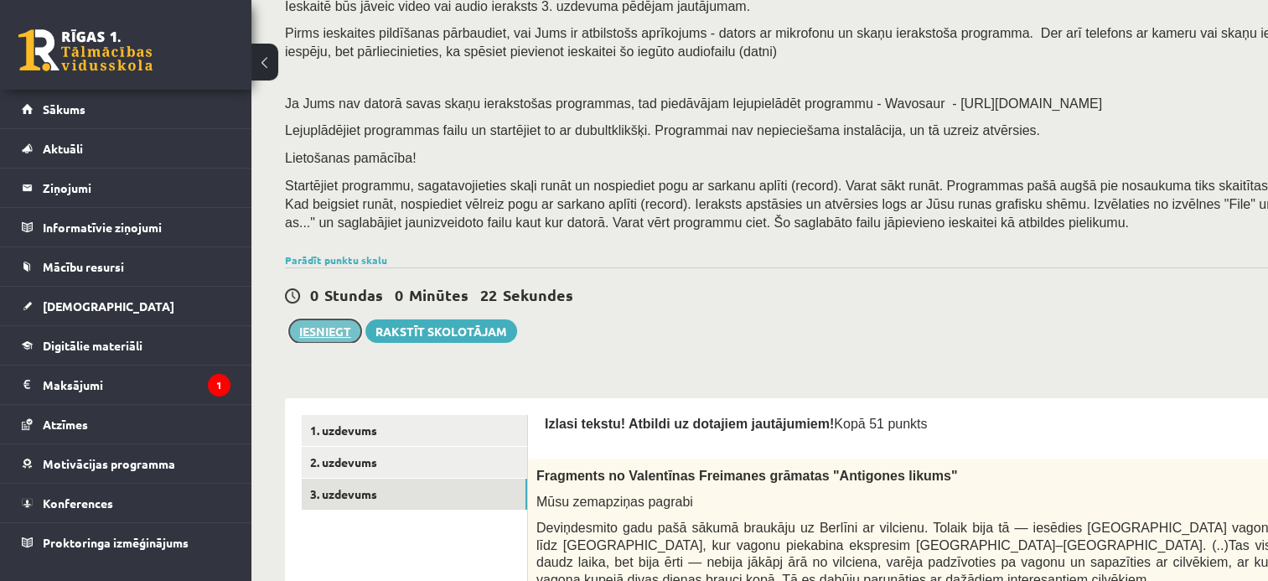
click at [342, 329] on button "Iesniegt" at bounding box center [325, 330] width 72 height 23
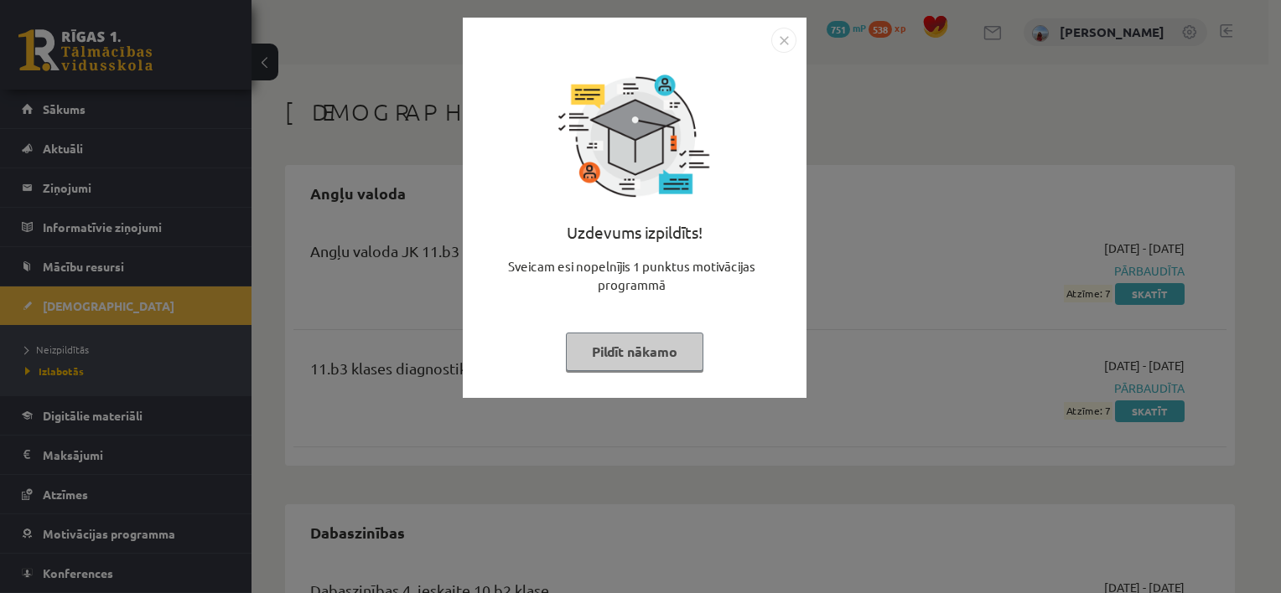
click at [776, 44] on img "Close" at bounding box center [783, 40] width 25 height 25
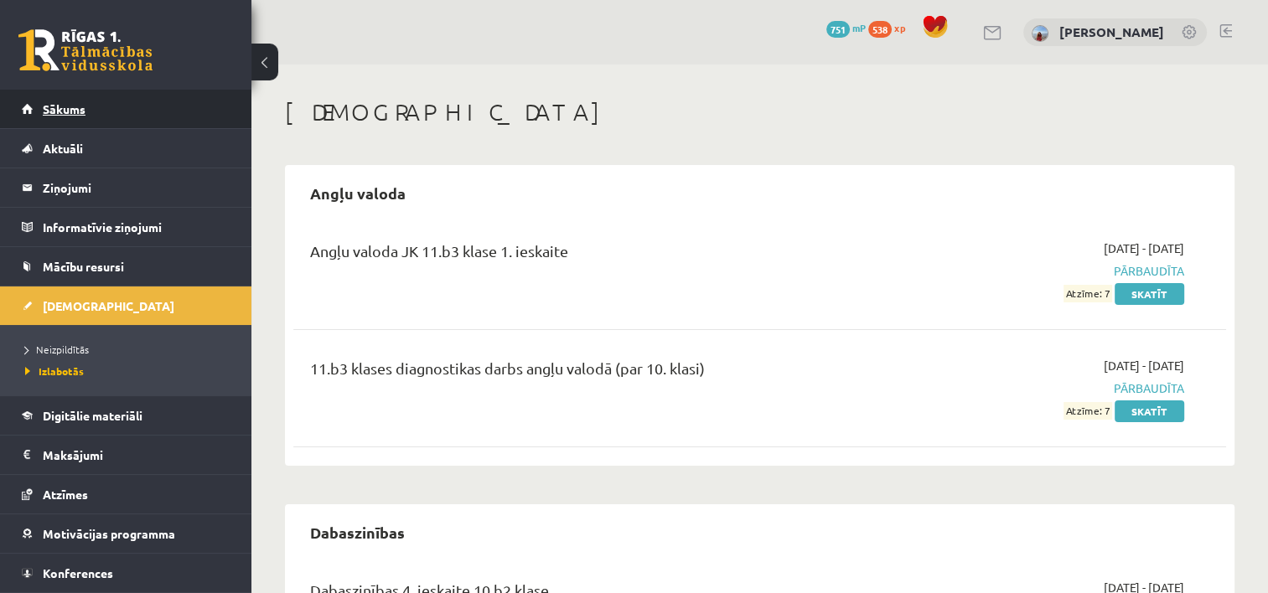
click at [71, 108] on span "Sākums" at bounding box center [64, 108] width 43 height 15
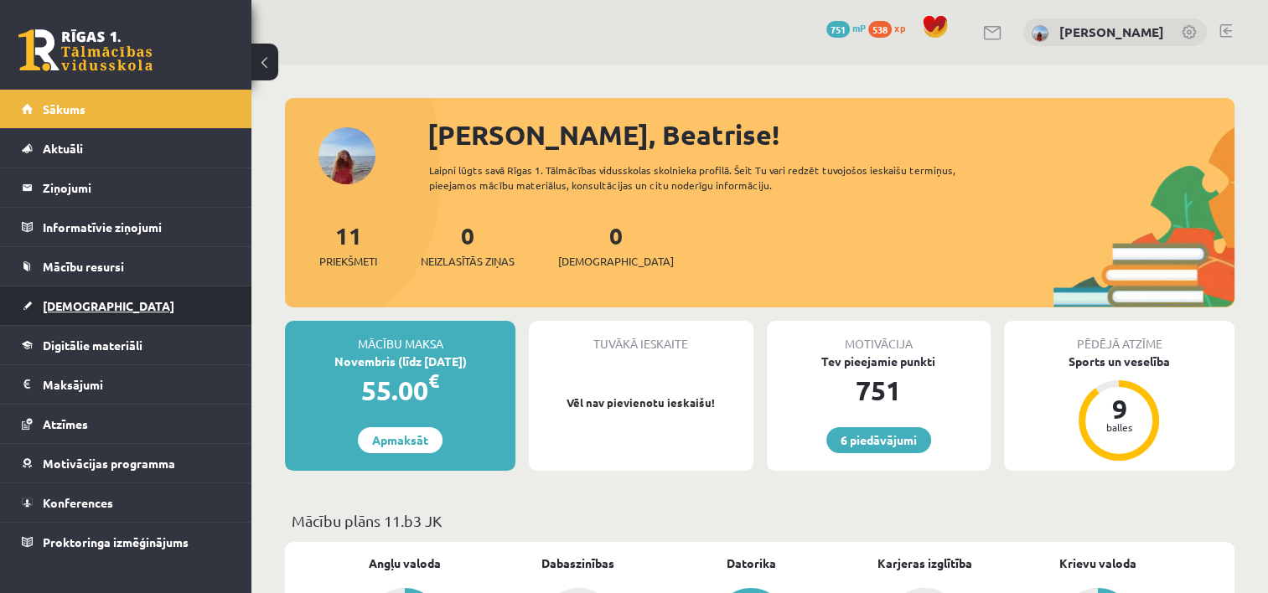
click at [91, 306] on span "[DEMOGRAPHIC_DATA]" at bounding box center [109, 305] width 132 height 15
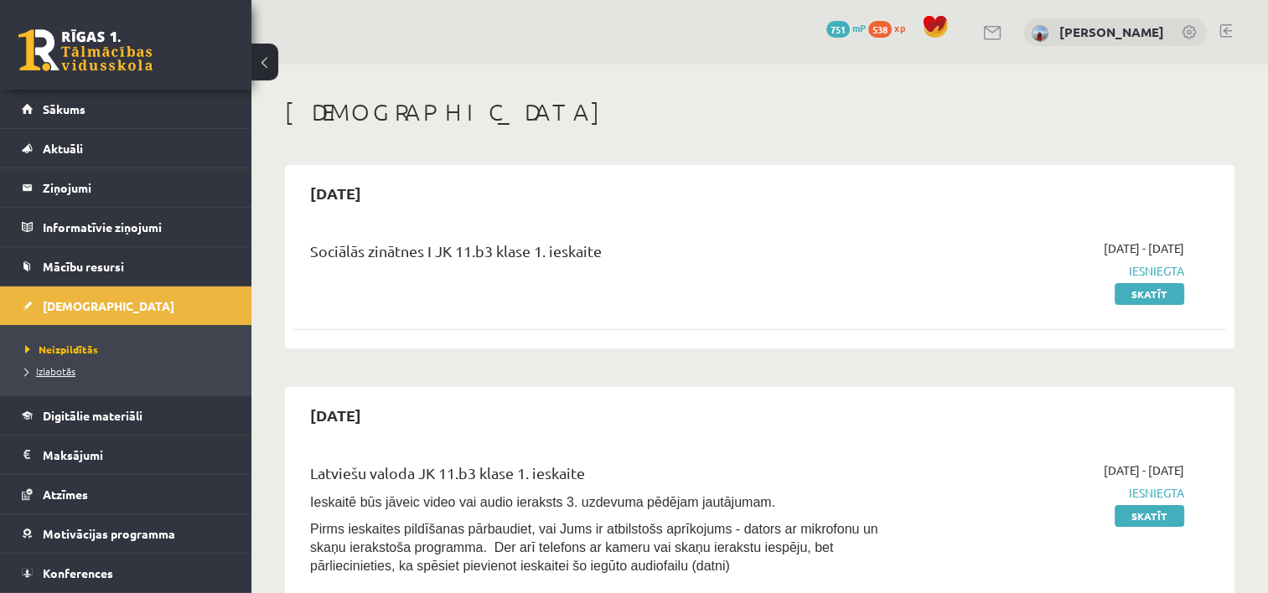
click at [64, 369] on span "Izlabotās" at bounding box center [50, 371] width 50 height 13
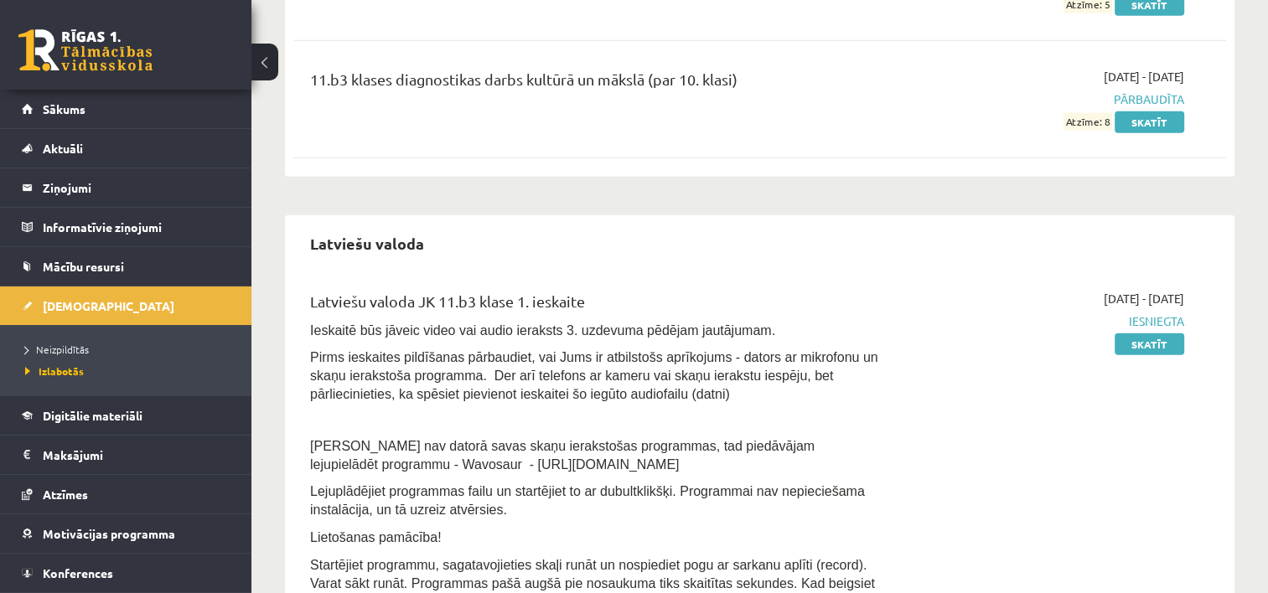
scroll to position [4096, 0]
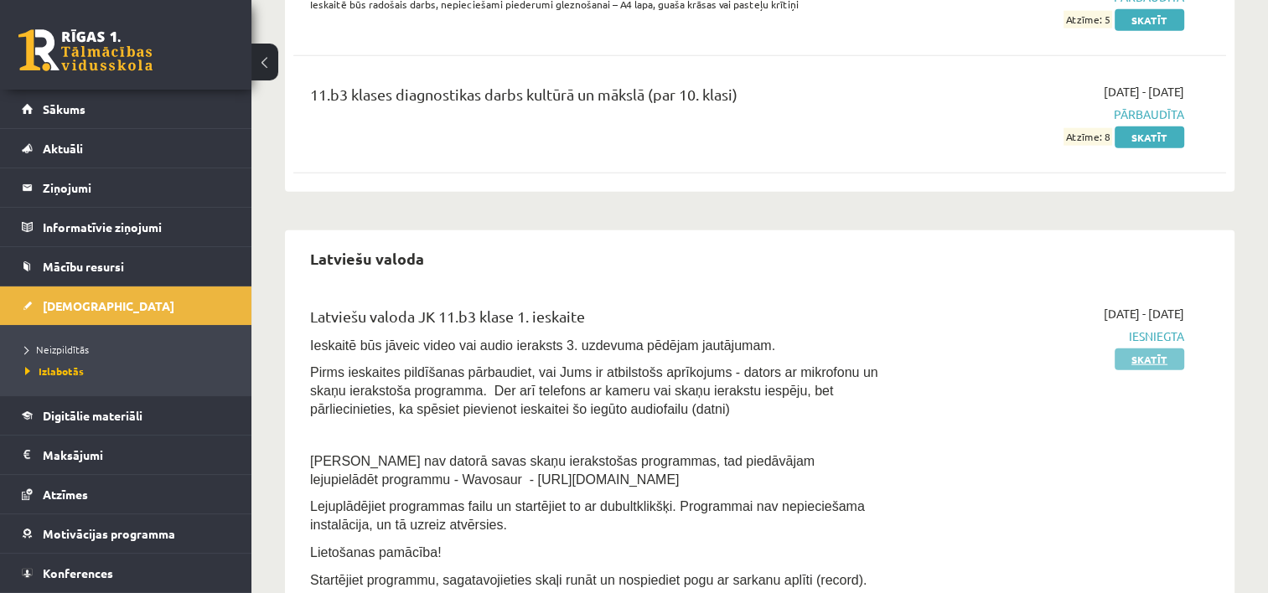
click at [1142, 349] on link "Skatīt" at bounding box center [1150, 360] width 70 height 22
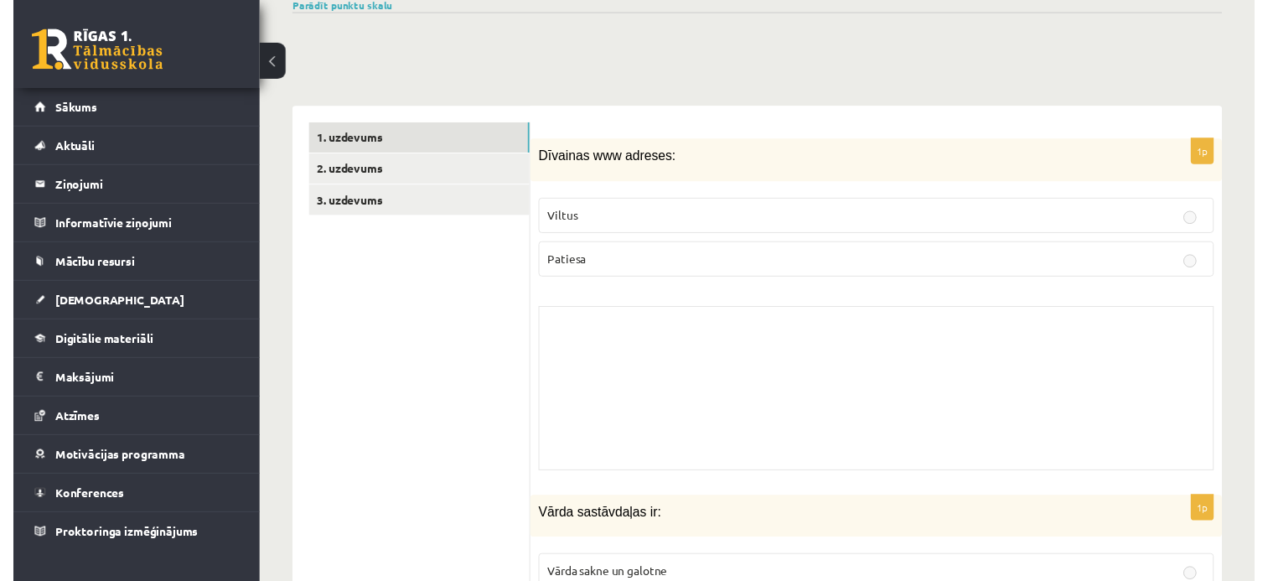
scroll to position [421, 0]
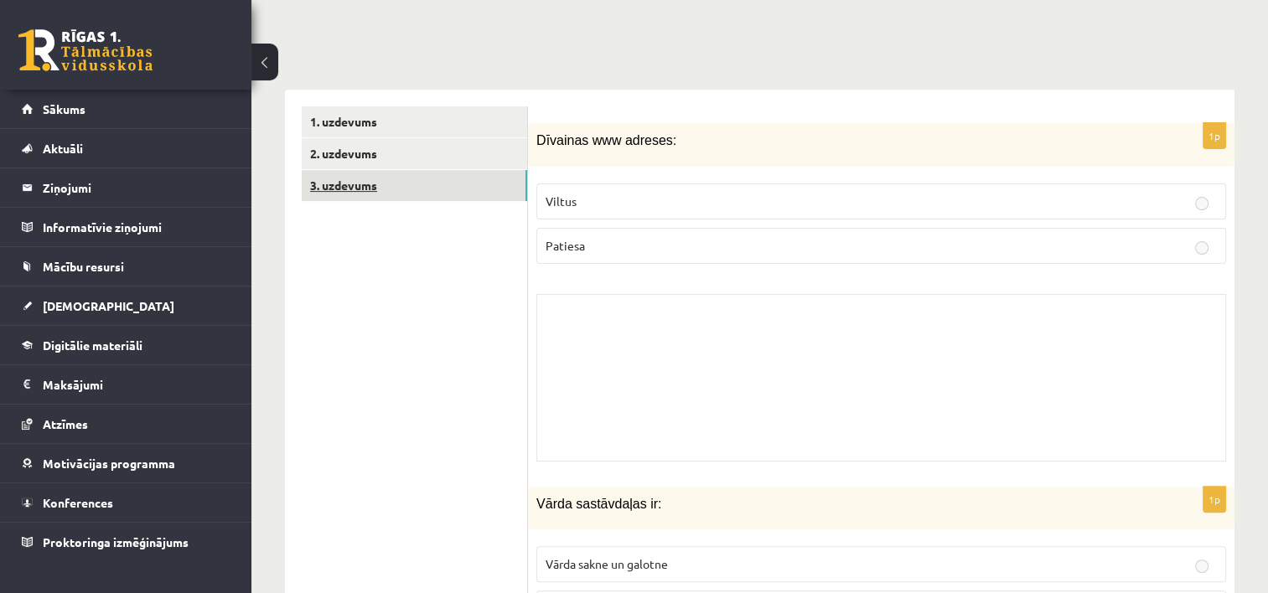
click at [369, 174] on link "3. uzdevums" at bounding box center [414, 185] width 225 height 31
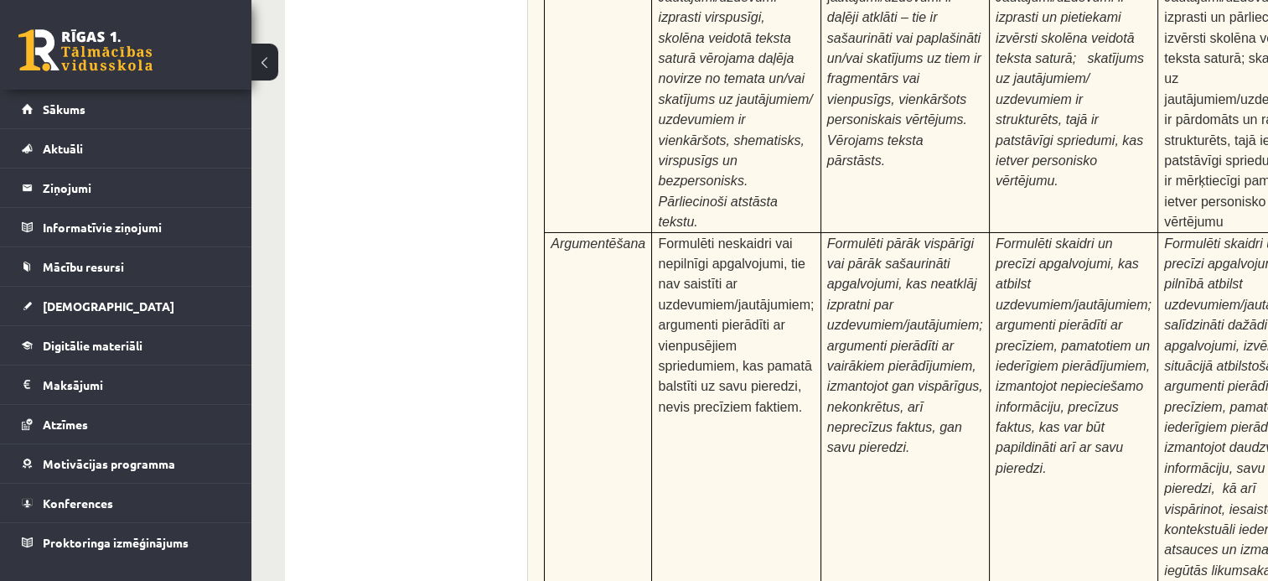
scroll to position [6625, 0]
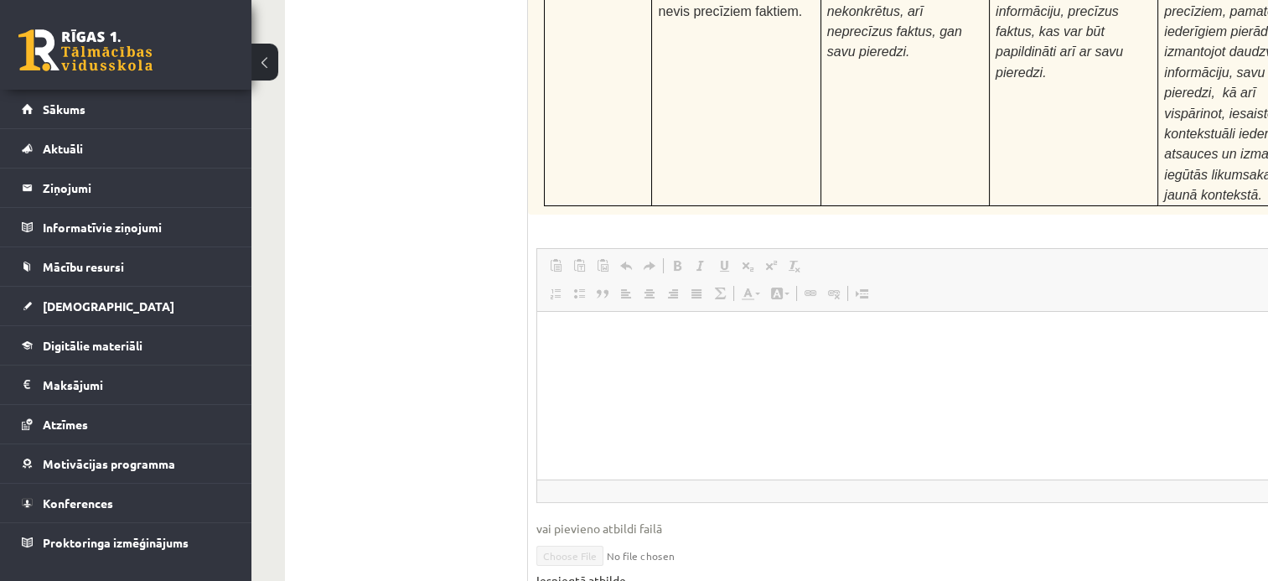
click at [601, 572] on link "Iesniegtā atbilde" at bounding box center [581, 581] width 90 height 18
